Goal: Book appointment/travel/reservation

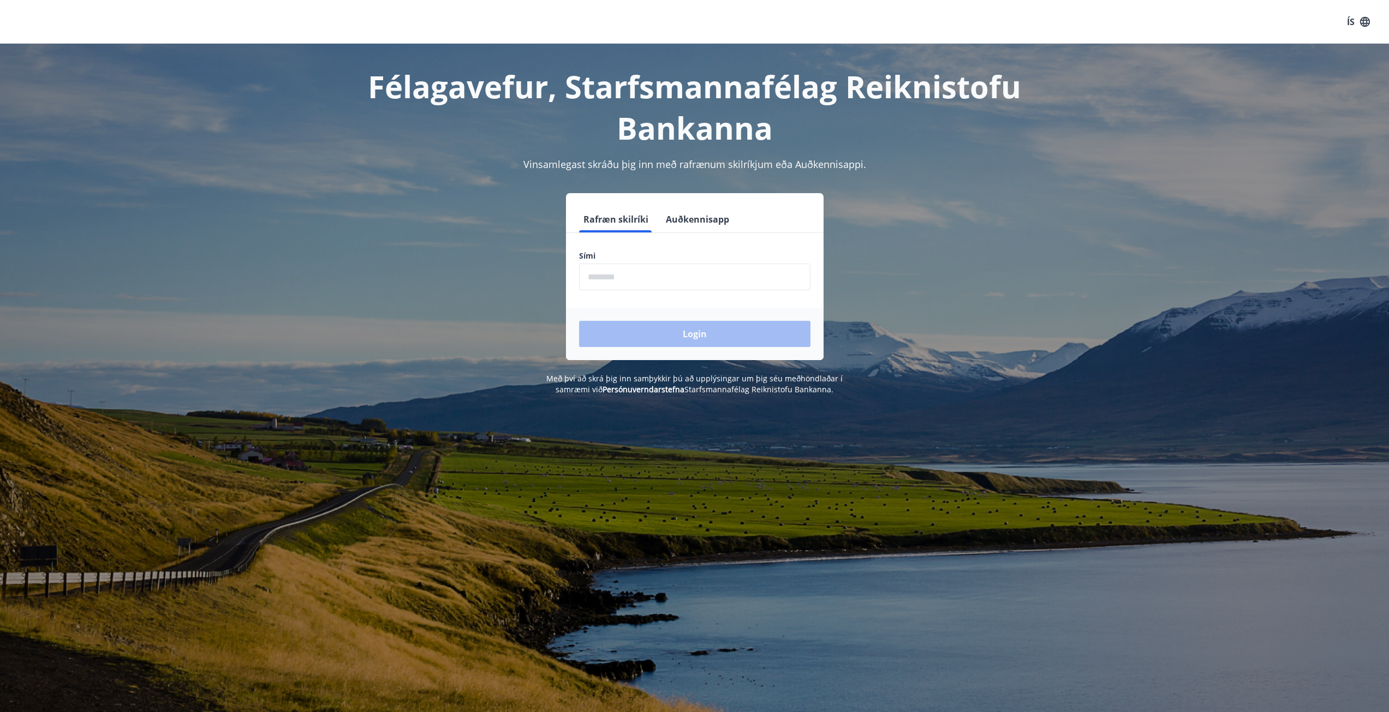
click at [625, 278] on input "phone" at bounding box center [694, 277] width 231 height 27
type input "********"
click at [664, 327] on button "Login" at bounding box center [694, 334] width 231 height 26
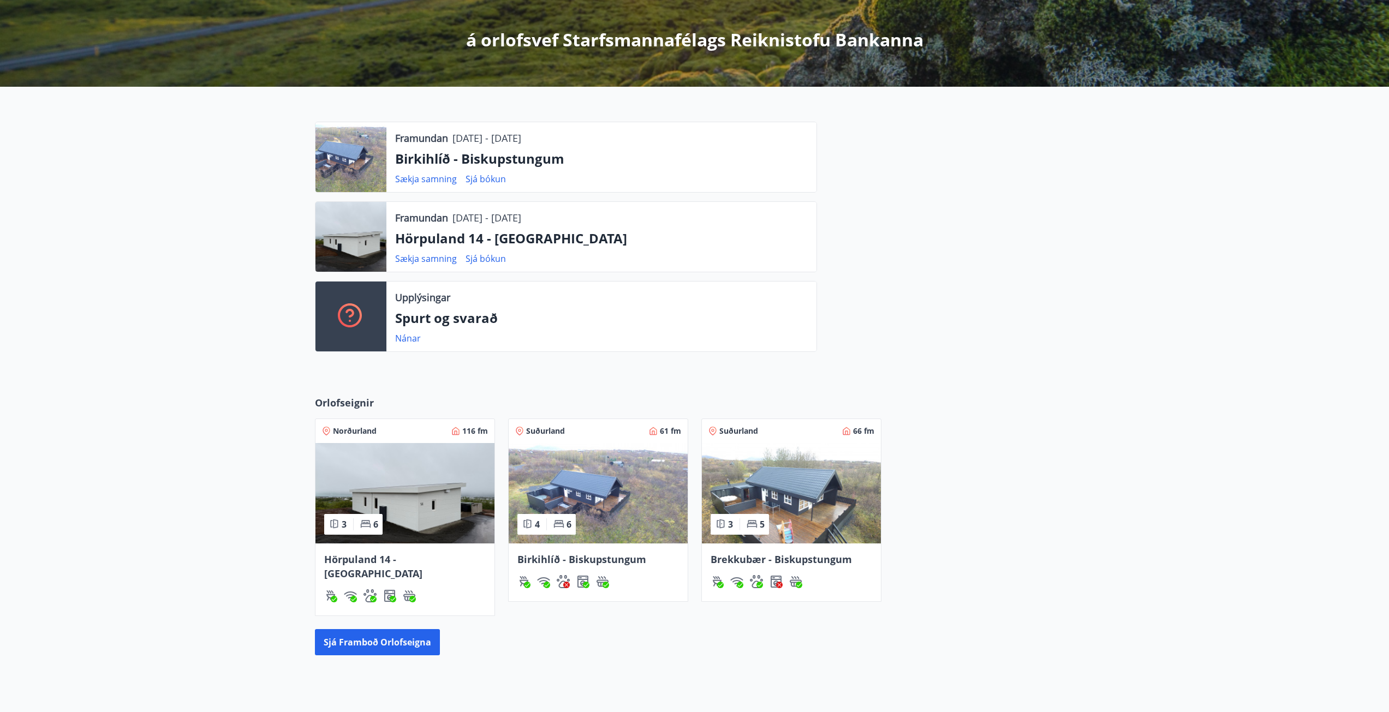
scroll to position [268, 0]
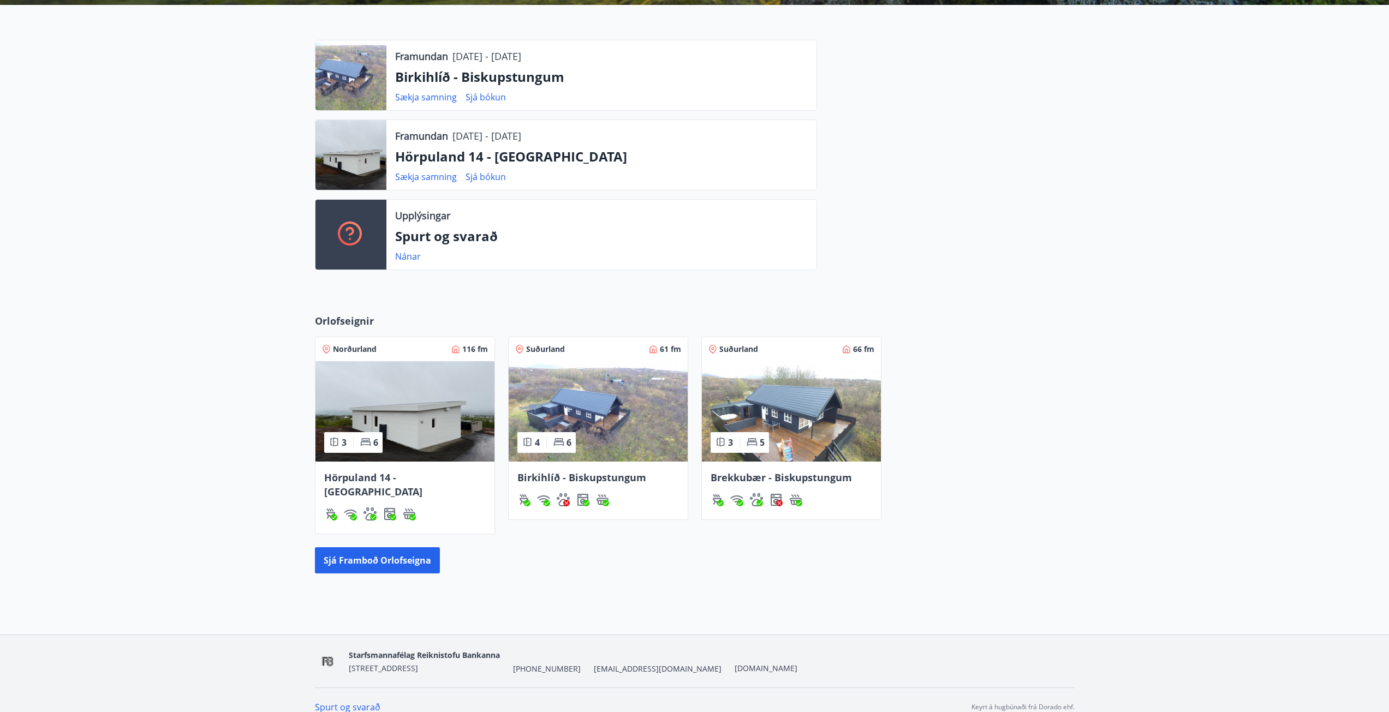
click at [448, 426] on img at bounding box center [405, 411] width 179 height 100
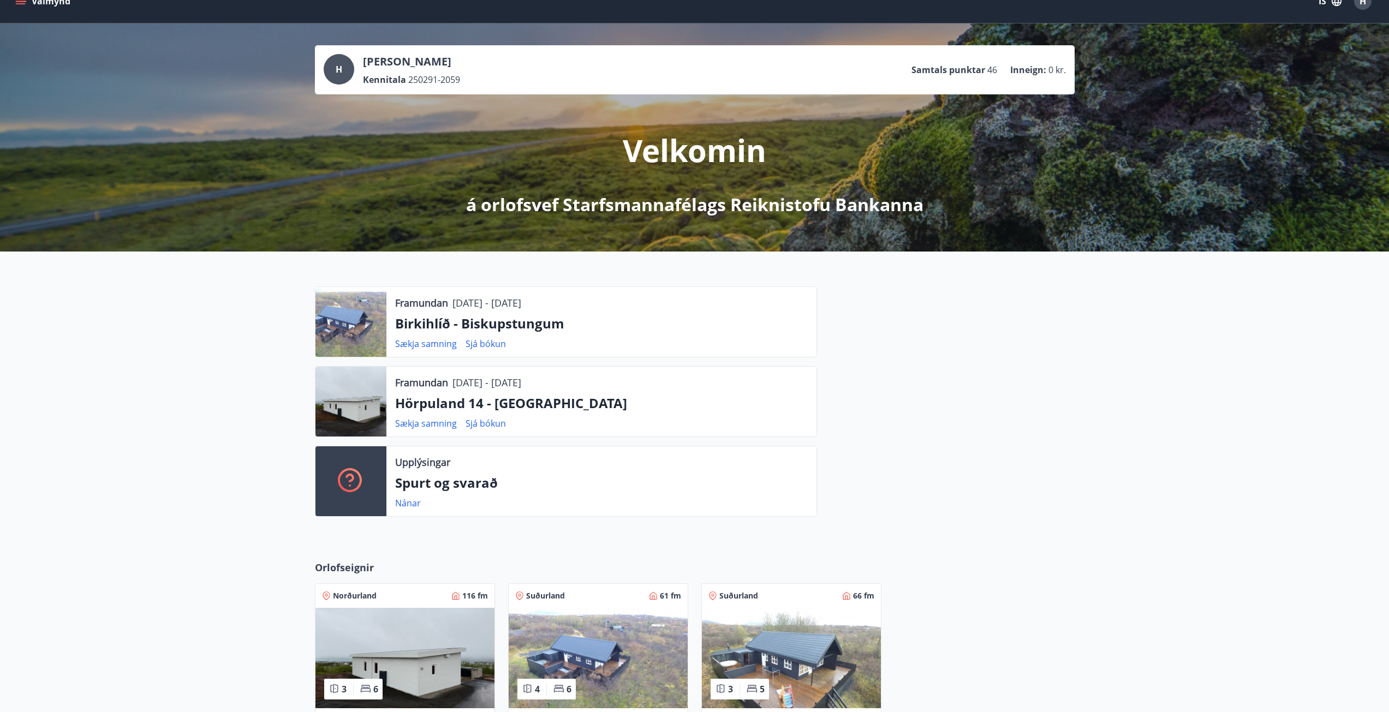
scroll to position [55, 0]
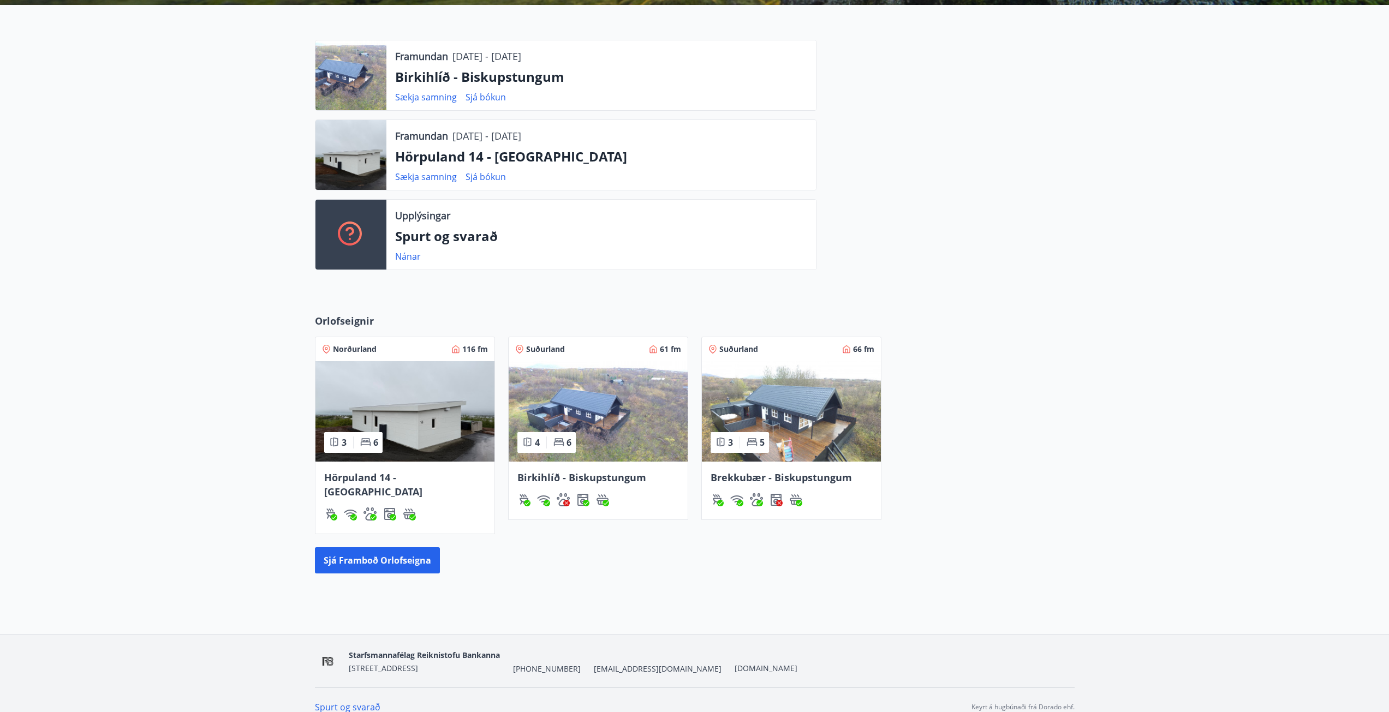
click at [417, 435] on img at bounding box center [405, 411] width 179 height 100
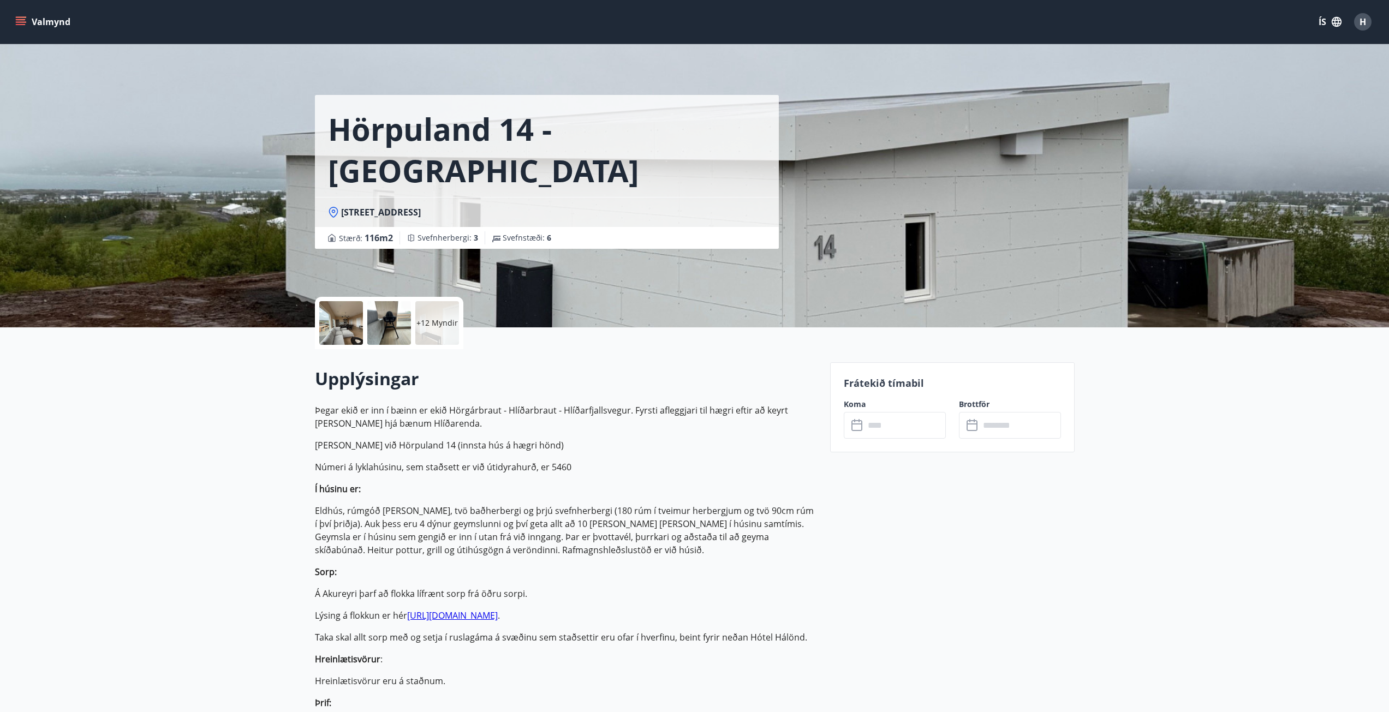
click at [875, 429] on input "text" at bounding box center [905, 425] width 81 height 27
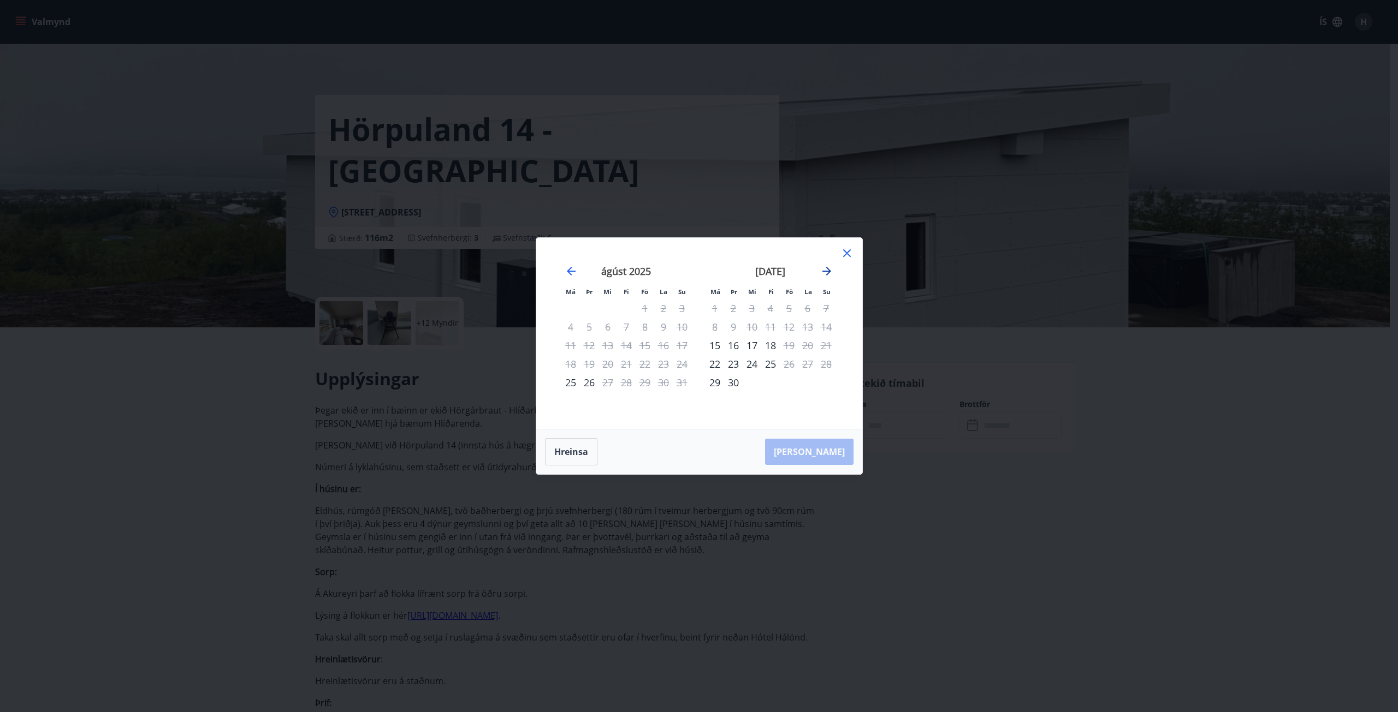
click at [828, 276] on icon "Move forward to switch to the next month." at bounding box center [826, 271] width 13 height 13
click at [846, 254] on icon at bounding box center [846, 253] width 13 height 13
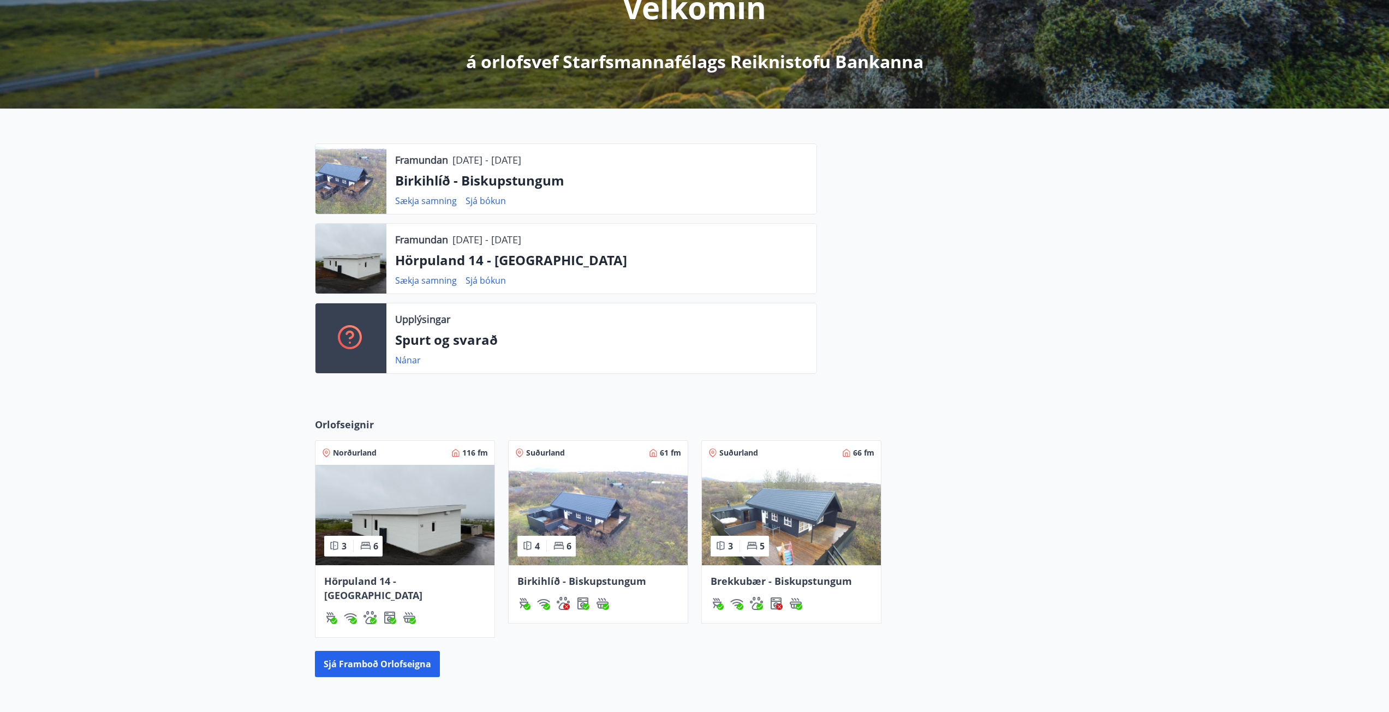
click at [567, 584] on span "Birkihlíð - Biskupstungum" at bounding box center [582, 581] width 129 height 13
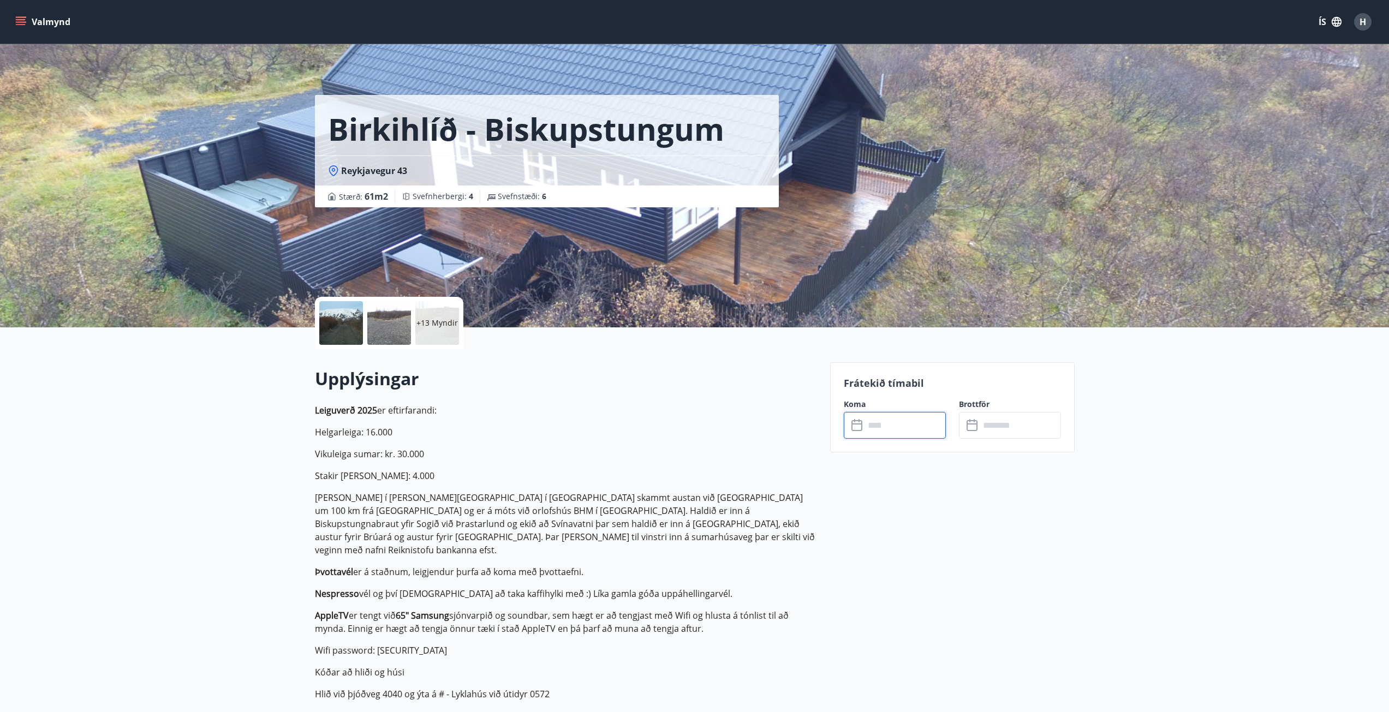
click at [876, 426] on input "text" at bounding box center [905, 425] width 81 height 27
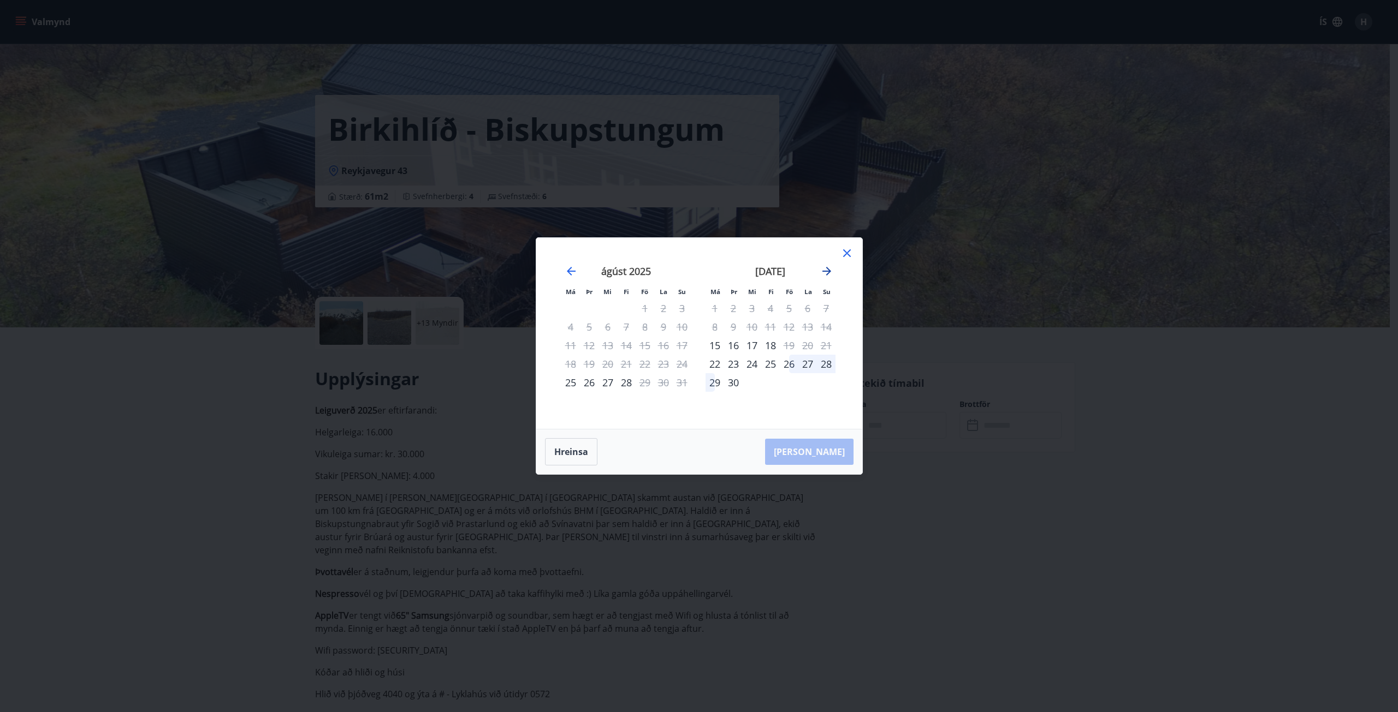
click at [825, 274] on icon "Move forward to switch to the next month." at bounding box center [826, 271] width 13 height 13
click at [714, 363] on div "20" at bounding box center [714, 364] width 19 height 19
click at [791, 366] on div "24" at bounding box center [789, 364] width 19 height 19
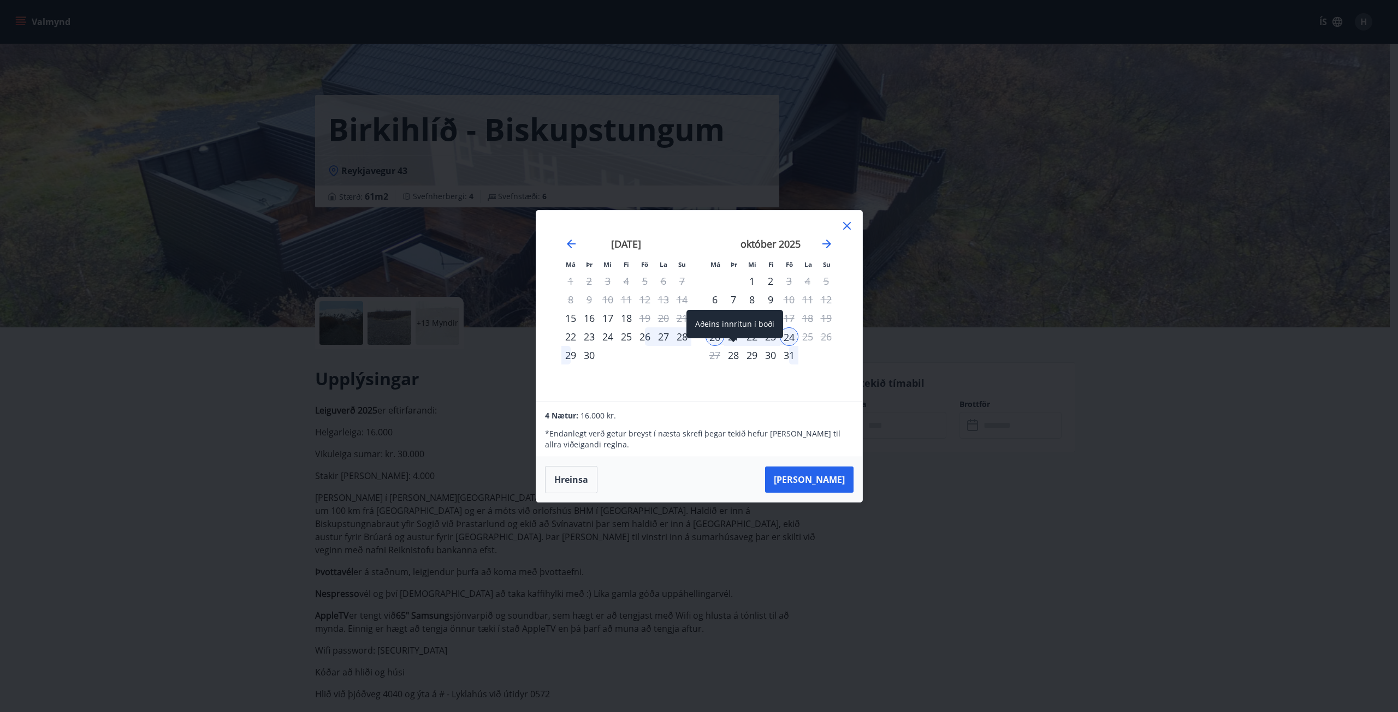
click at [735, 357] on div "28" at bounding box center [733, 355] width 19 height 19
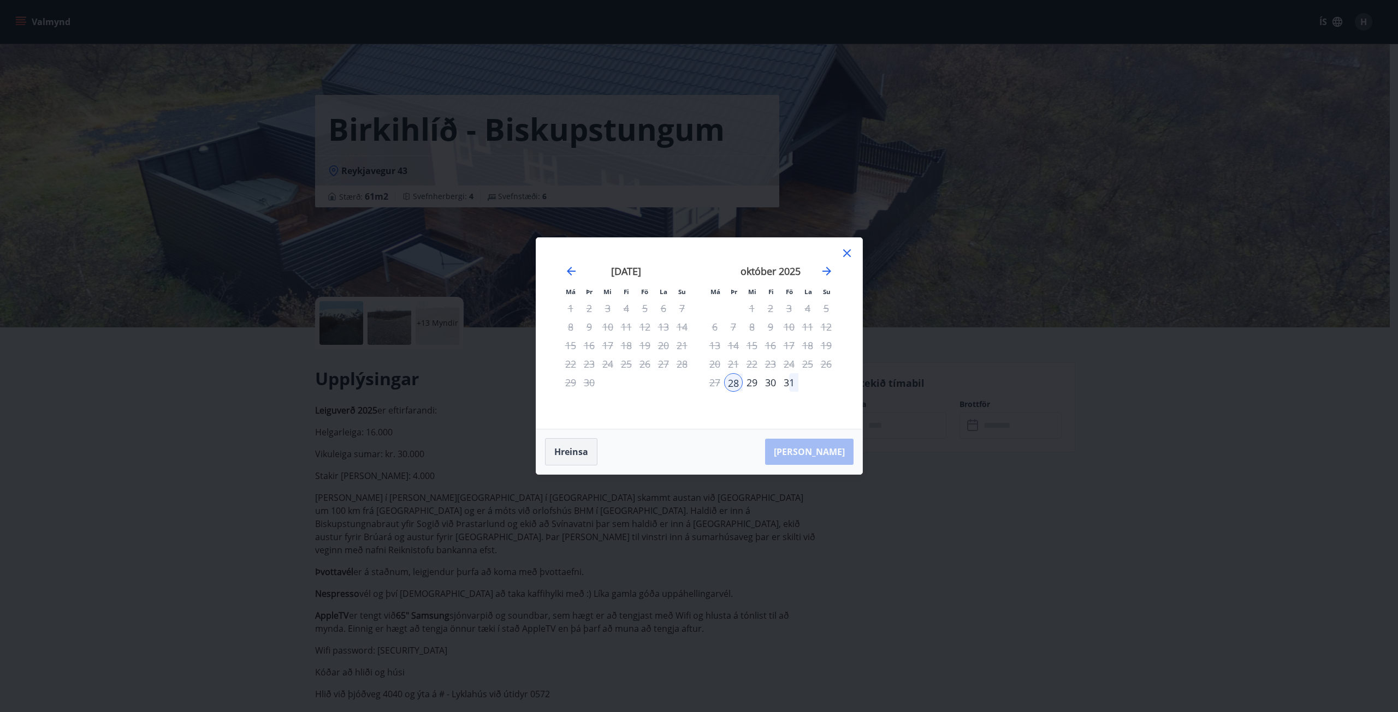
click at [577, 456] on button "Hreinsa" at bounding box center [571, 451] width 52 height 27
drag, startPoint x: 714, startPoint y: 366, endPoint x: 738, endPoint y: 366, distance: 24.6
click at [716, 367] on div "20" at bounding box center [714, 364] width 19 height 19
click at [783, 363] on div "24" at bounding box center [789, 364] width 19 height 19
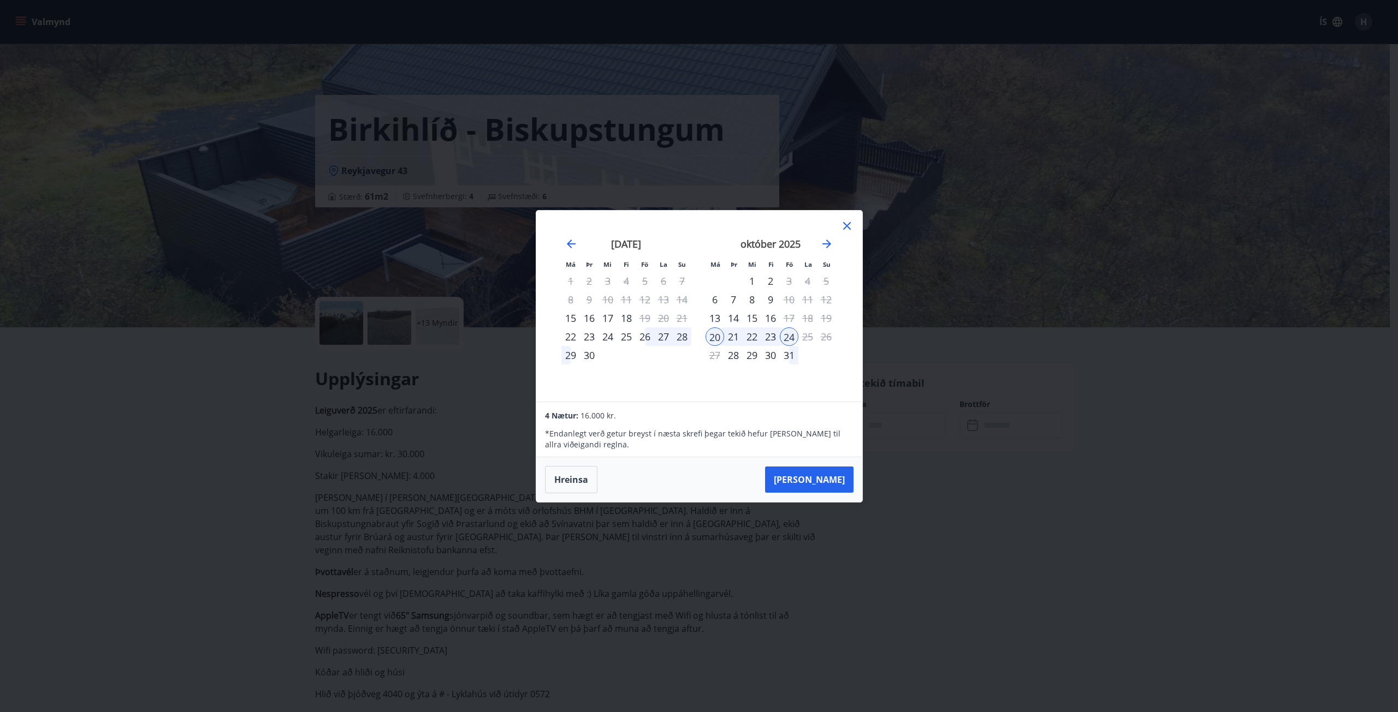
click at [847, 229] on icon at bounding box center [846, 225] width 13 height 13
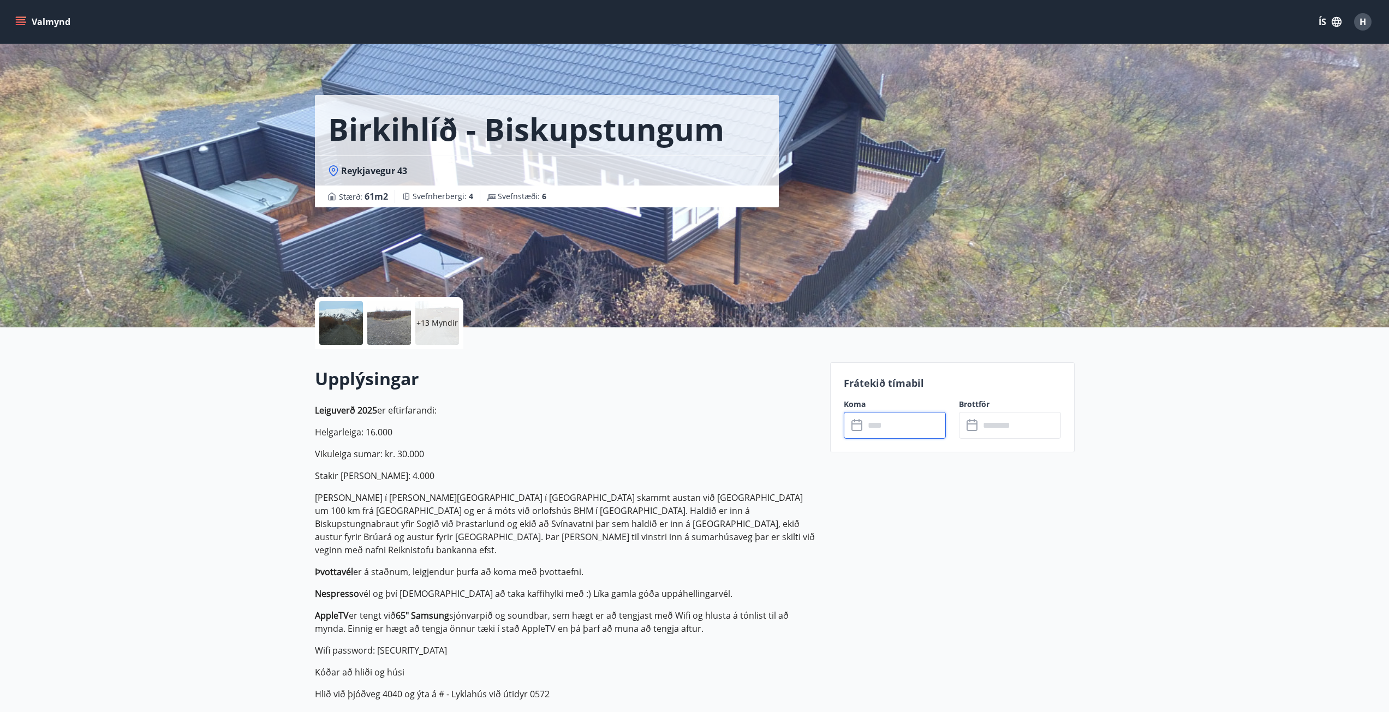
click at [889, 419] on input "text" at bounding box center [905, 425] width 81 height 27
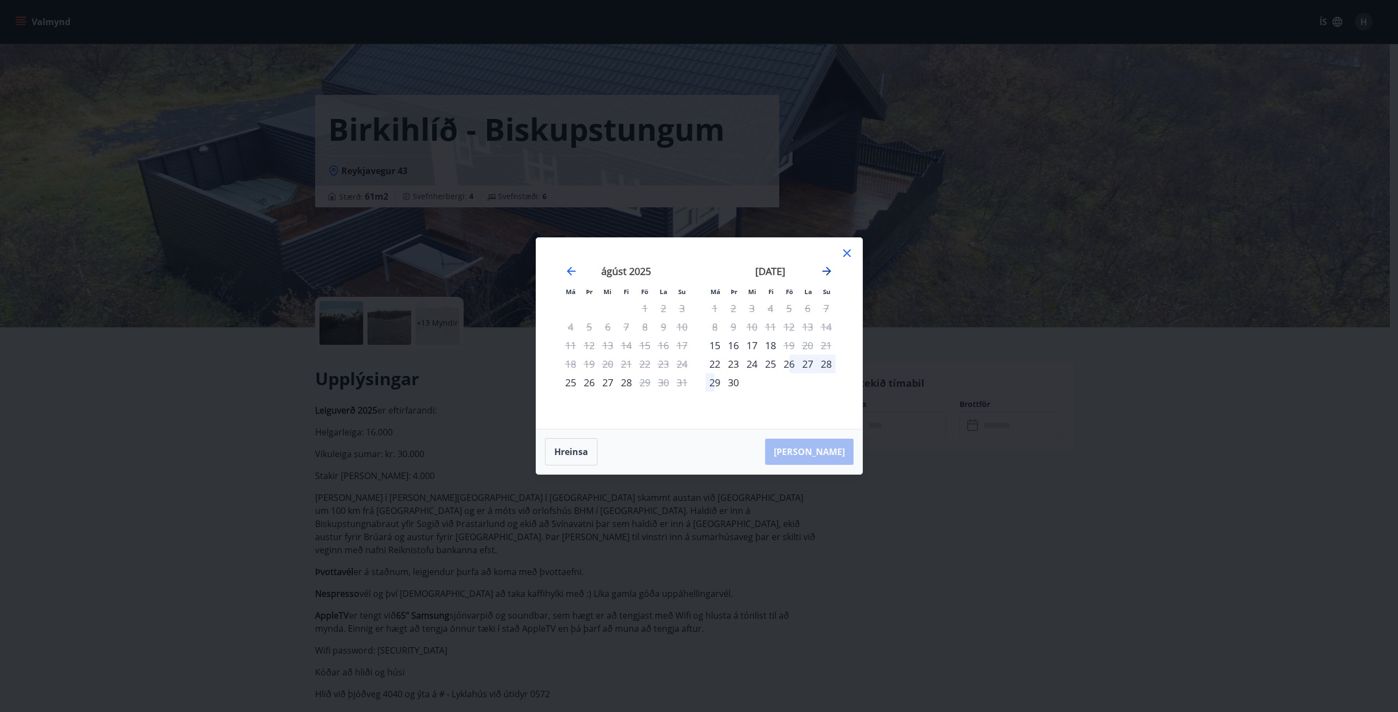
click at [827, 272] on icon "Move forward to switch to the next month." at bounding box center [826, 271] width 13 height 13
click at [713, 366] on div "20" at bounding box center [714, 364] width 19 height 19
click at [785, 363] on div "24" at bounding box center [789, 364] width 19 height 19
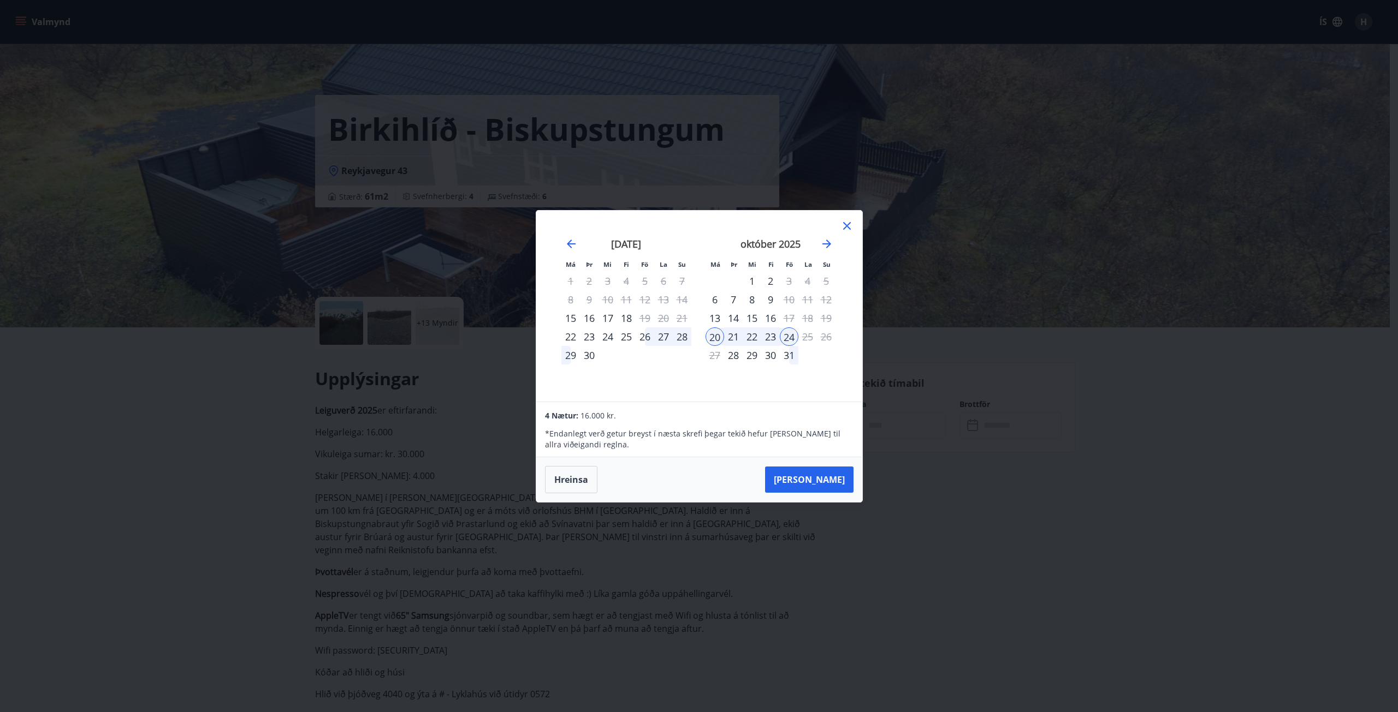
drag, startPoint x: 844, startPoint y: 226, endPoint x: 816, endPoint y: 257, distance: 41.8
click at [844, 226] on icon at bounding box center [846, 225] width 13 height 13
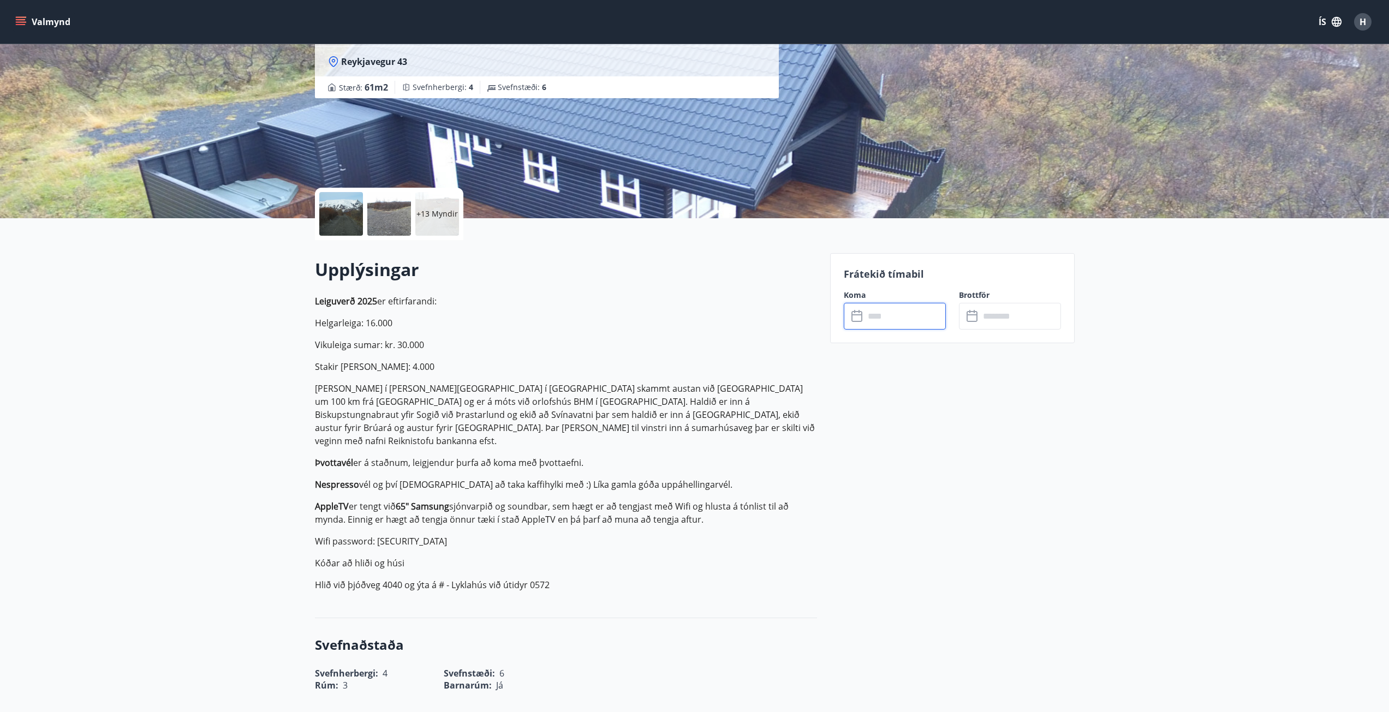
drag, startPoint x: 616, startPoint y: 421, endPoint x: 622, endPoint y: 418, distance: 7.1
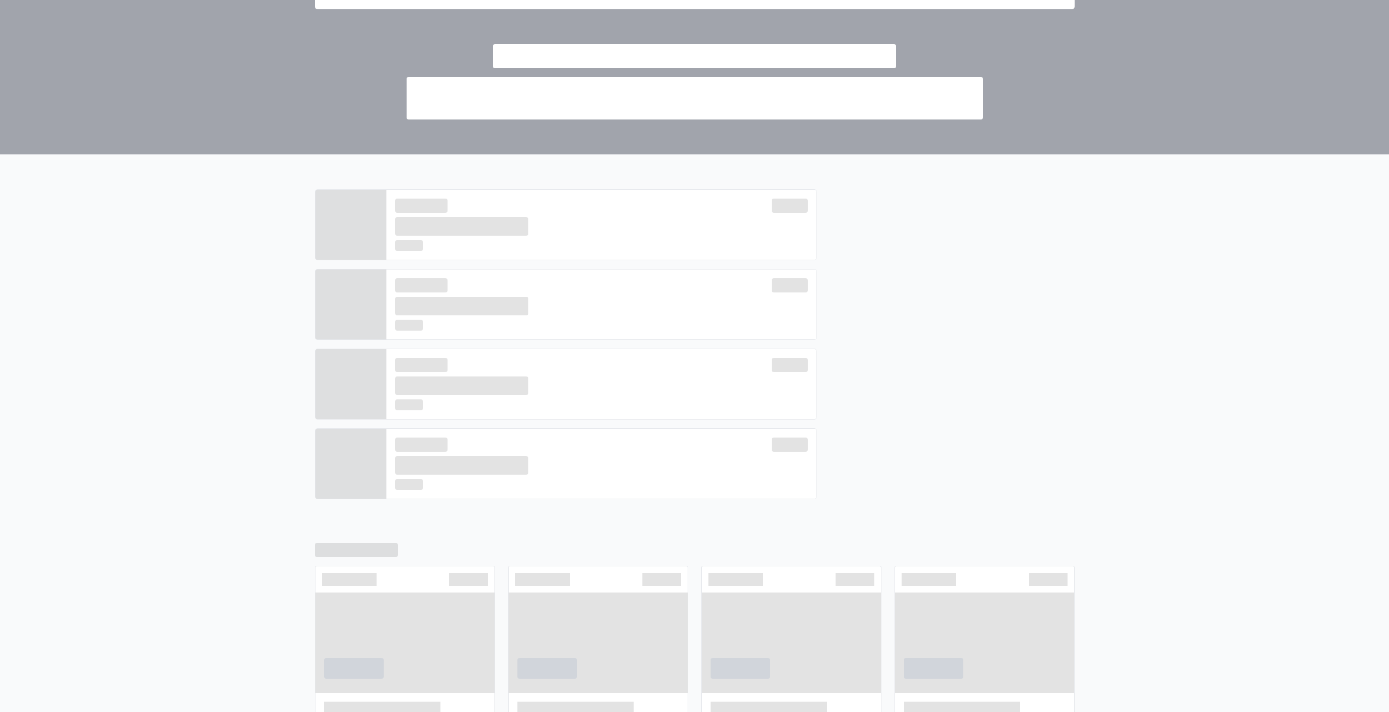
scroll to position [164, 0]
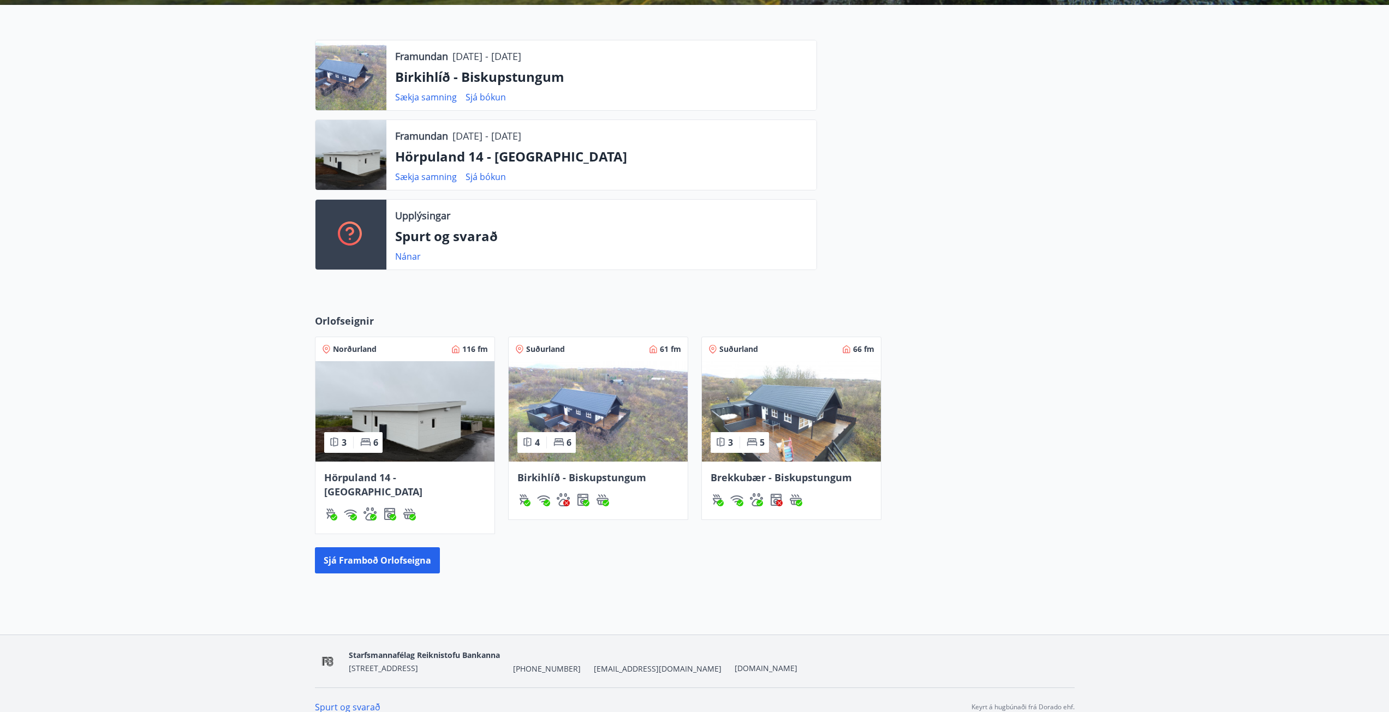
click at [768, 480] on span "Brekkubær - Biskupstungum" at bounding box center [781, 477] width 141 height 13
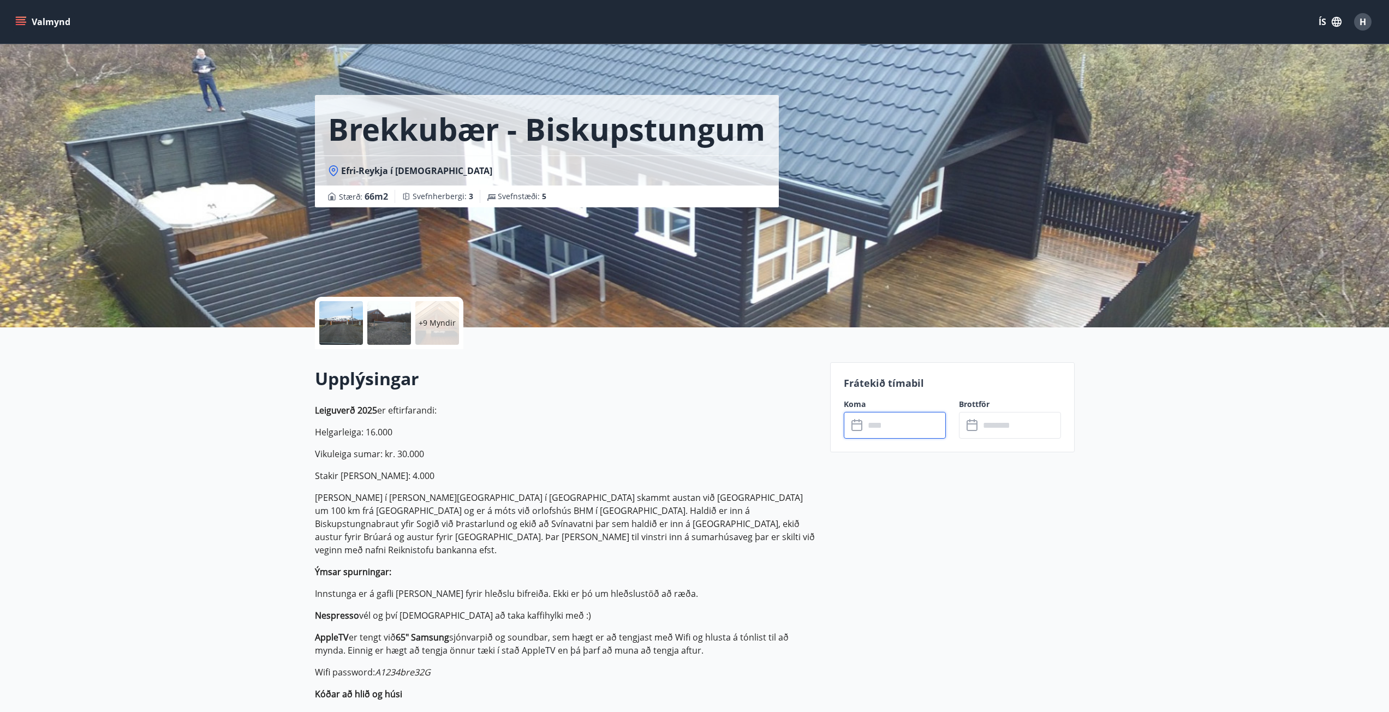
click at [880, 430] on input "text" at bounding box center [905, 425] width 81 height 27
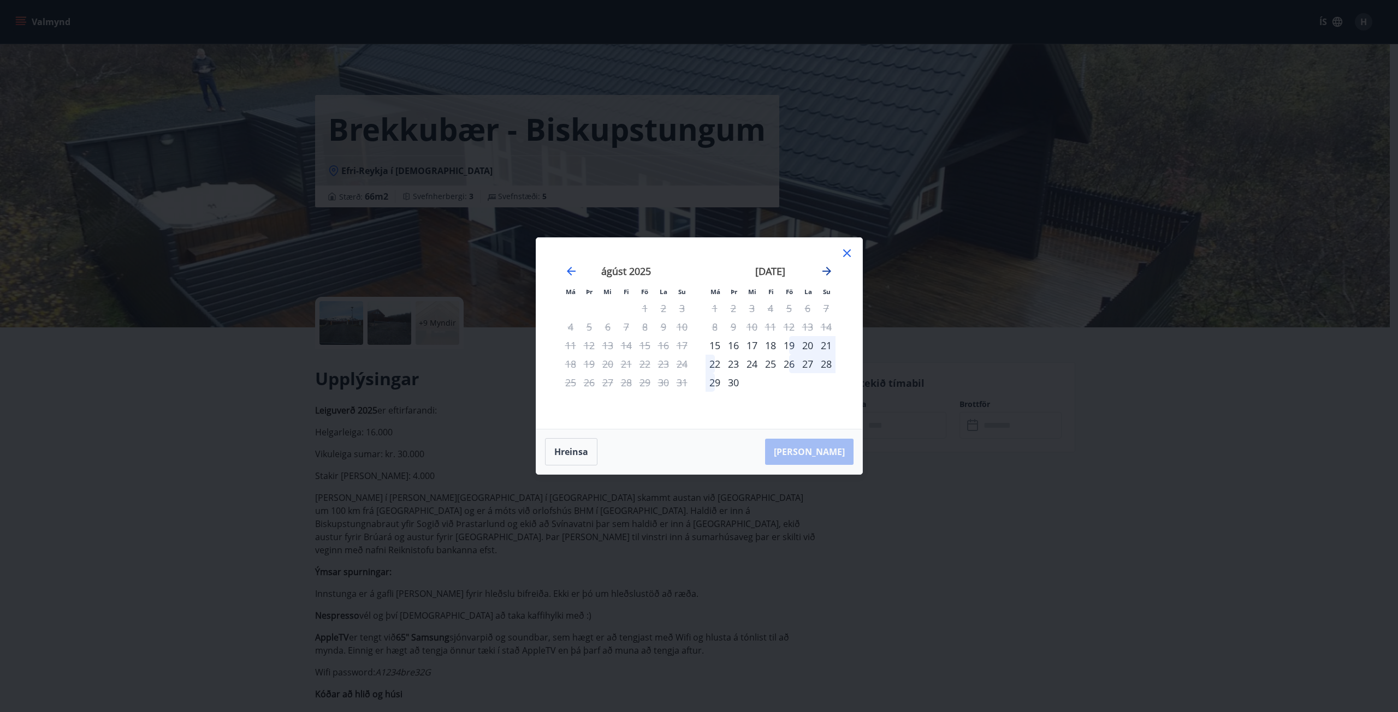
click at [824, 271] on icon "Move forward to switch to the next month." at bounding box center [826, 271] width 9 height 9
click at [716, 366] on div "20" at bounding box center [714, 364] width 19 height 19
click at [789, 364] on div "24" at bounding box center [789, 364] width 19 height 19
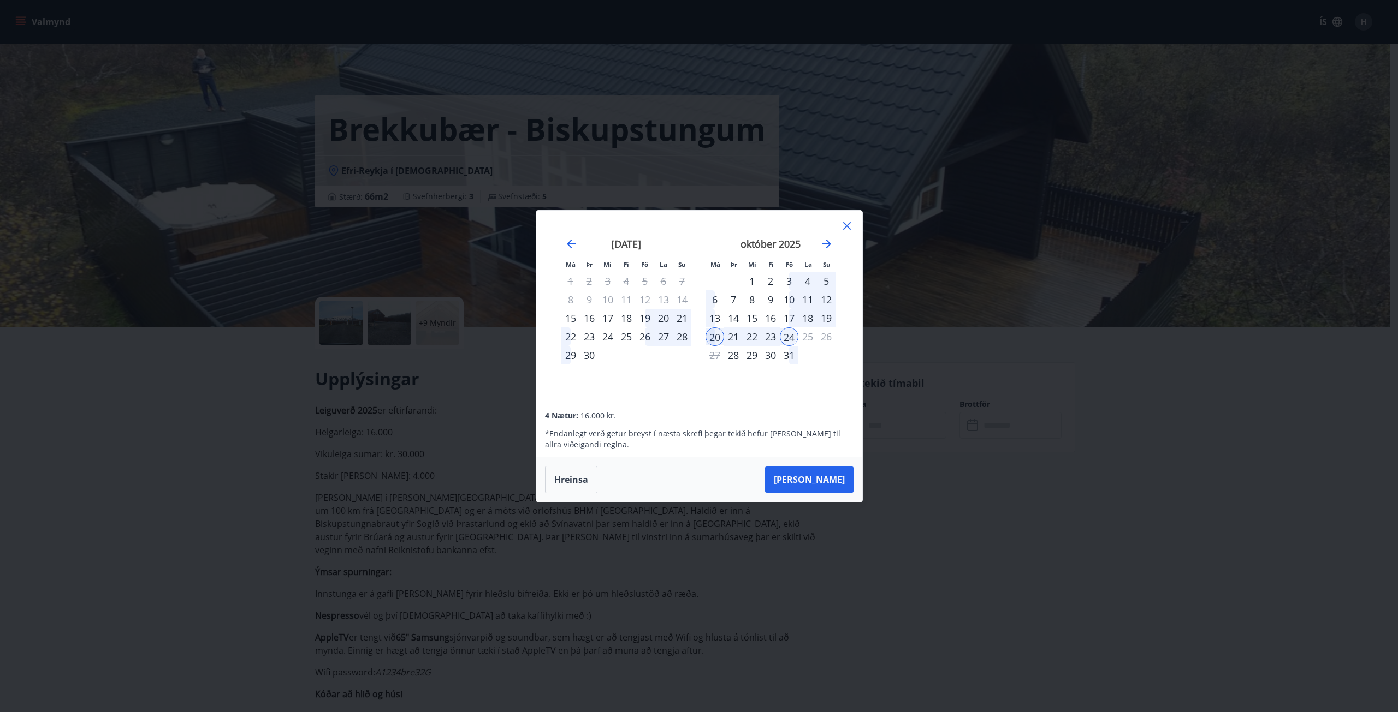
click at [848, 224] on icon at bounding box center [846, 225] width 13 height 13
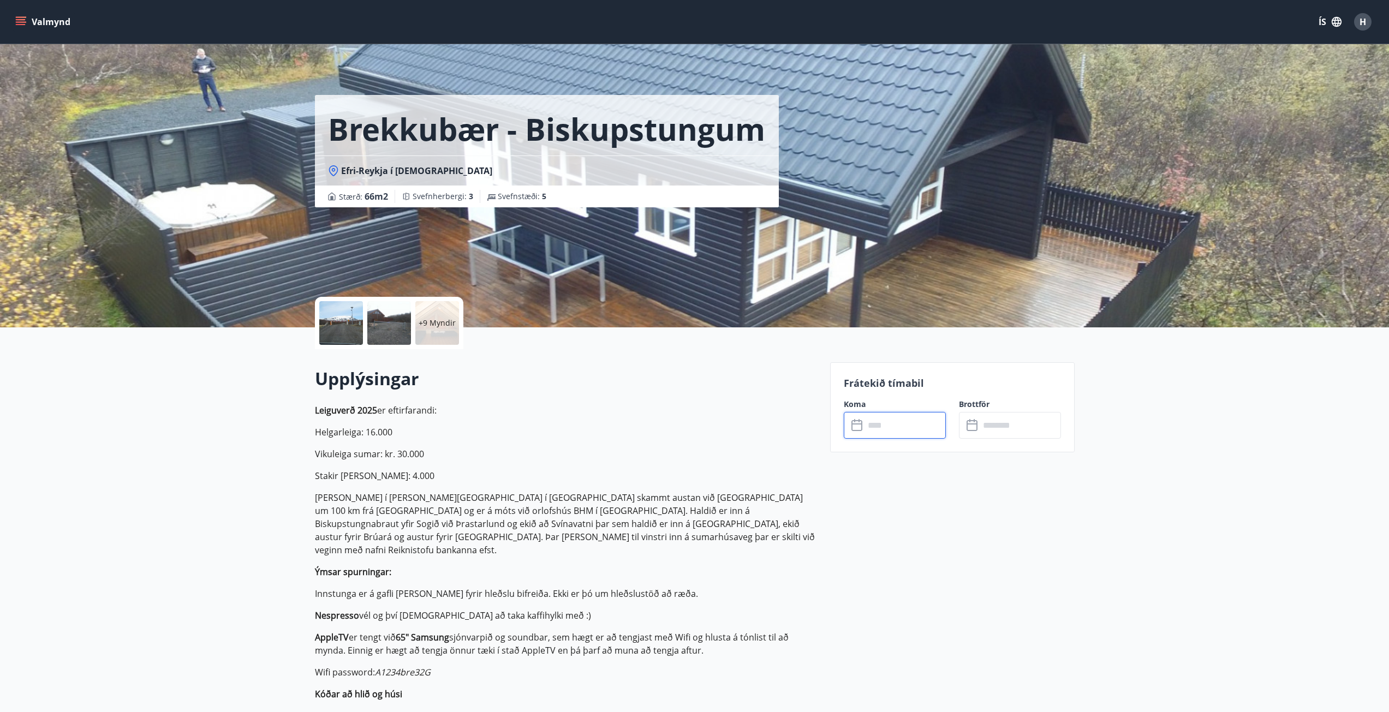
click at [877, 429] on input "text" at bounding box center [905, 425] width 81 height 27
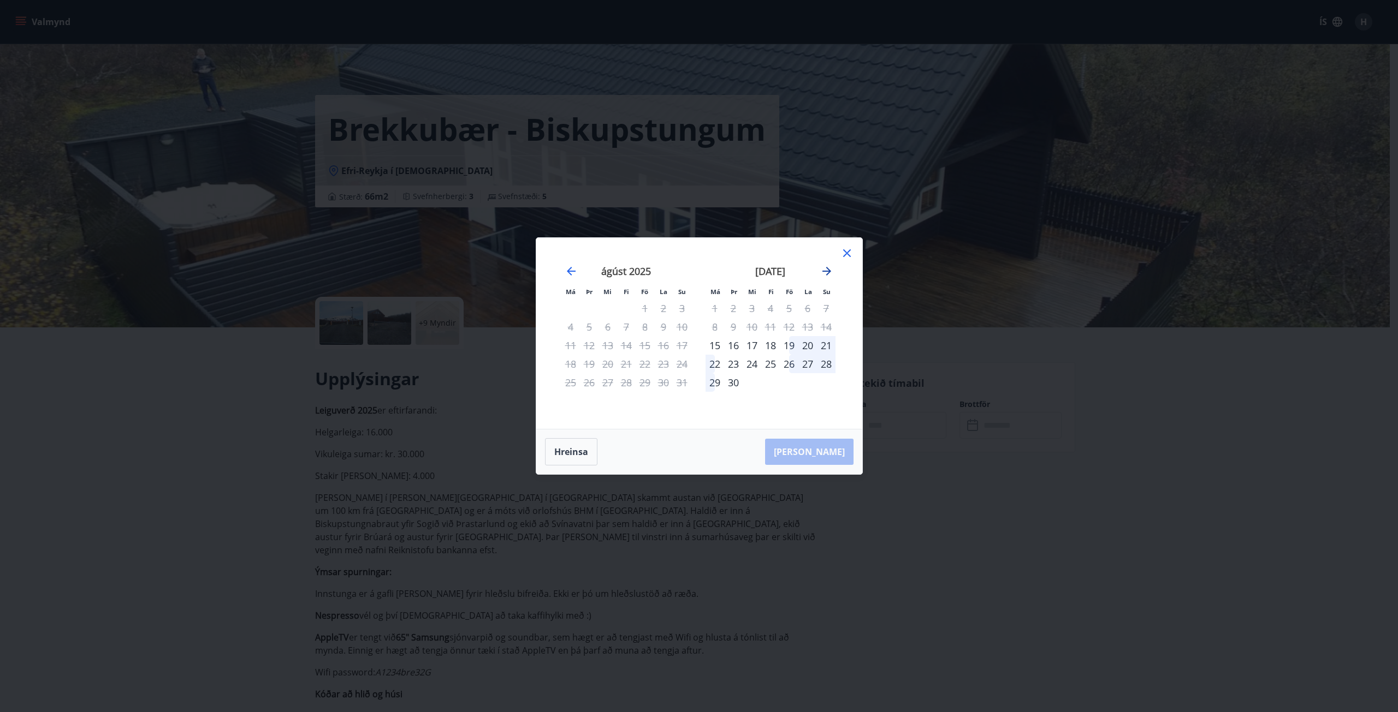
click at [827, 277] on icon "Move forward to switch to the next month." at bounding box center [826, 271] width 13 height 13
click at [710, 369] on div "20" at bounding box center [714, 364] width 19 height 19
click at [791, 366] on div "24" at bounding box center [789, 364] width 19 height 19
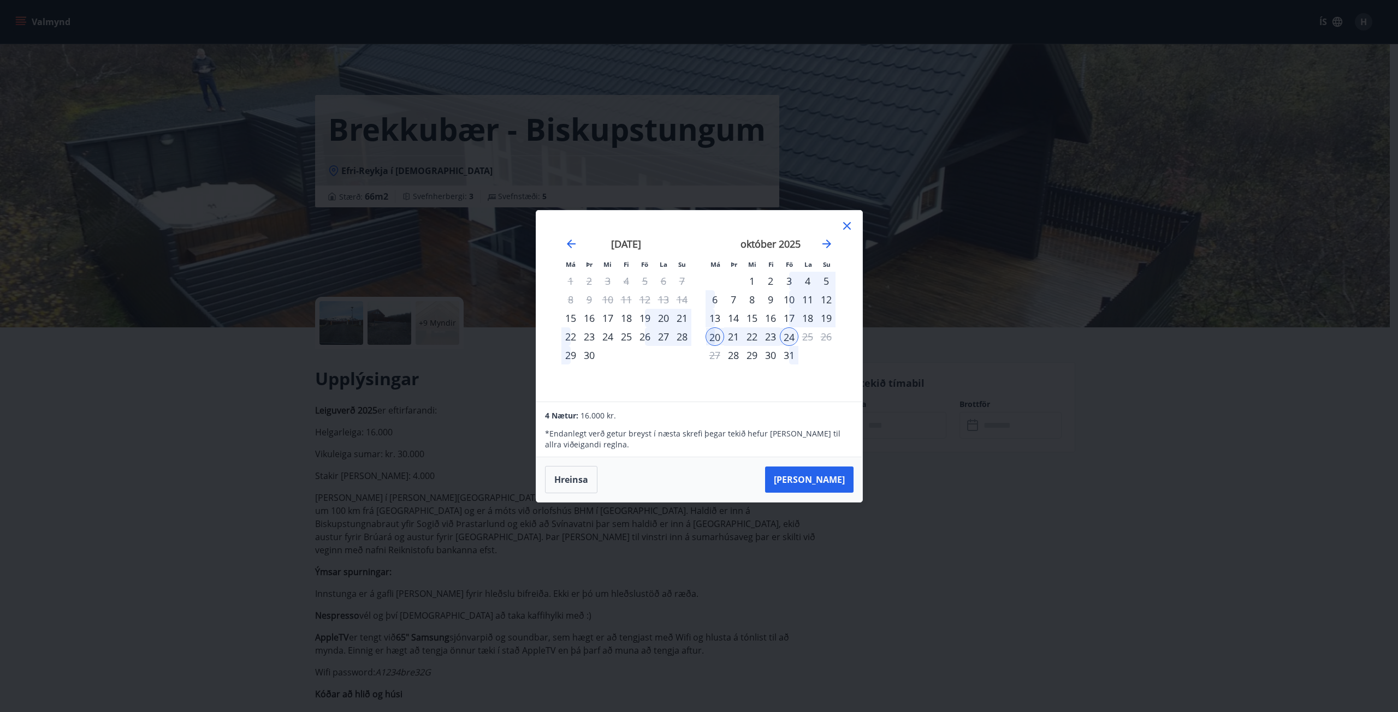
click at [847, 225] on icon at bounding box center [847, 226] width 8 height 8
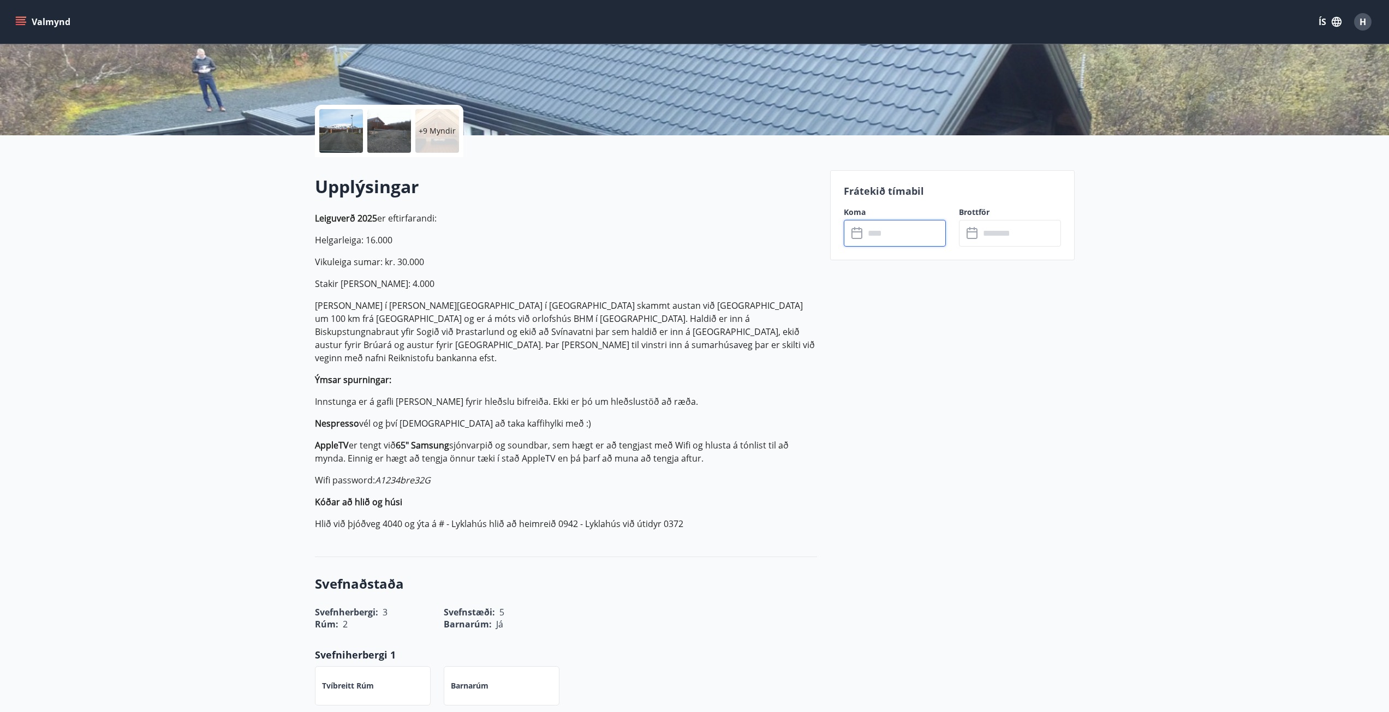
scroll to position [164, 0]
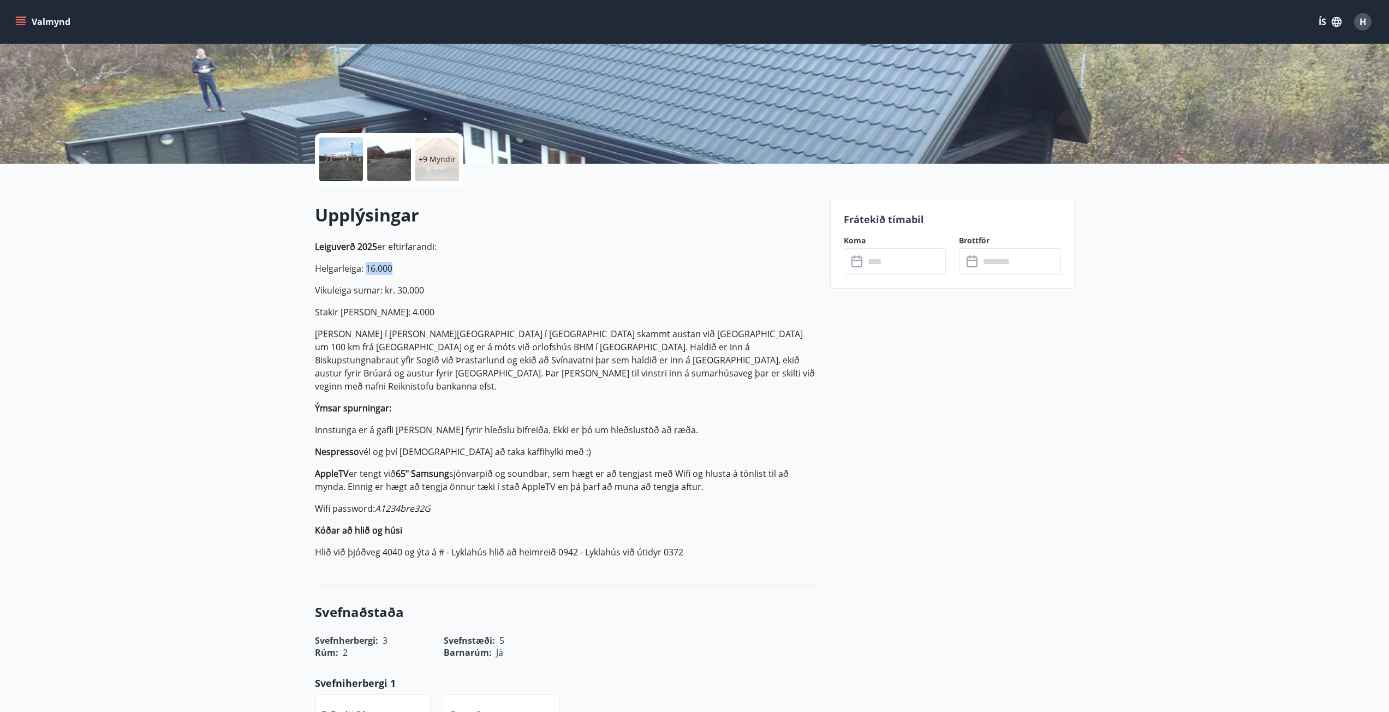
drag, startPoint x: 366, startPoint y: 269, endPoint x: 402, endPoint y: 269, distance: 36.0
click at [402, 269] on p "Helgarleiga: 16.000" at bounding box center [566, 268] width 502 height 13
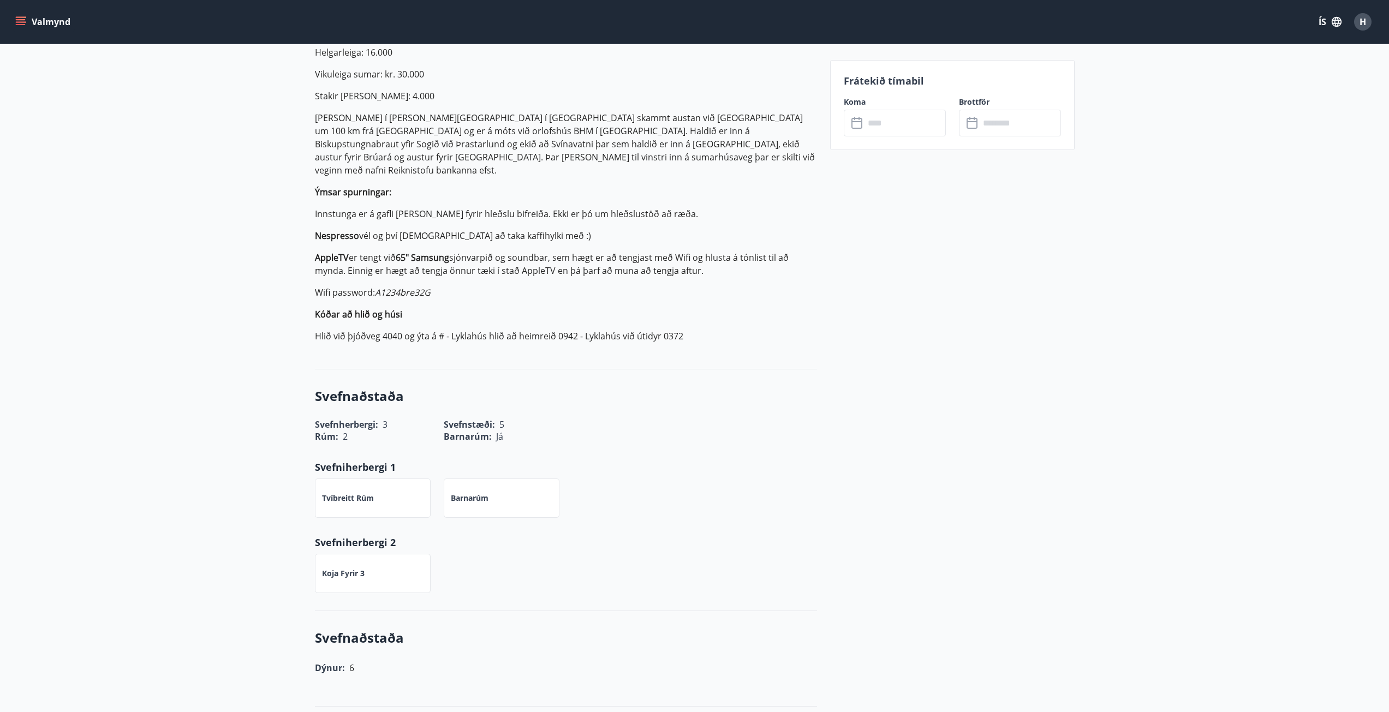
scroll to position [382, 0]
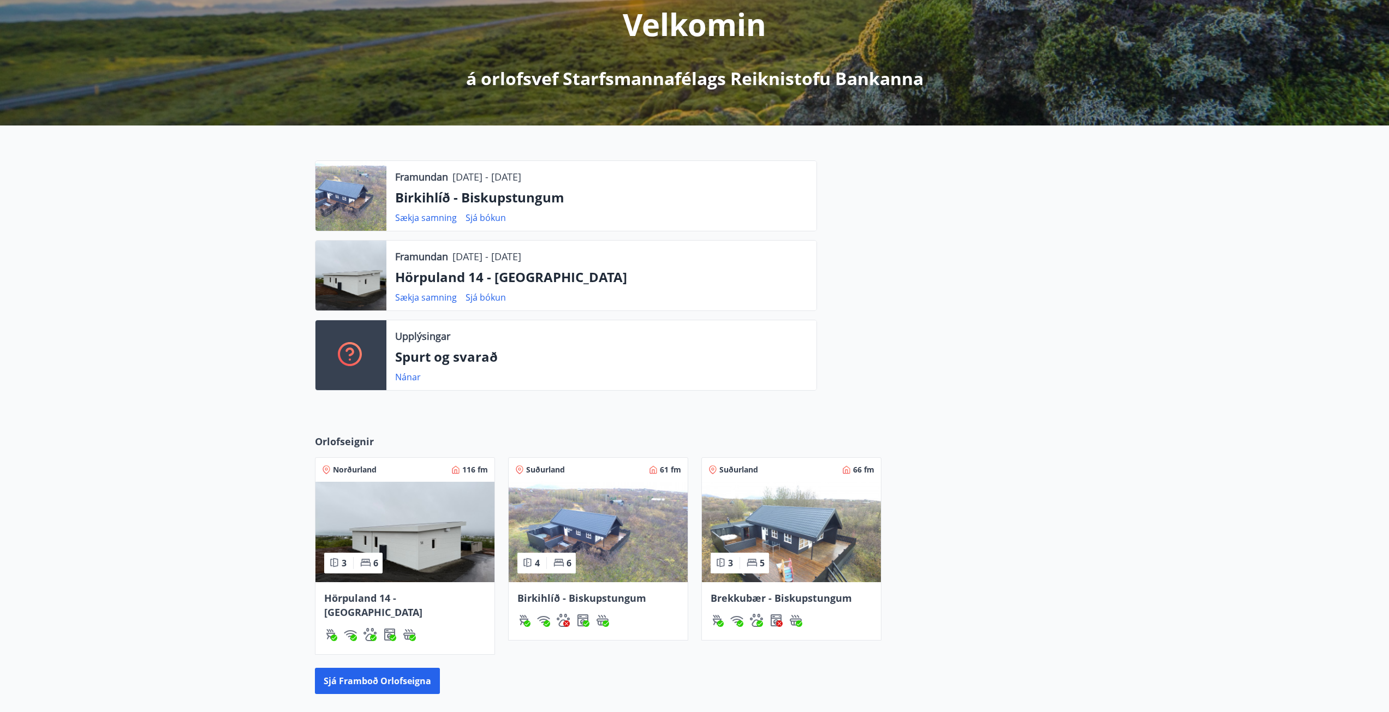
scroll to position [213, 0]
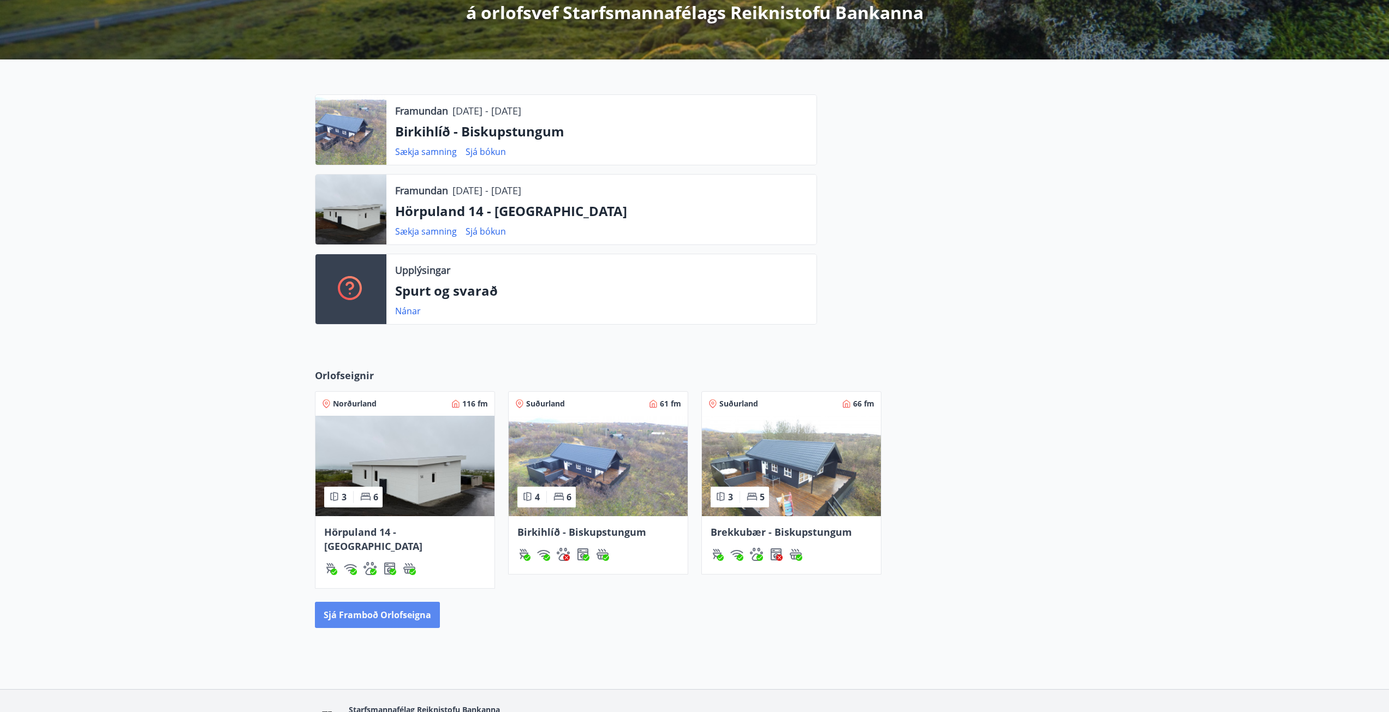
click at [415, 602] on button "Sjá framboð orlofseigna" at bounding box center [377, 615] width 125 height 26
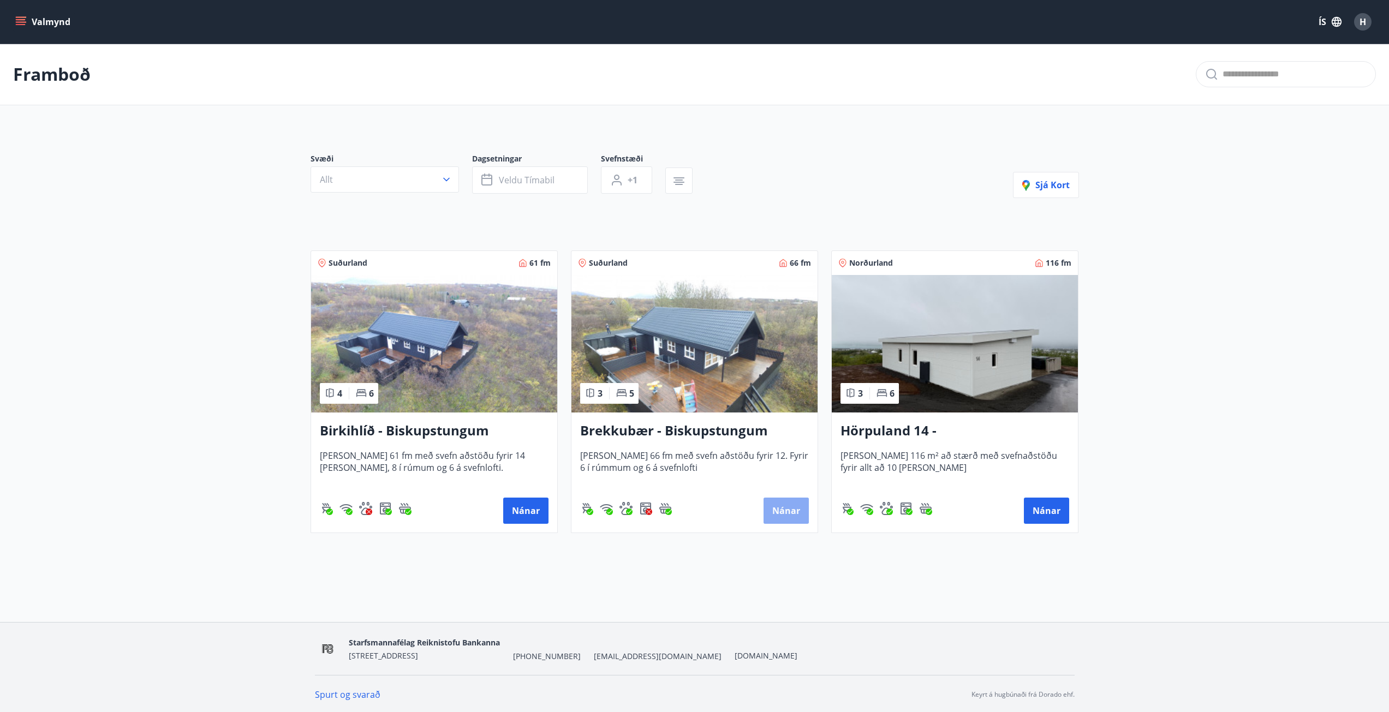
click at [770, 509] on button "Nánar" at bounding box center [786, 511] width 45 height 26
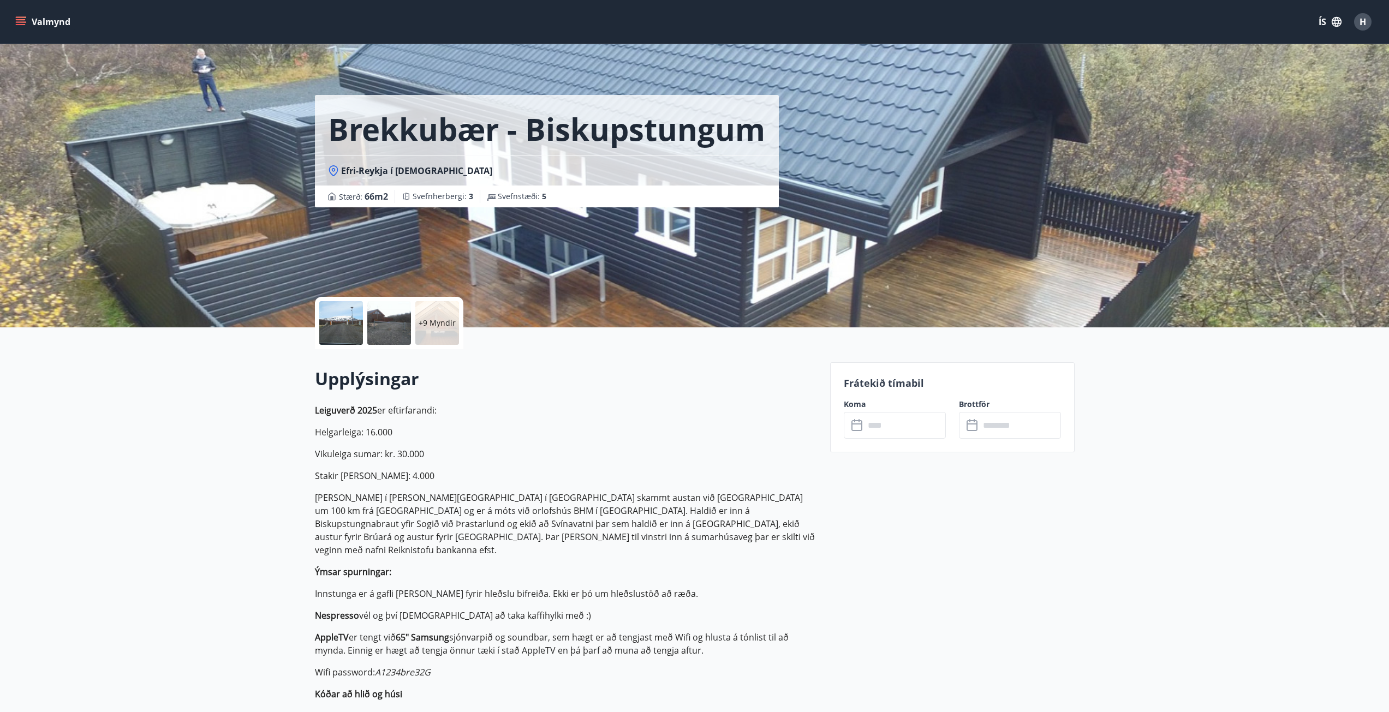
drag, startPoint x: 652, startPoint y: 441, endPoint x: 648, endPoint y: 432, distance: 9.8
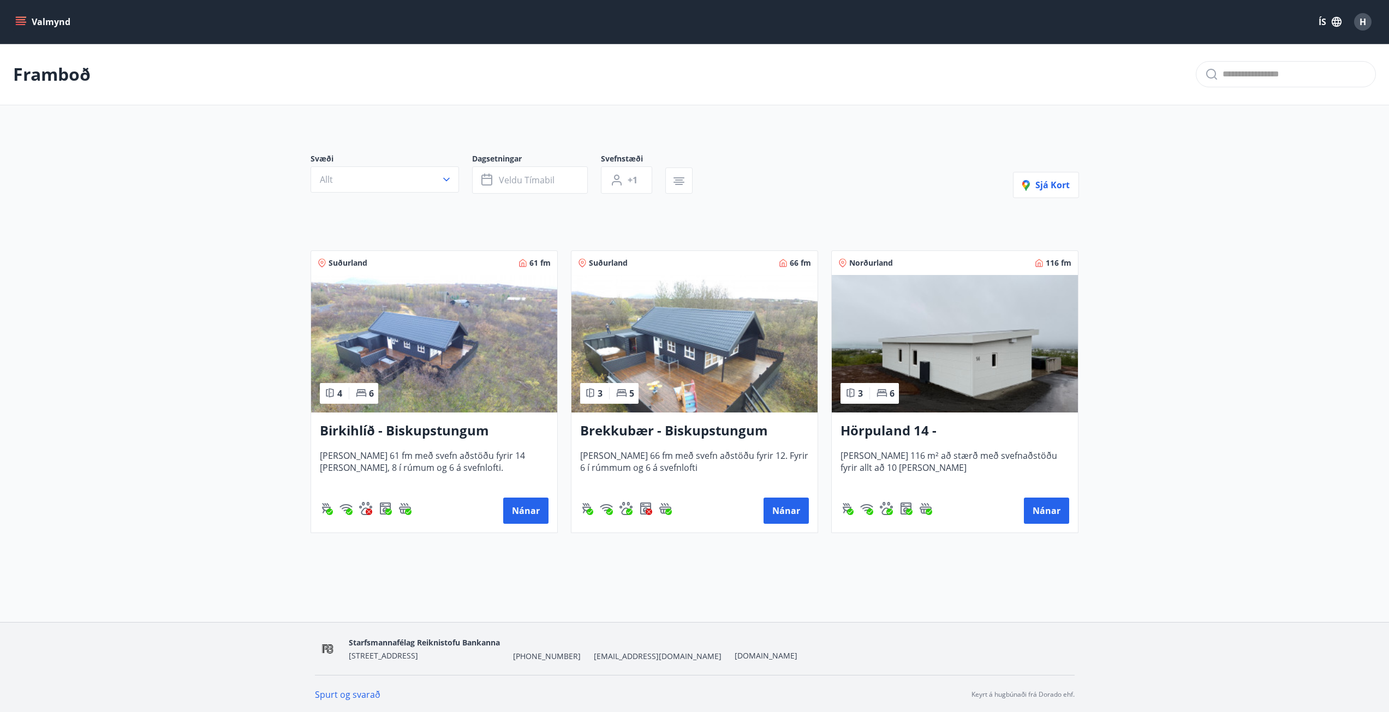
click at [936, 427] on h3 "Hörpuland 14 - [GEOGRAPHIC_DATA]" at bounding box center [955, 431] width 229 height 20
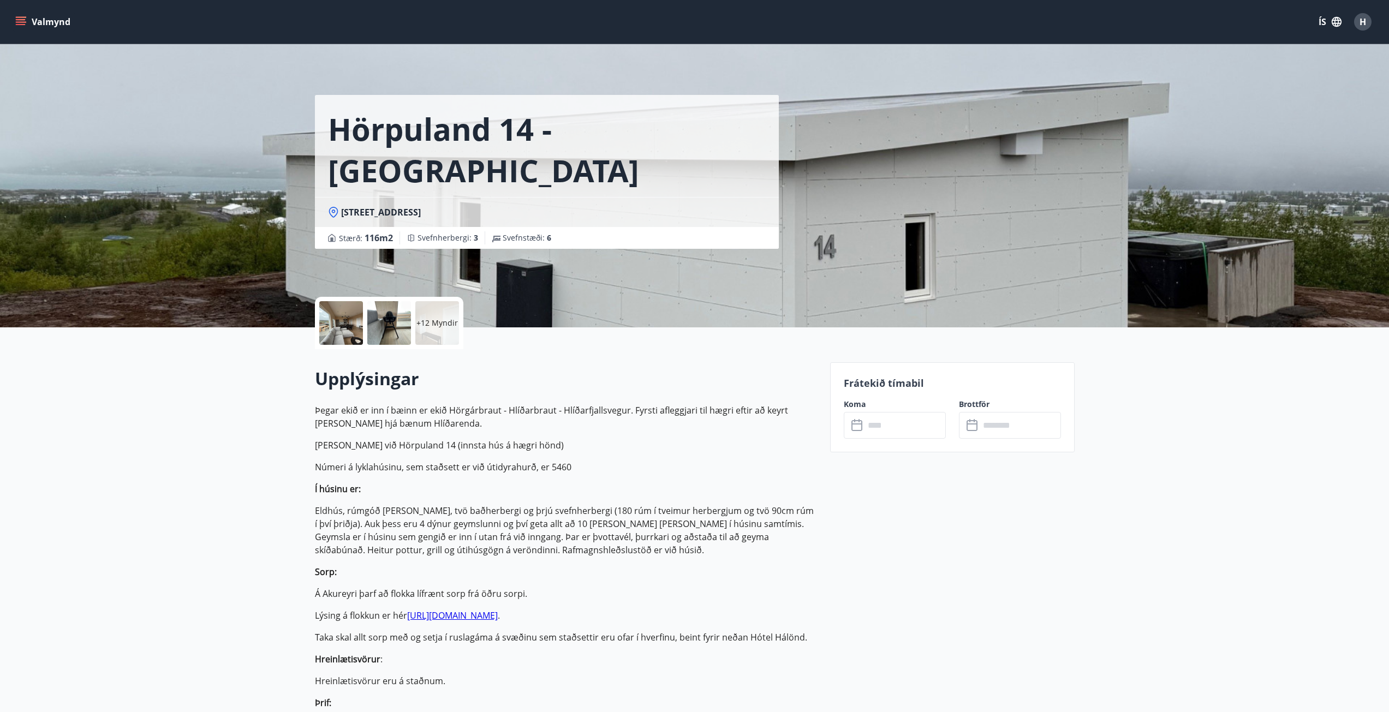
click at [890, 433] on input "text" at bounding box center [905, 425] width 81 height 27
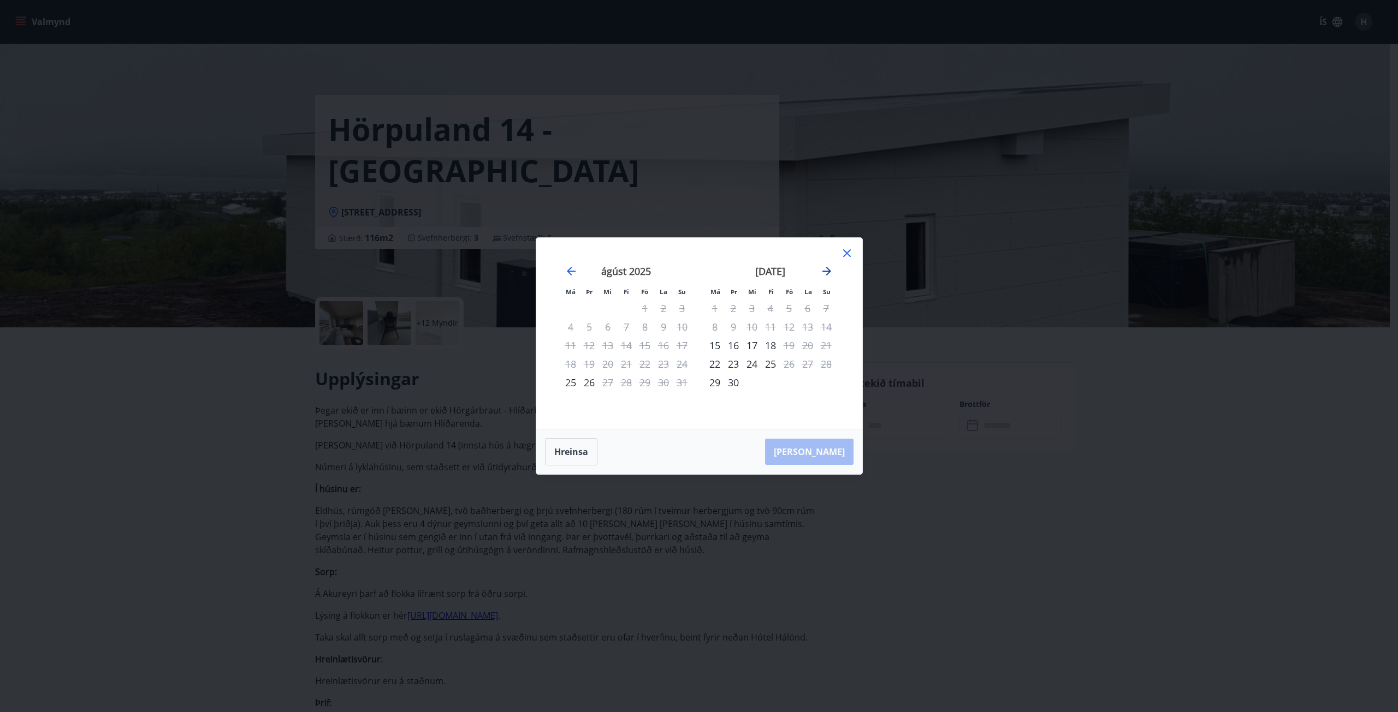
click at [827, 276] on icon "Move forward to switch to the next month." at bounding box center [826, 271] width 13 height 13
click at [715, 370] on div "20" at bounding box center [714, 364] width 19 height 19
click at [773, 366] on div "23" at bounding box center [770, 364] width 19 height 19
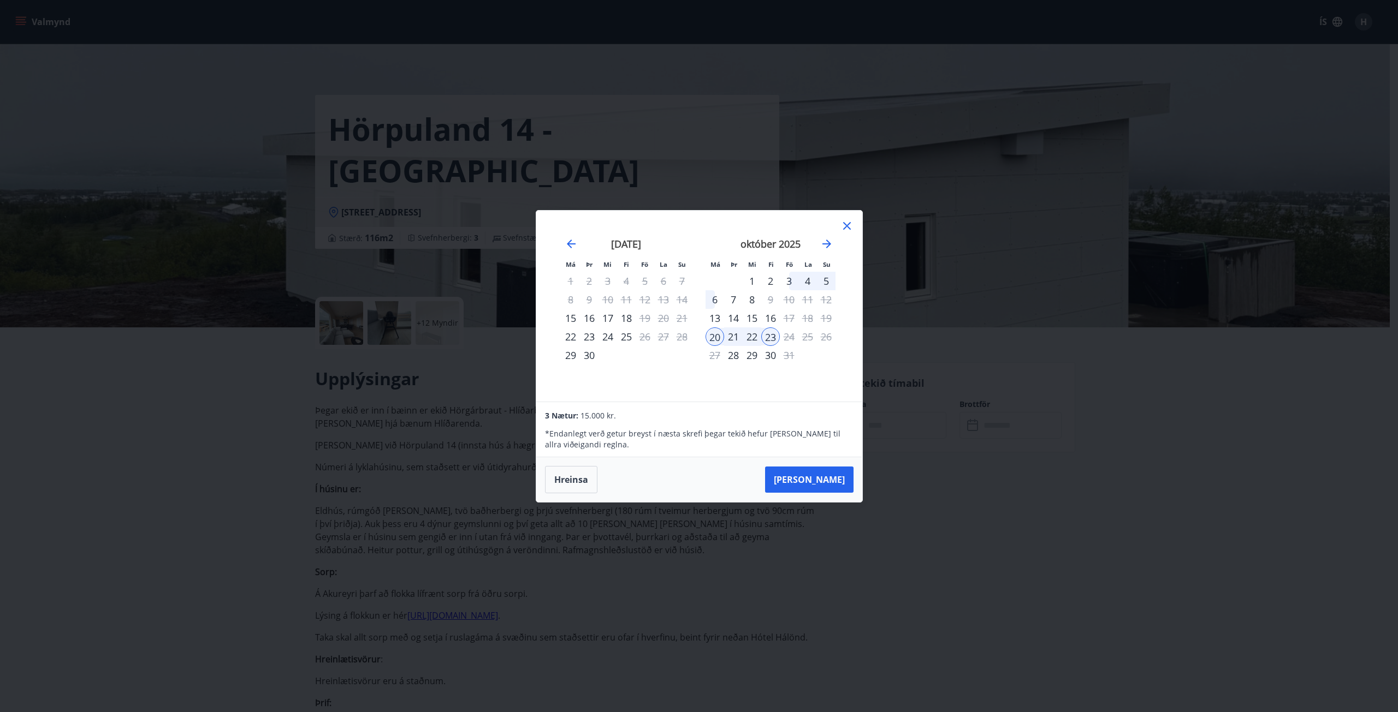
click at [846, 224] on icon at bounding box center [846, 225] width 13 height 13
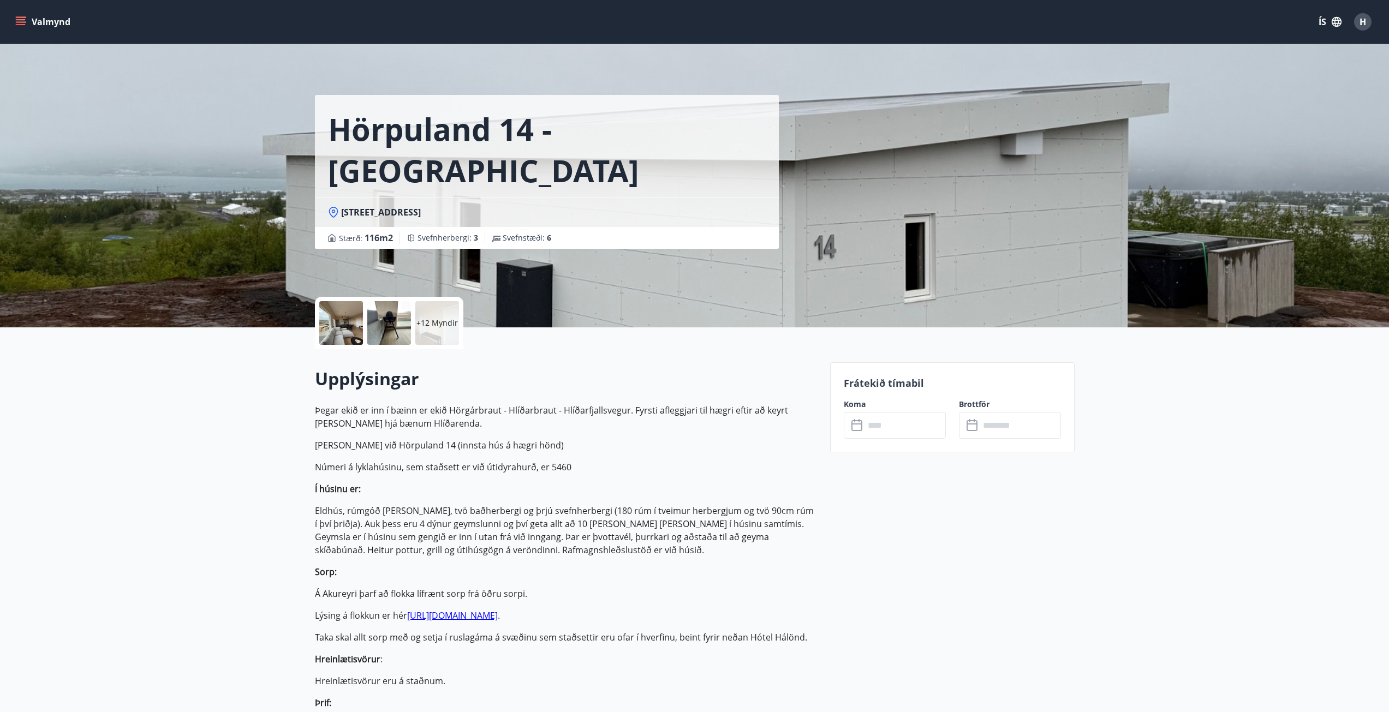
drag, startPoint x: 717, startPoint y: 319, endPoint x: 711, endPoint y: 323, distance: 7.1
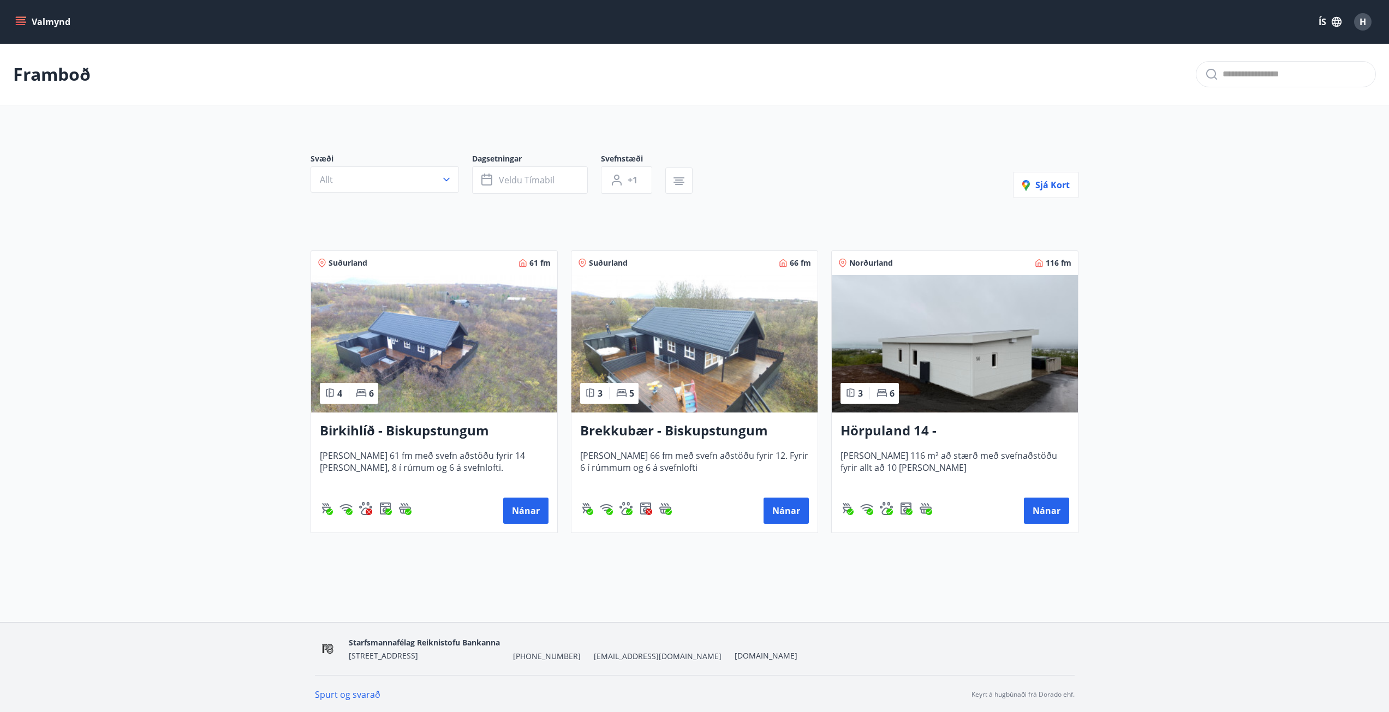
scroll to position [213, 0]
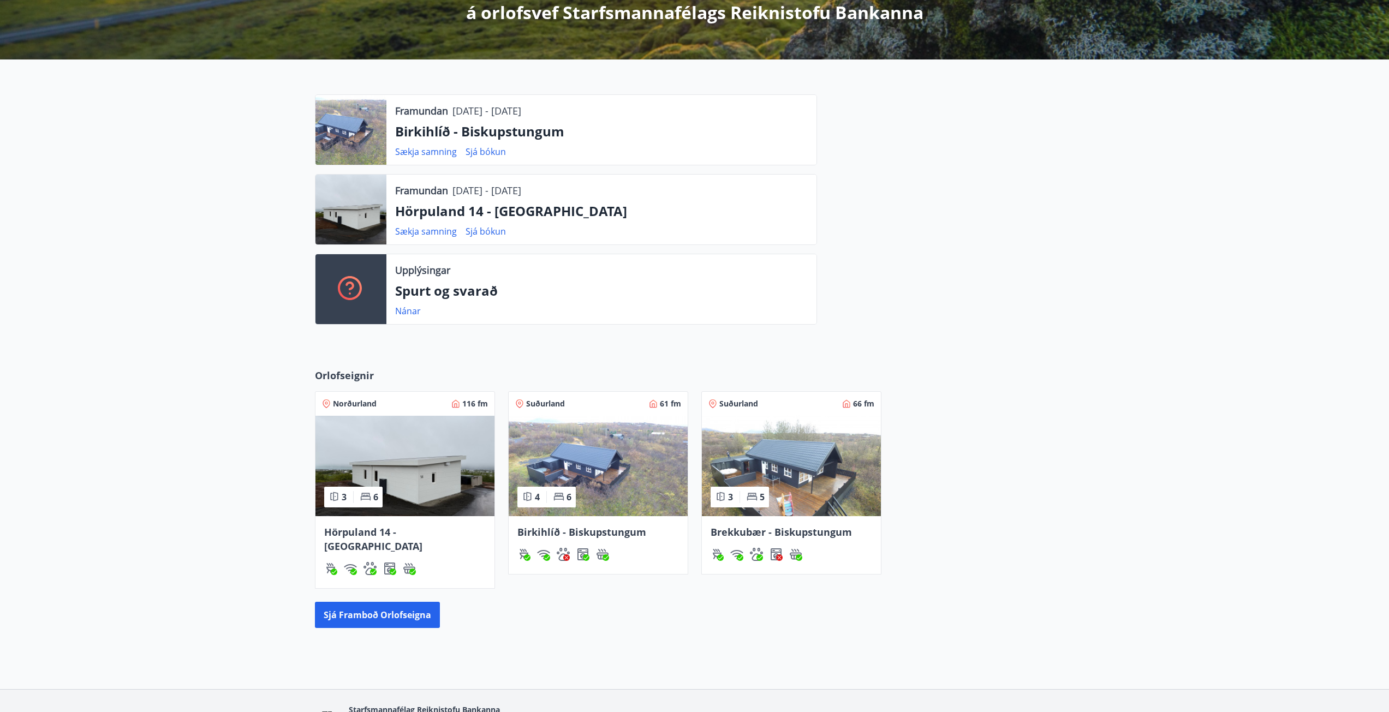
click at [587, 533] on span "Birkihlíð - Biskupstungum" at bounding box center [582, 532] width 129 height 13
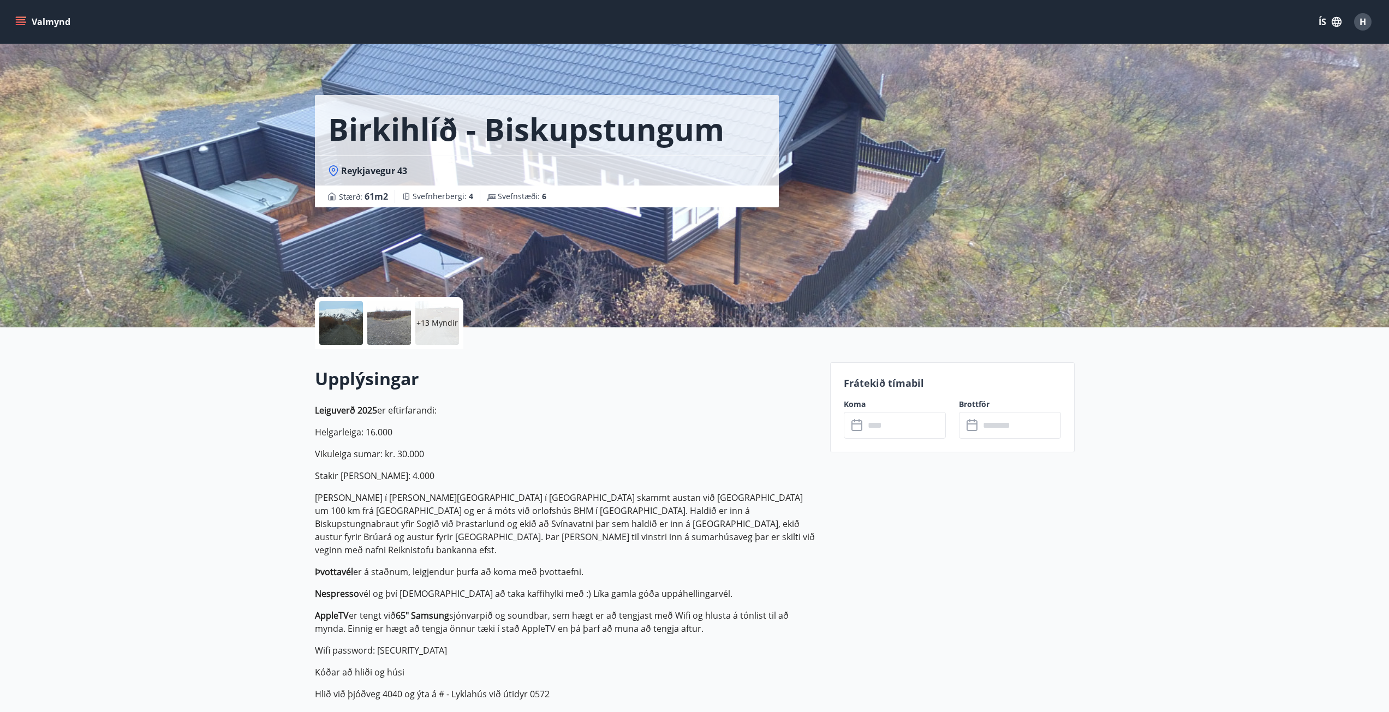
click at [881, 429] on input "text" at bounding box center [905, 425] width 81 height 27
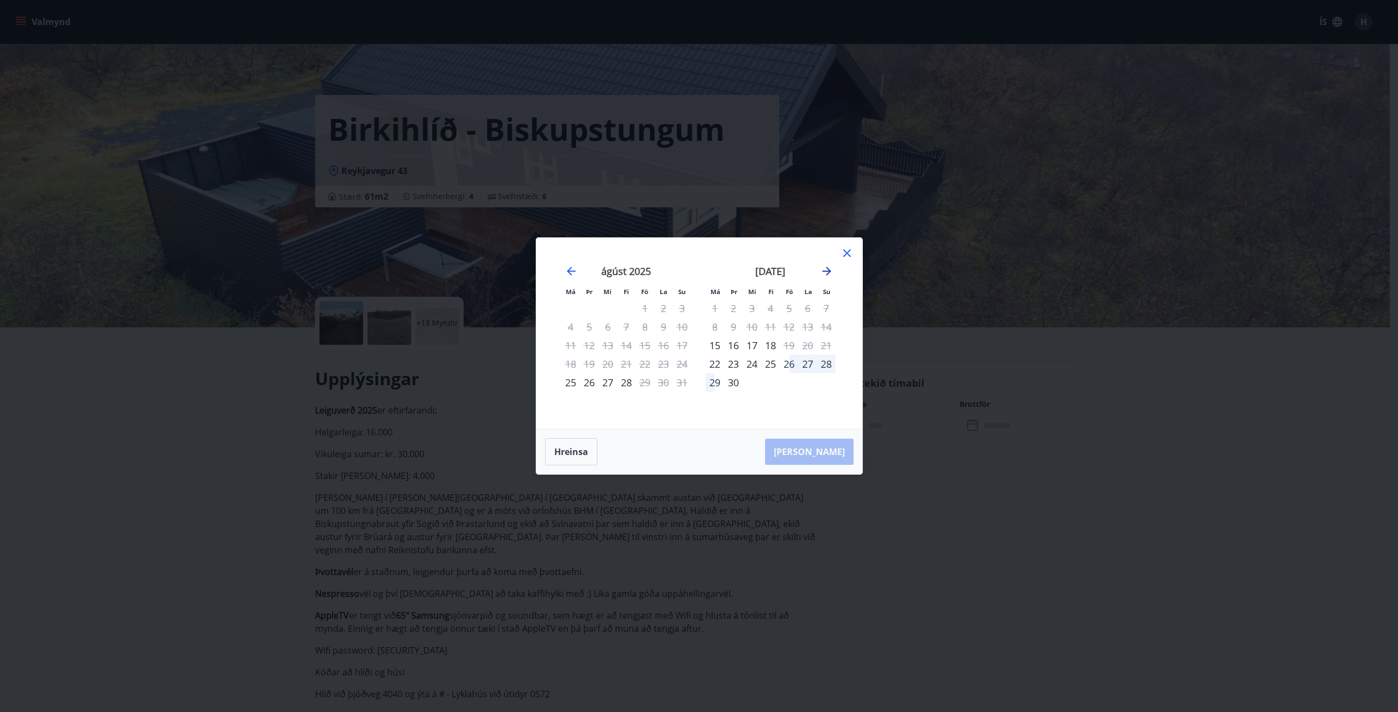
click at [830, 268] on icon "Move forward to switch to the next month." at bounding box center [826, 271] width 13 height 13
click at [827, 270] on icon "Move forward to switch to the next month." at bounding box center [826, 271] width 13 height 13
click at [716, 328] on div "3" at bounding box center [714, 327] width 19 height 19
click at [824, 329] on div "9" at bounding box center [826, 327] width 19 height 19
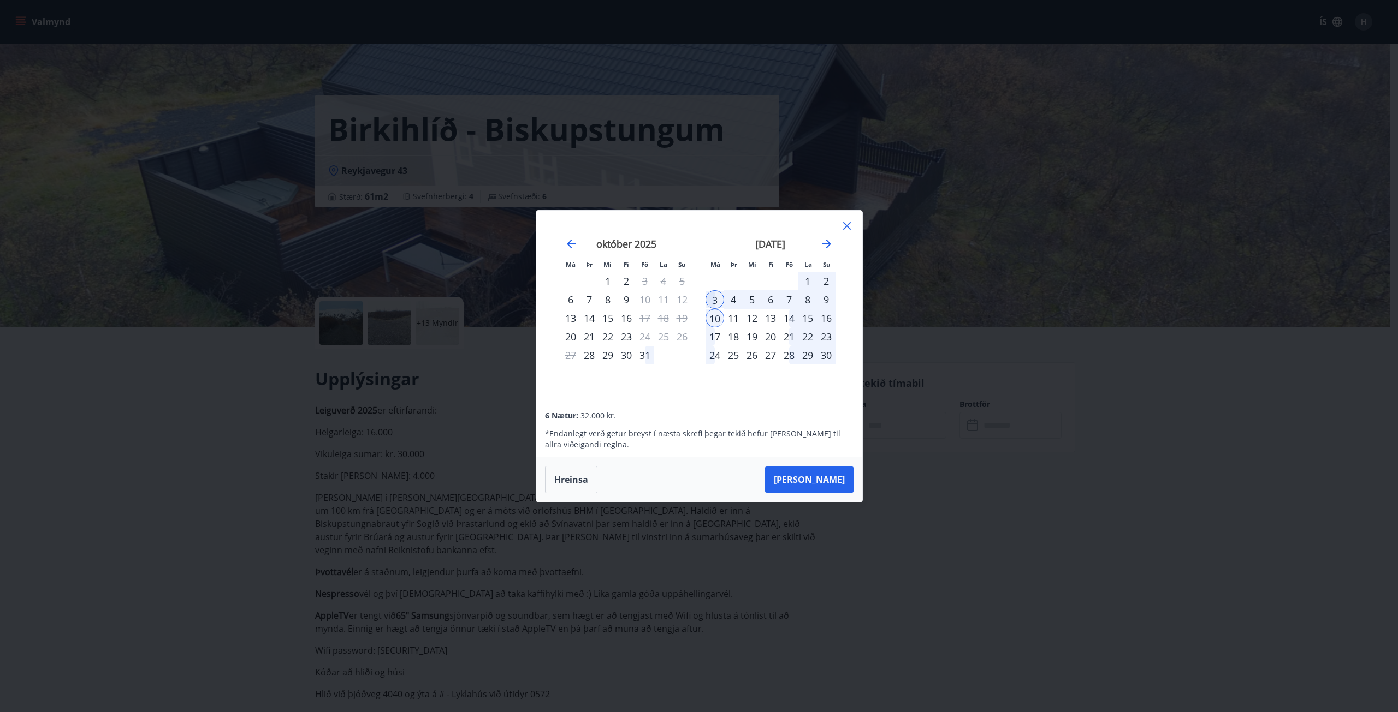
click at [714, 344] on div "17" at bounding box center [714, 337] width 19 height 19
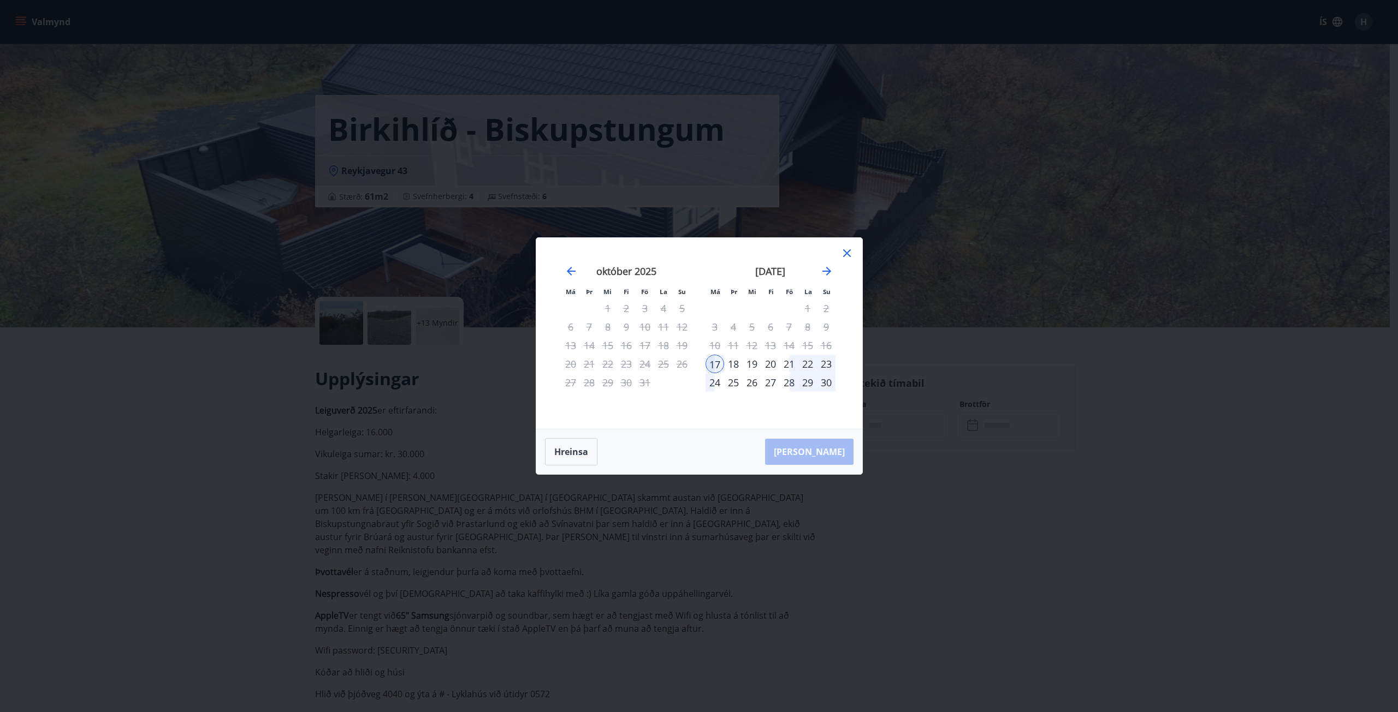
click at [846, 256] on icon at bounding box center [846, 253] width 13 height 13
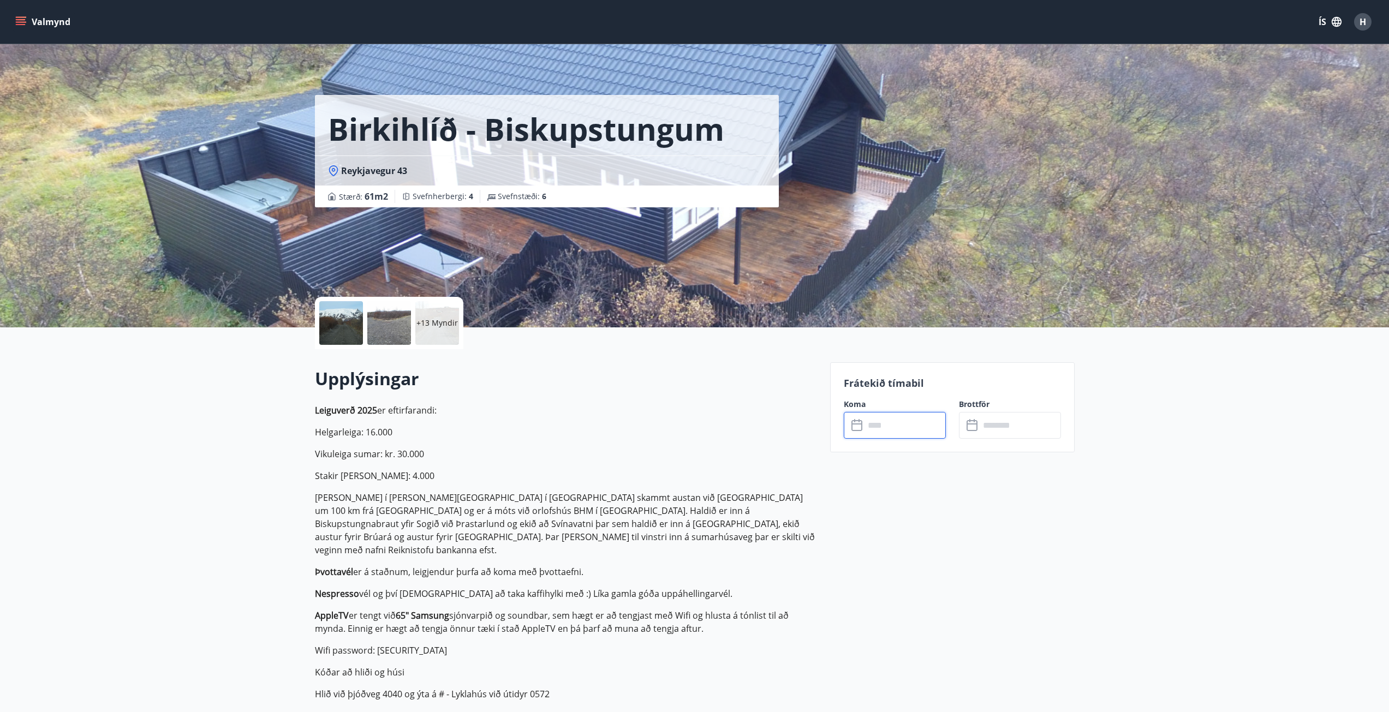
click at [876, 427] on input "text" at bounding box center [905, 425] width 81 height 27
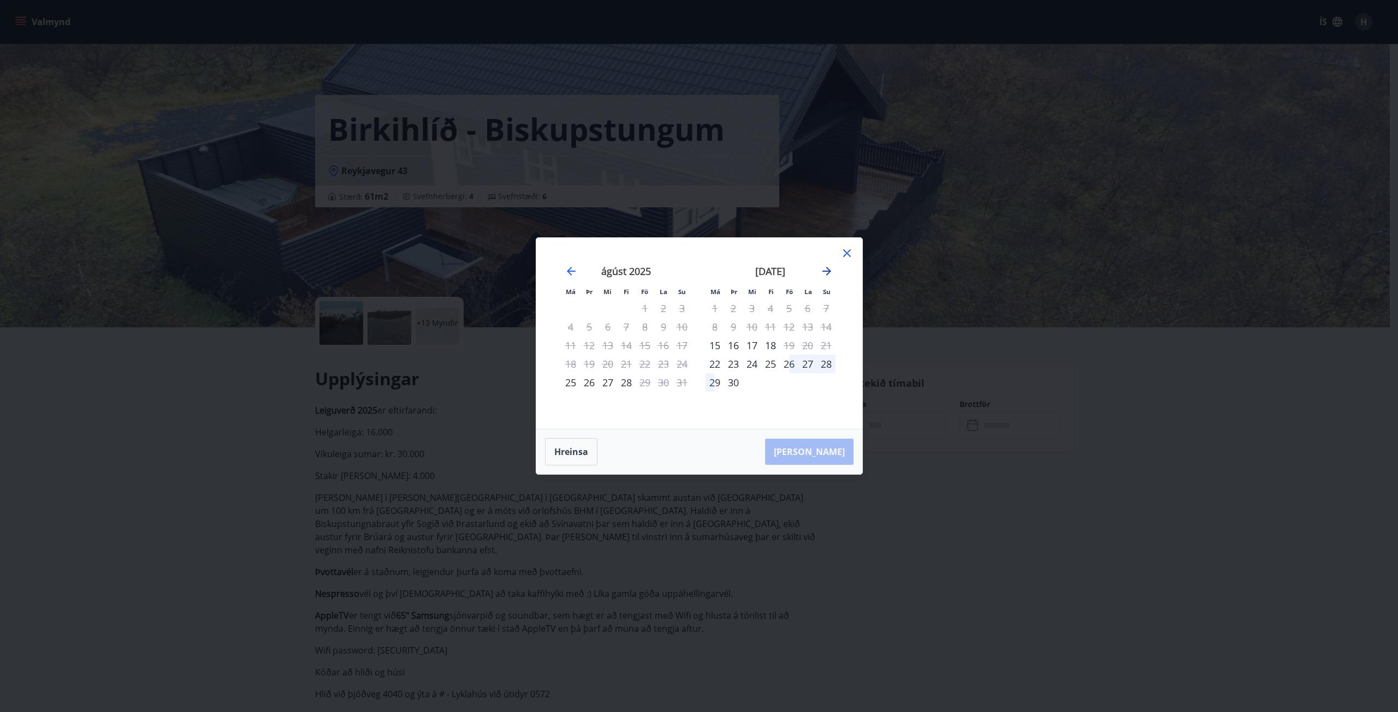
click at [822, 274] on icon "Move forward to switch to the next month." at bounding box center [826, 271] width 13 height 13
click at [715, 364] on div "20" at bounding box center [714, 364] width 19 height 19
click at [787, 364] on div "24" at bounding box center [789, 364] width 19 height 19
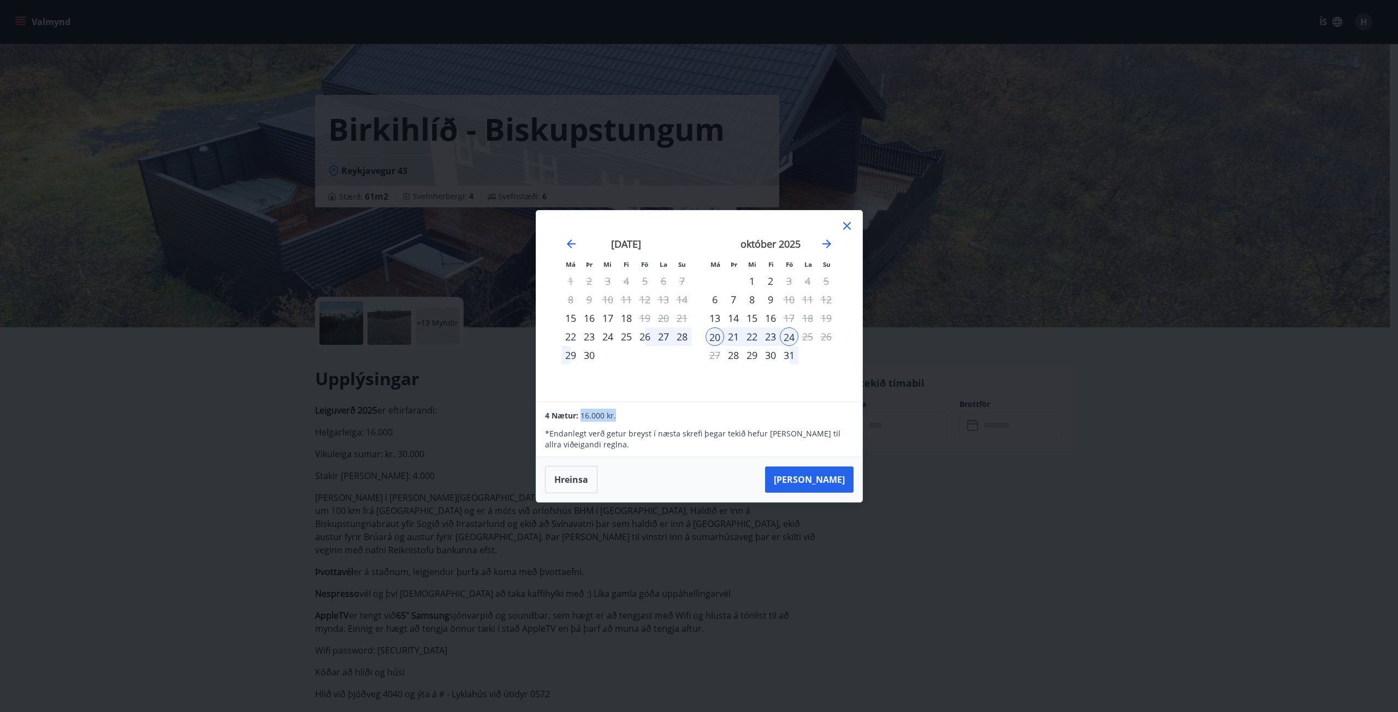
drag, startPoint x: 580, startPoint y: 415, endPoint x: 638, endPoint y: 415, distance: 57.9
click at [638, 415] on div "4 Nætur: 16.000 kr." at bounding box center [699, 415] width 308 height 13
drag, startPoint x: 657, startPoint y: 422, endPoint x: 609, endPoint y: 467, distance: 65.7
drag, startPoint x: 609, startPoint y: 467, endPoint x: 617, endPoint y: 482, distance: 16.9
click at [623, 480] on div "[PERSON_NAME]" at bounding box center [699, 480] width 326 height 45
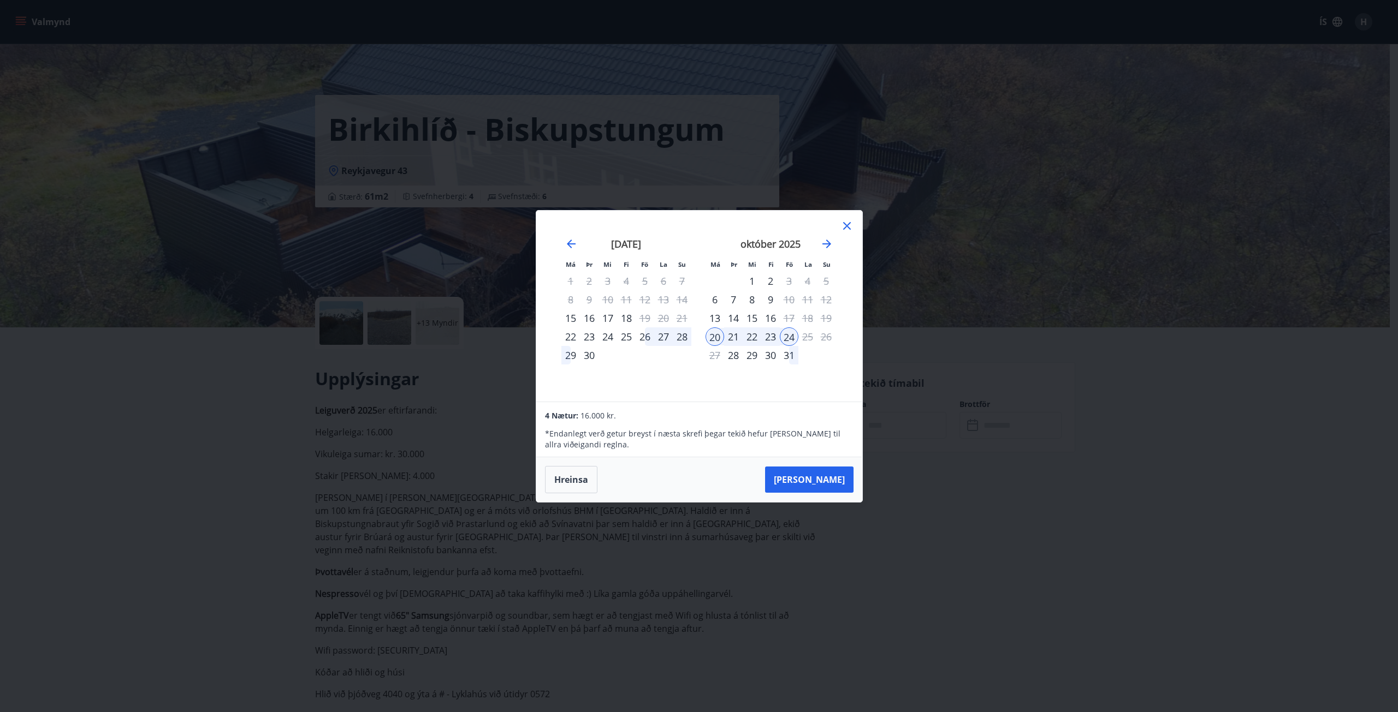
click at [250, 474] on div "Má Þr Mi Fi Fö La Su Má Þr Mi Fi Fö La Su [DATE] 1 2 3 4 5 6 7 8 9 10 11 12 13 …" at bounding box center [699, 356] width 1398 height 712
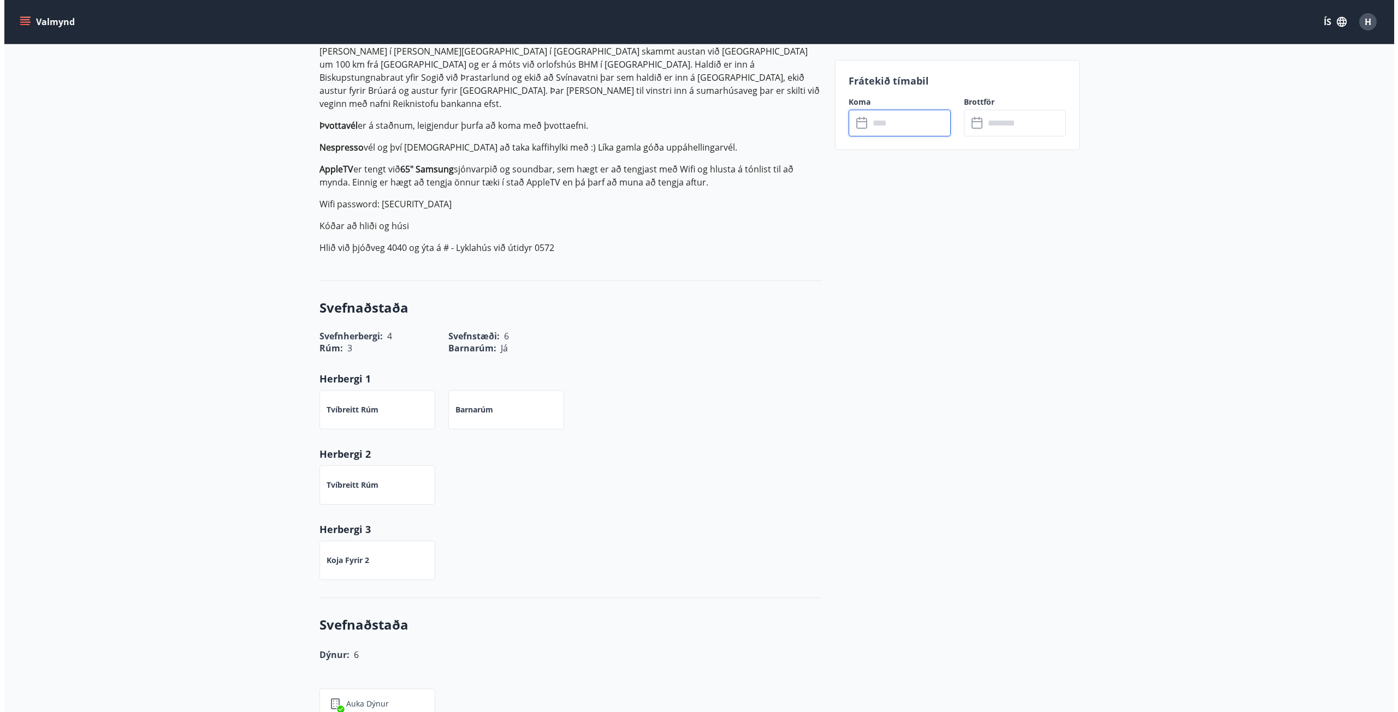
scroll to position [238, 0]
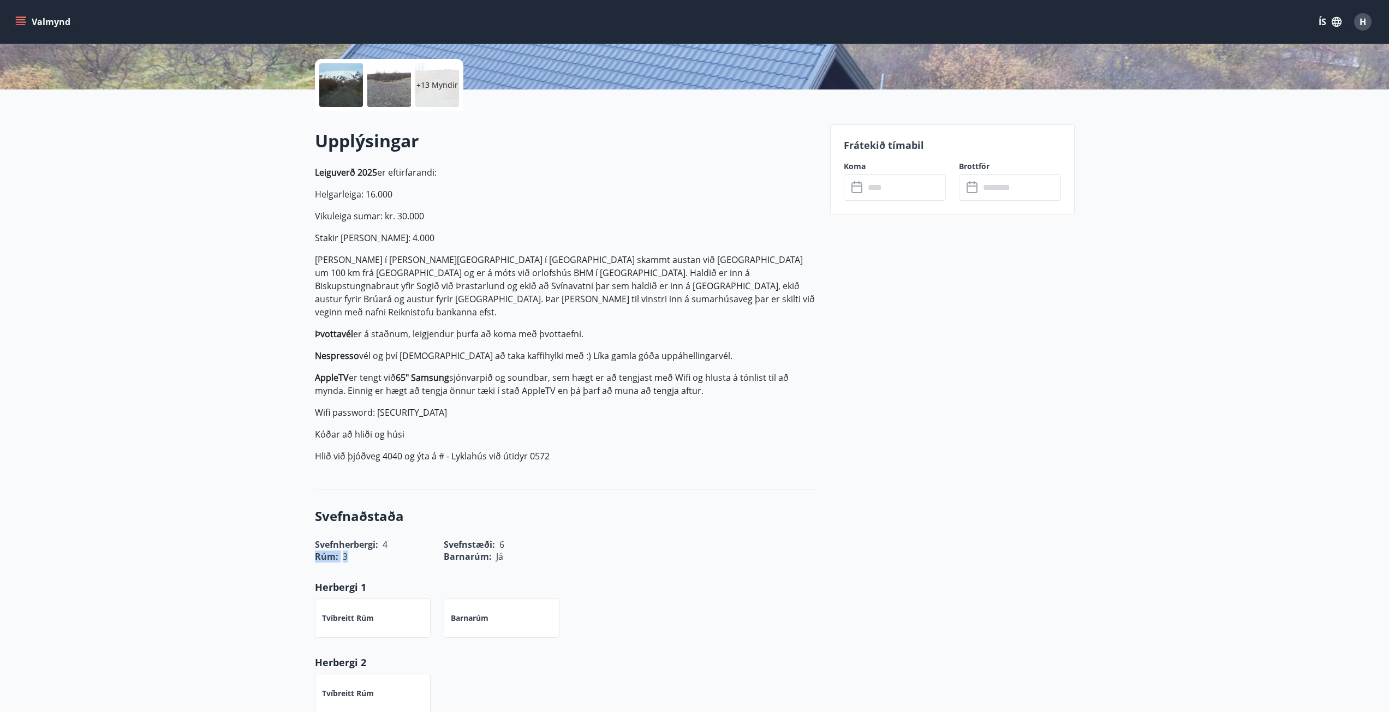
drag, startPoint x: 331, startPoint y: 533, endPoint x: 384, endPoint y: 529, distance: 53.6
click at [385, 538] on div "Rúm : 3" at bounding box center [366, 550] width 129 height 25
click at [383, 538] on div "Rúm : 3" at bounding box center [366, 550] width 129 height 25
click at [324, 551] on div "Rúm : 3" at bounding box center [373, 557] width 116 height 12
click at [324, 551] on span "Rúm :" at bounding box center [326, 557] width 23 height 12
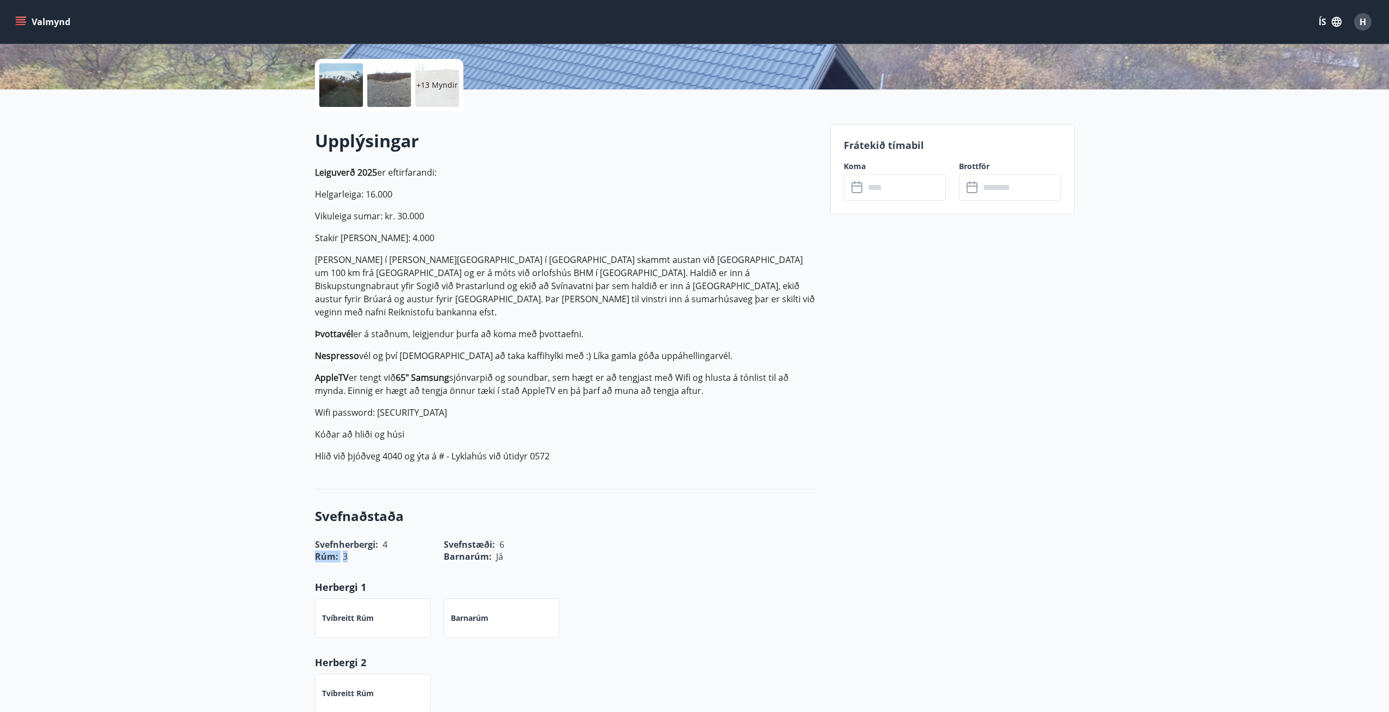
drag, startPoint x: 314, startPoint y: 534, endPoint x: 381, endPoint y: 533, distance: 66.6
click at [381, 538] on div "Rúm : 3" at bounding box center [366, 550] width 129 height 25
click at [383, 538] on div "Rúm : 3" at bounding box center [366, 550] width 129 height 25
drag, startPoint x: 358, startPoint y: 544, endPoint x: 311, endPoint y: 544, distance: 46.4
click at [311, 544] on div "Rúm : 3" at bounding box center [366, 550] width 129 height 25
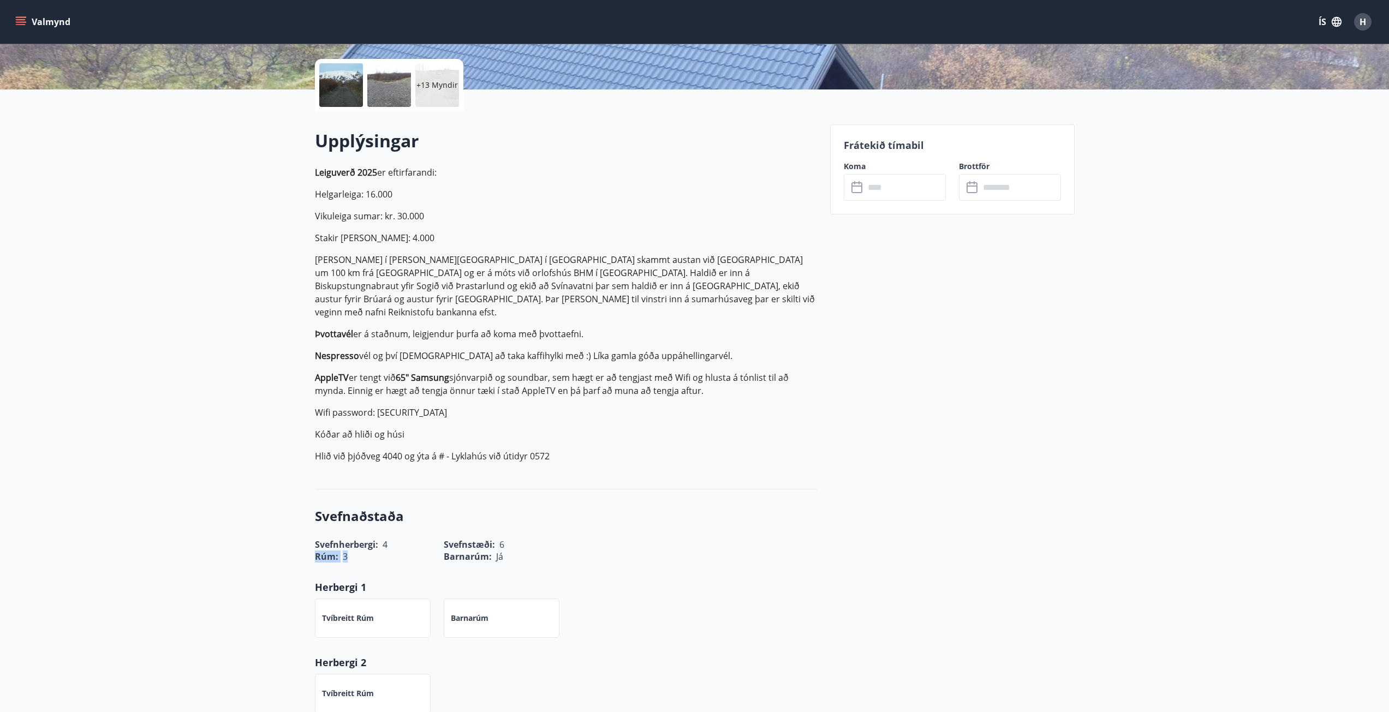
click at [326, 551] on span "Rúm :" at bounding box center [326, 557] width 23 height 12
drag, startPoint x: 351, startPoint y: 545, endPoint x: 315, endPoint y: 544, distance: 36.1
click at [315, 551] on div "Rúm : 3" at bounding box center [373, 557] width 116 height 12
drag, startPoint x: 425, startPoint y: 329, endPoint x: 387, endPoint y: 200, distance: 134.9
click at [418, 317] on p "Leiguverð 2025 er eftirfarandi: Helgarleiga: 16.000 Vikuleiga sumar: kr. 30.000…" at bounding box center [566, 314] width 502 height 297
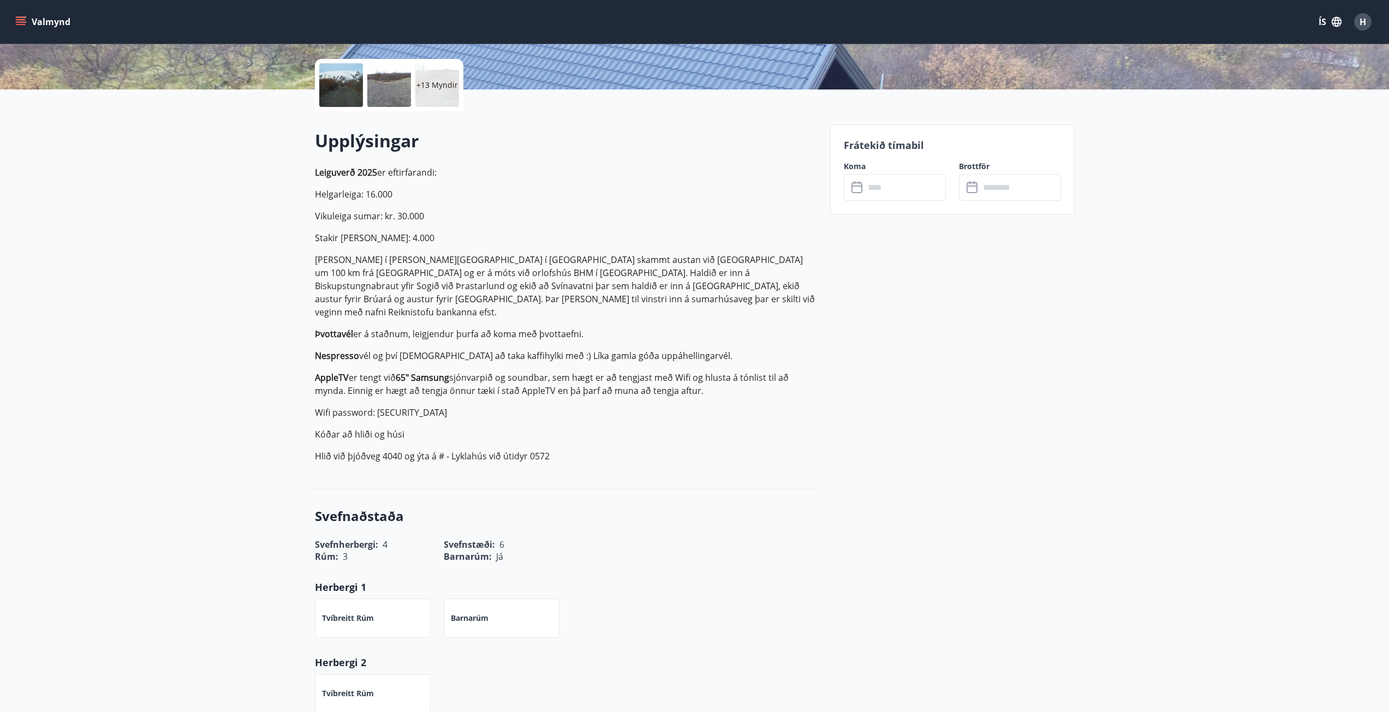
click at [452, 97] on div "+13 Myndir" at bounding box center [437, 85] width 44 height 44
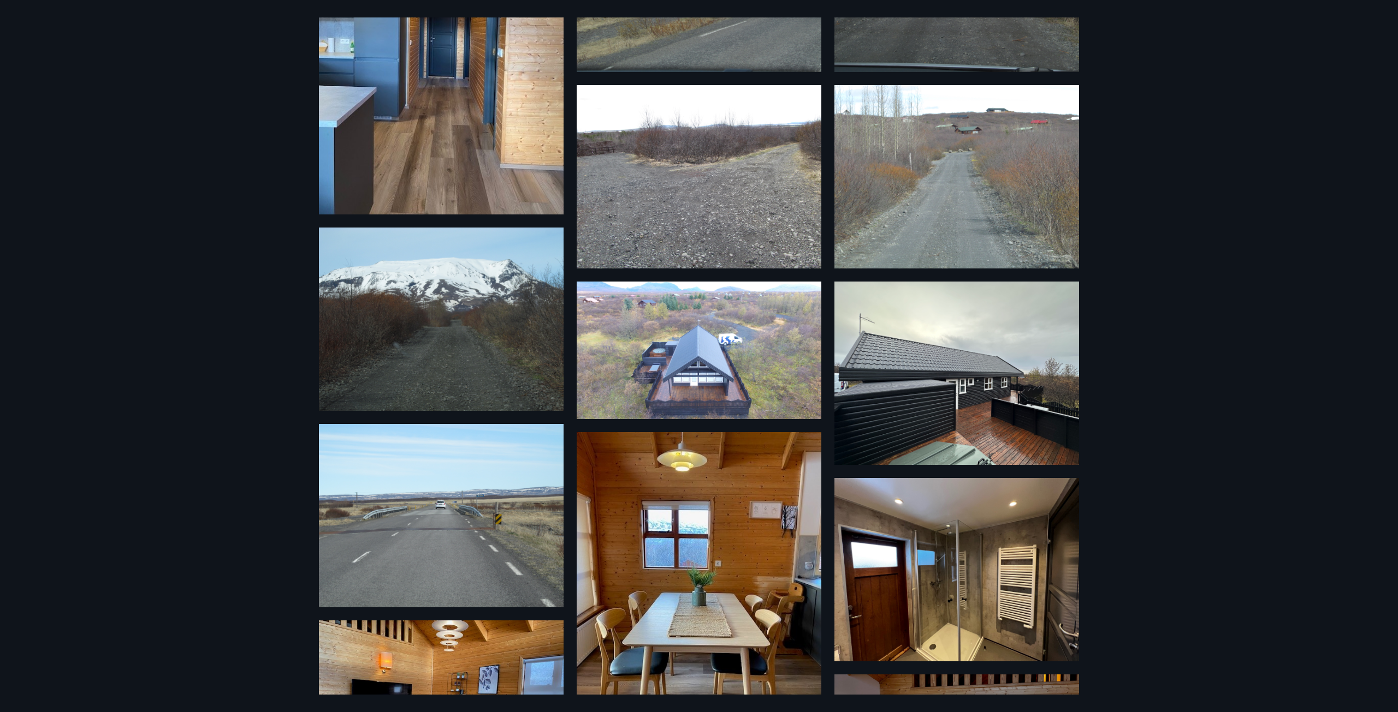
scroll to position [55, 0]
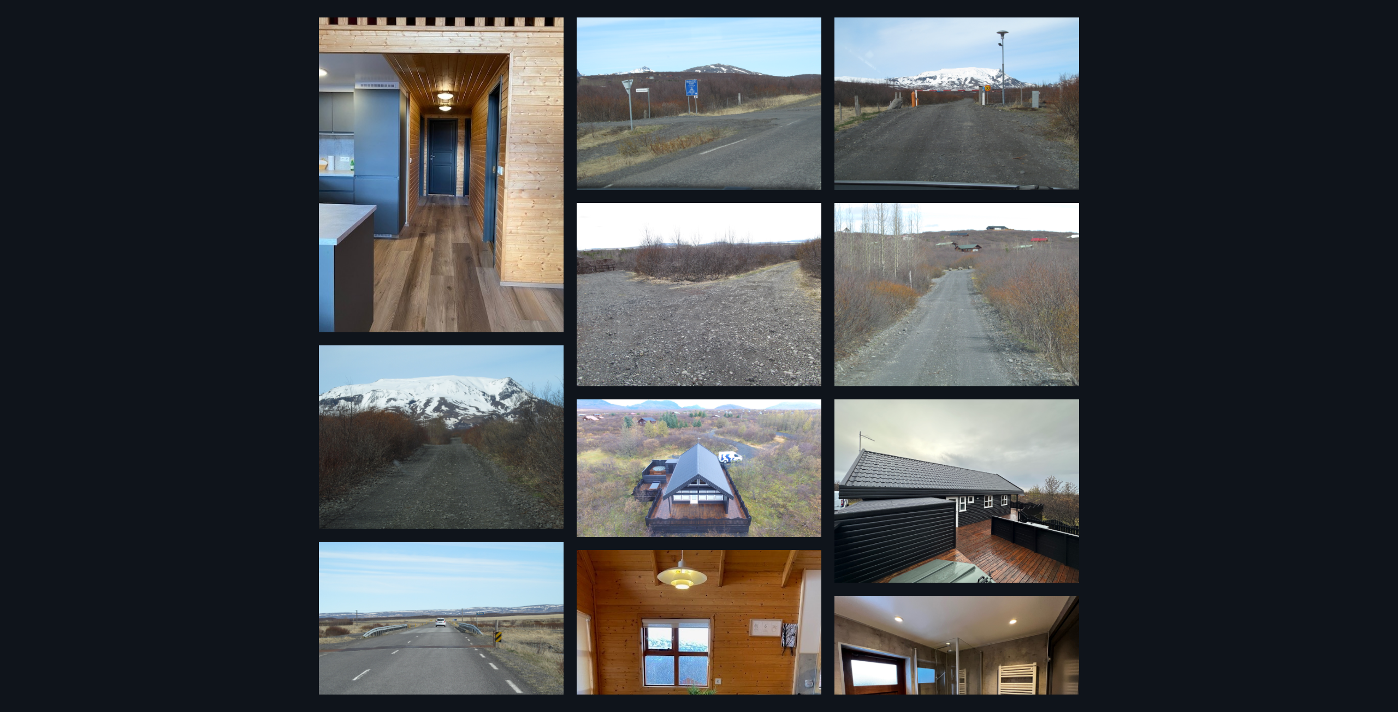
click at [676, 482] on img at bounding box center [699, 469] width 245 height 138
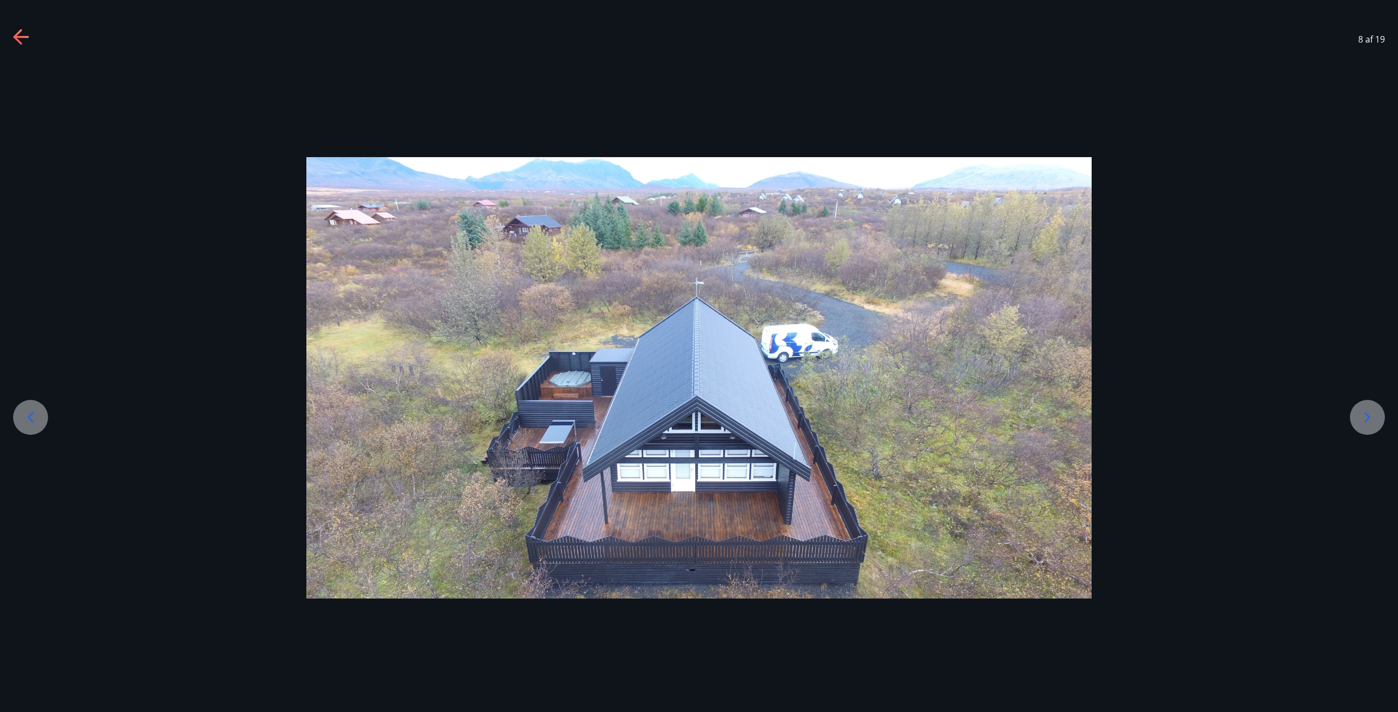
click at [22, 39] on icon at bounding box center [21, 37] width 17 height 17
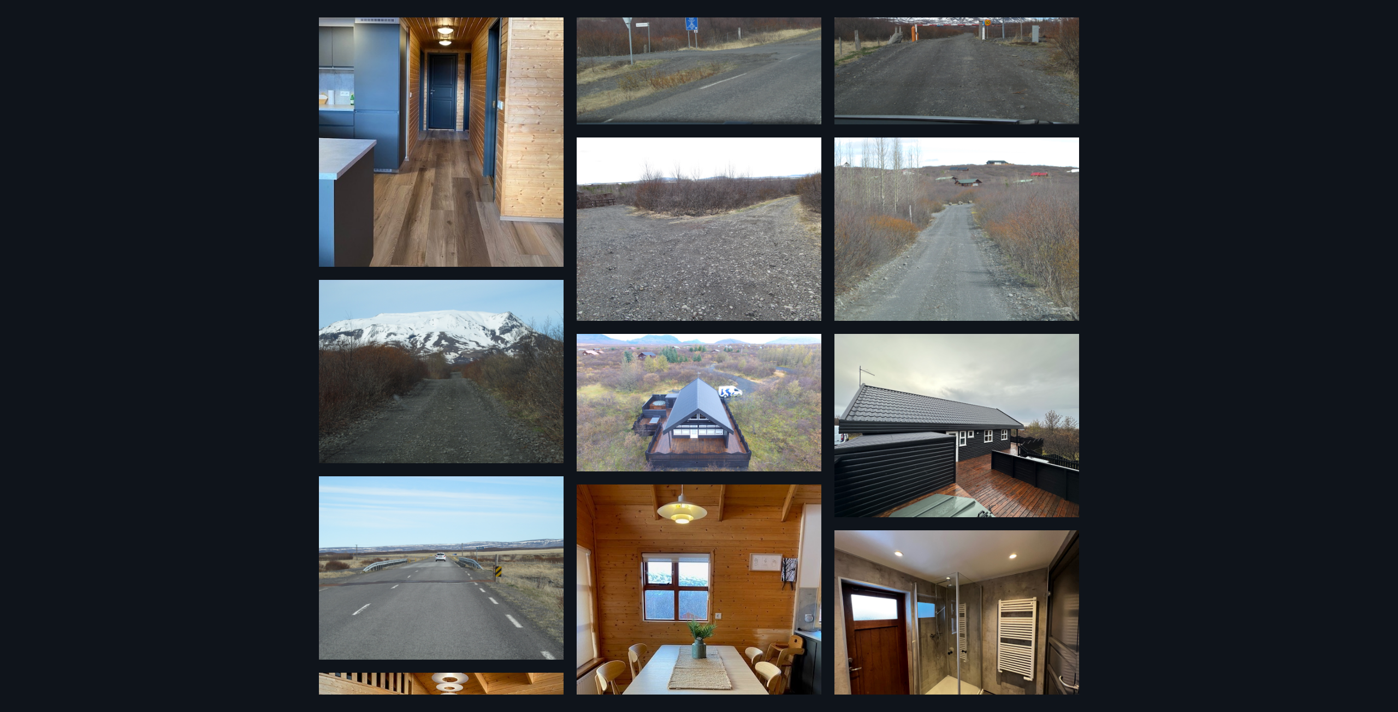
scroll to position [0, 0]
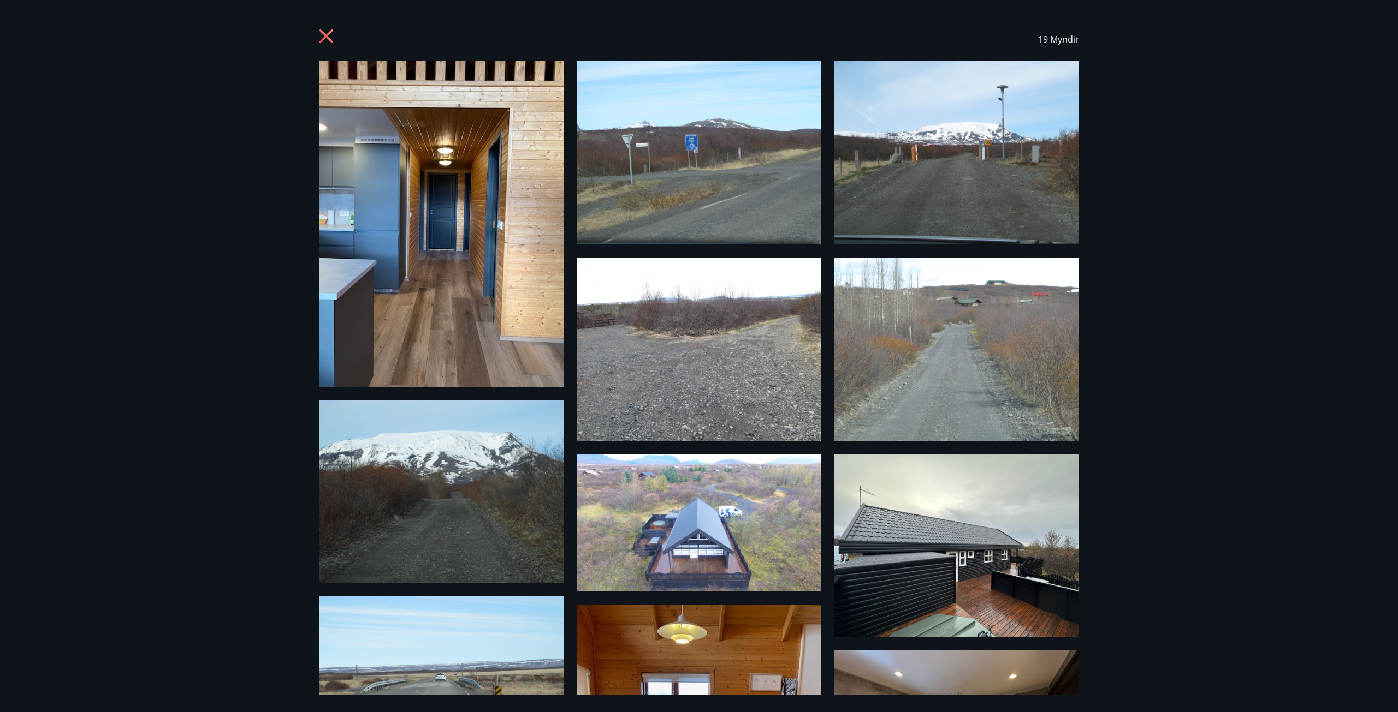
click at [394, 246] on img at bounding box center [441, 224] width 245 height 326
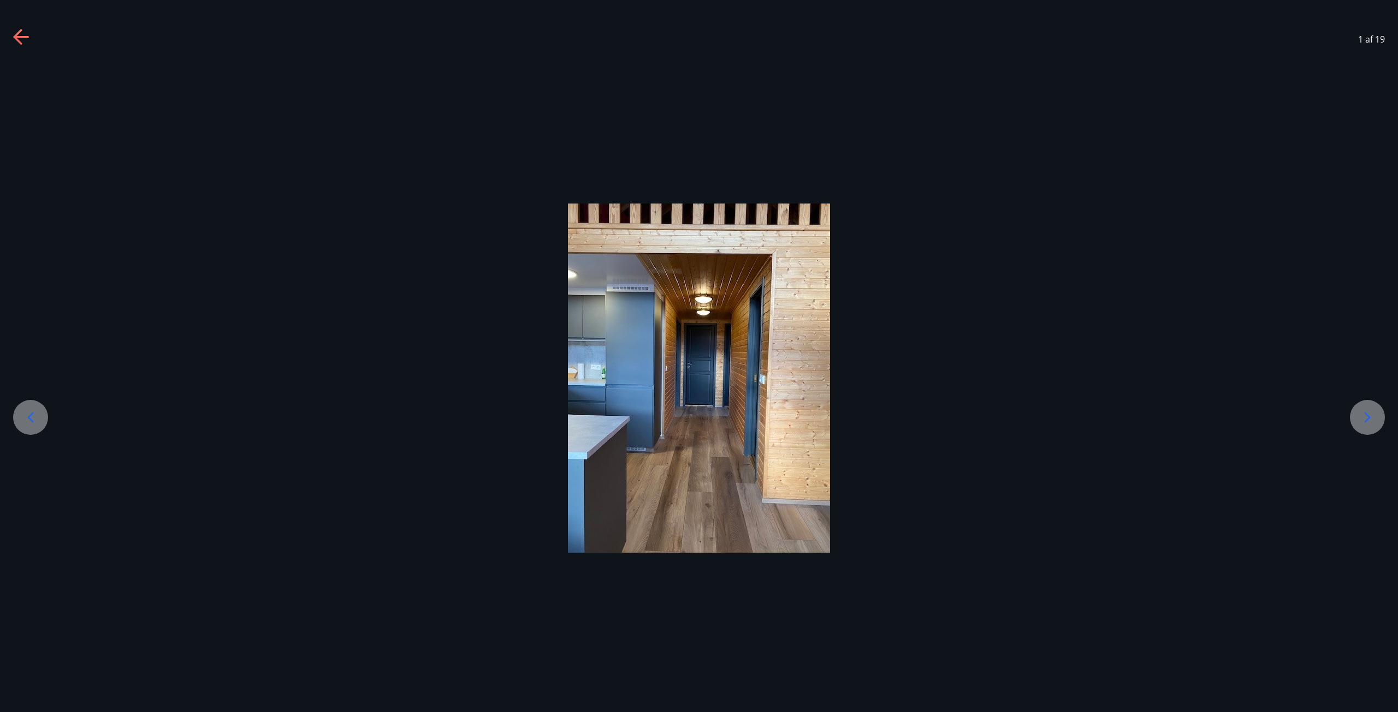
click at [22, 40] on icon at bounding box center [21, 37] width 17 height 17
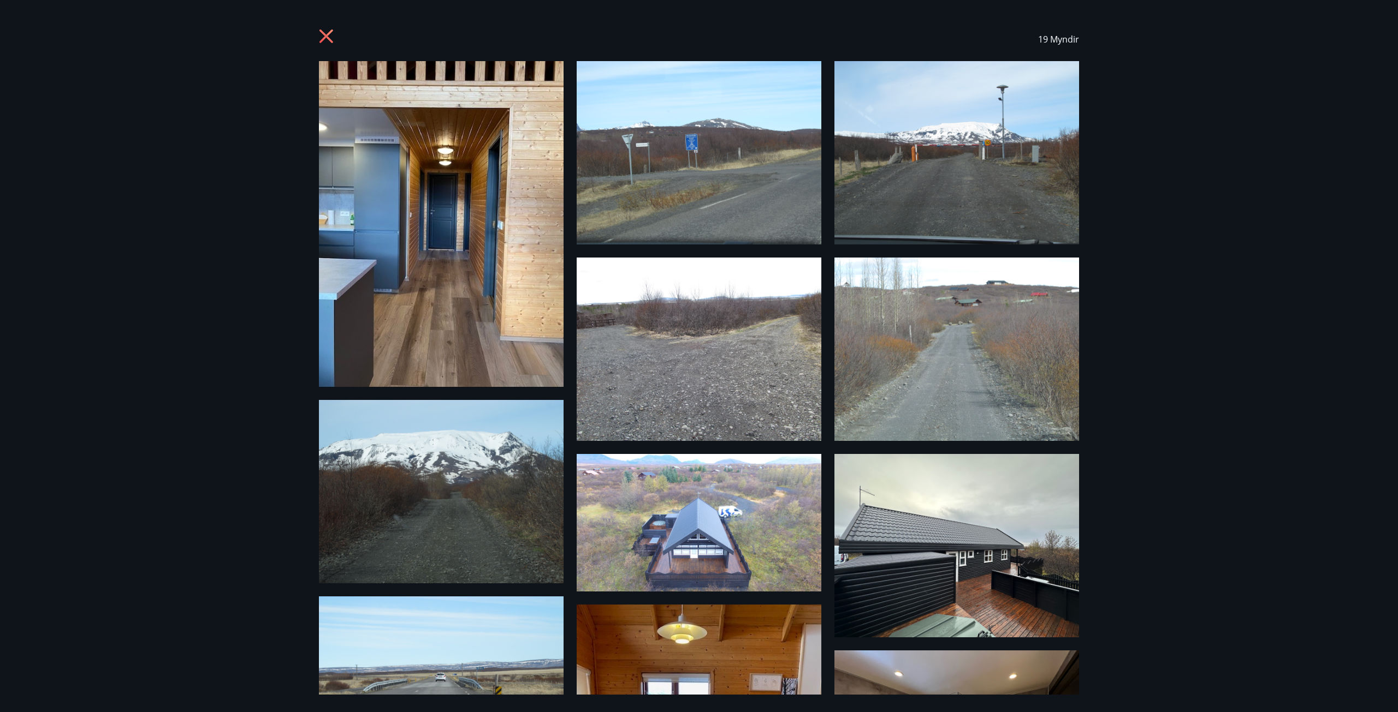
click at [331, 31] on icon at bounding box center [326, 36] width 14 height 14
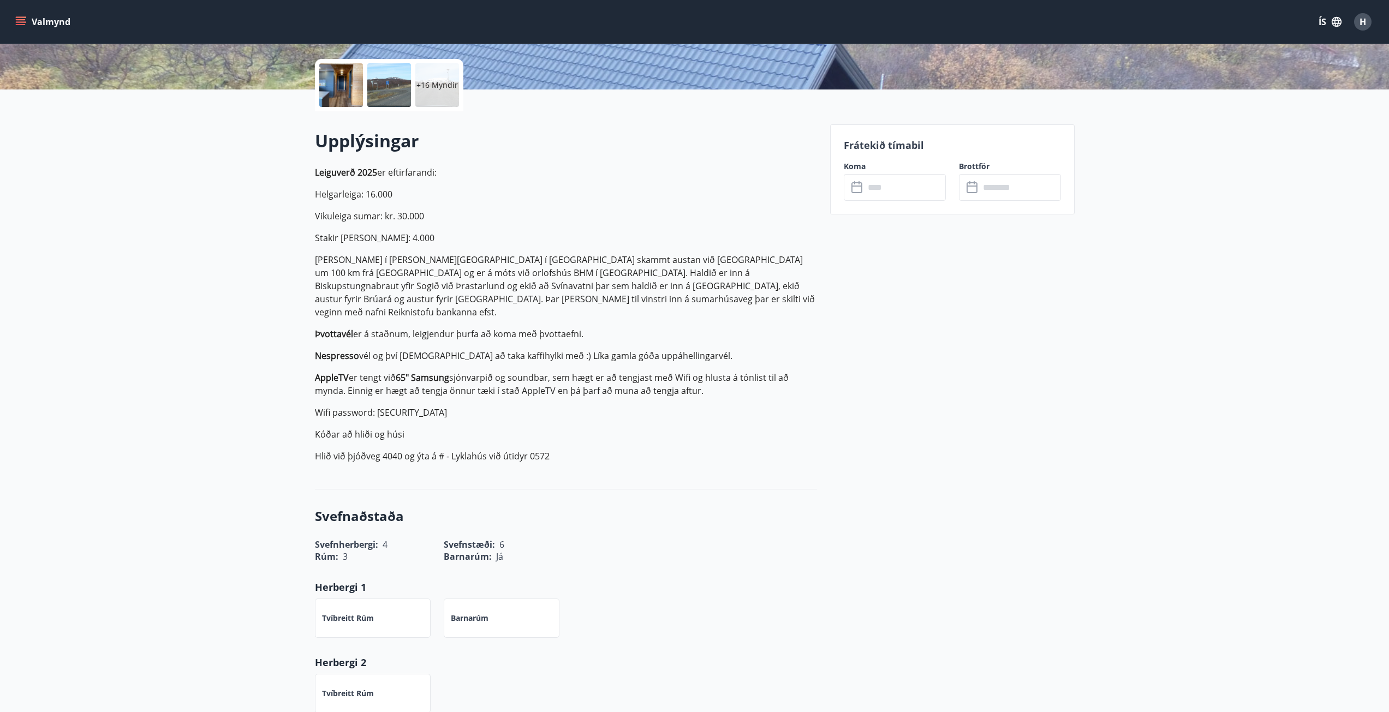
click at [894, 187] on input "text" at bounding box center [905, 187] width 81 height 27
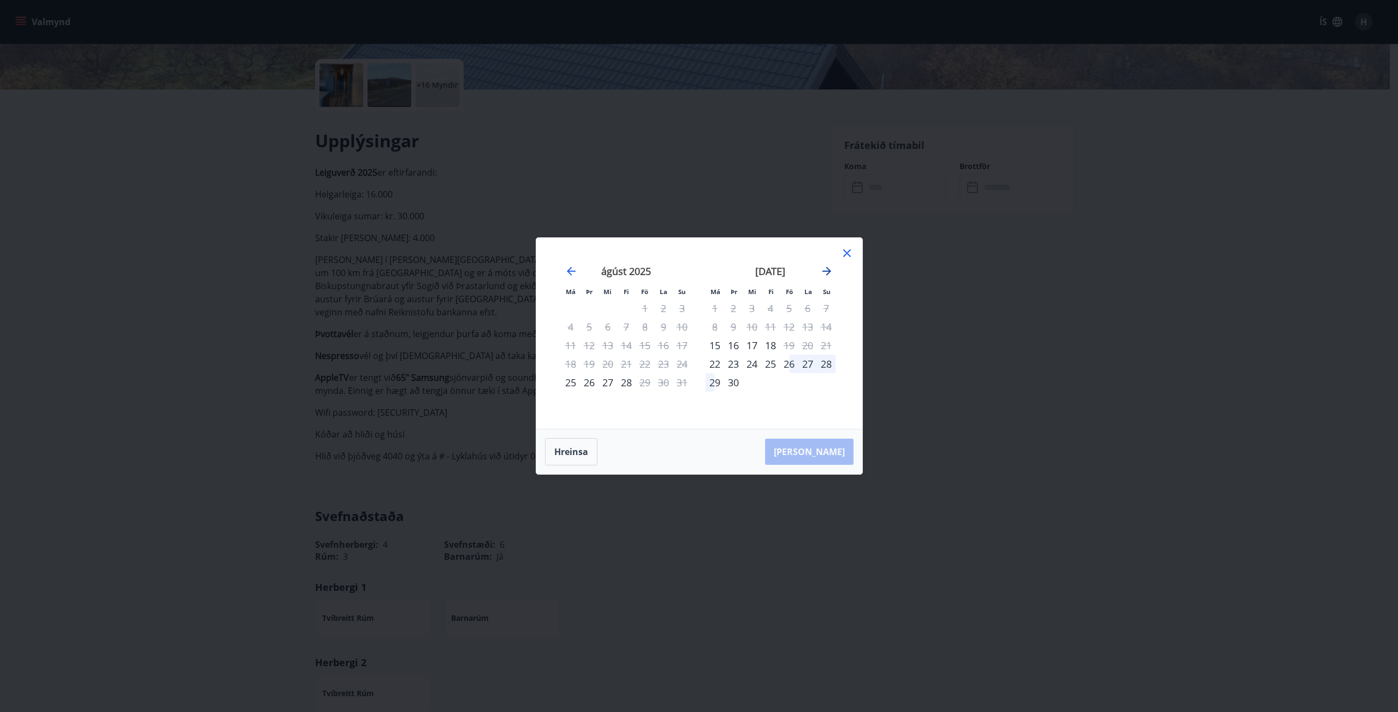
click at [827, 275] on icon "Move forward to switch to the next month." at bounding box center [826, 271] width 9 height 9
click at [715, 365] on div "20" at bounding box center [714, 364] width 19 height 19
click at [789, 364] on div "24" at bounding box center [789, 364] width 19 height 19
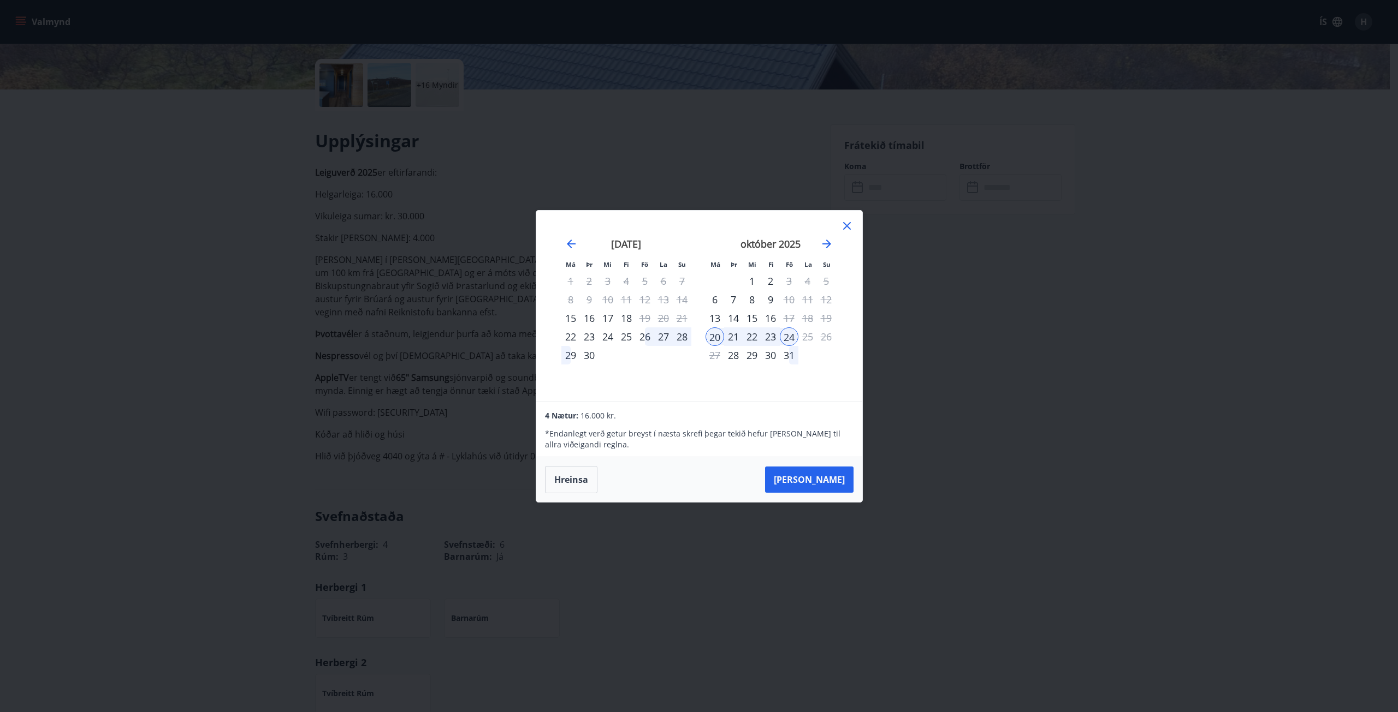
click at [830, 482] on button "[PERSON_NAME]" at bounding box center [809, 480] width 88 height 26
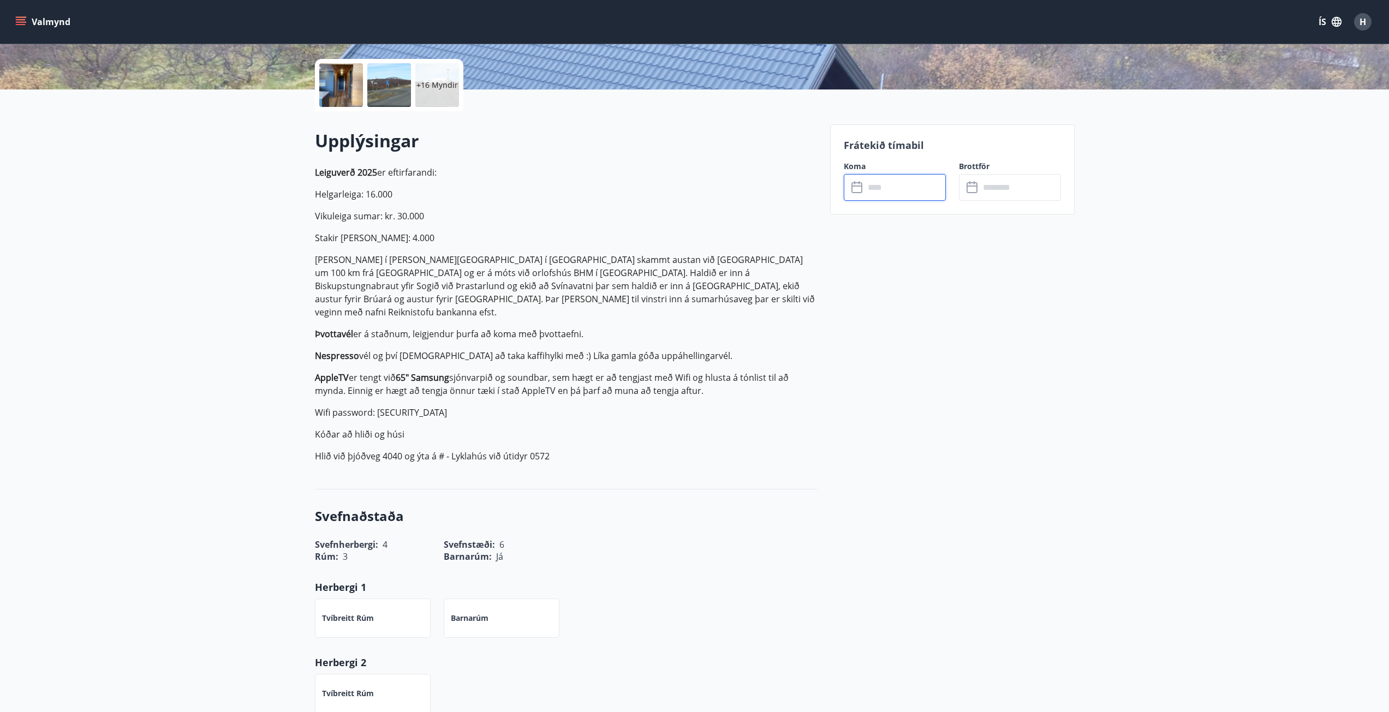
type input "******"
click at [1006, 285] on button "Greiða" at bounding box center [1010, 288] width 102 height 26
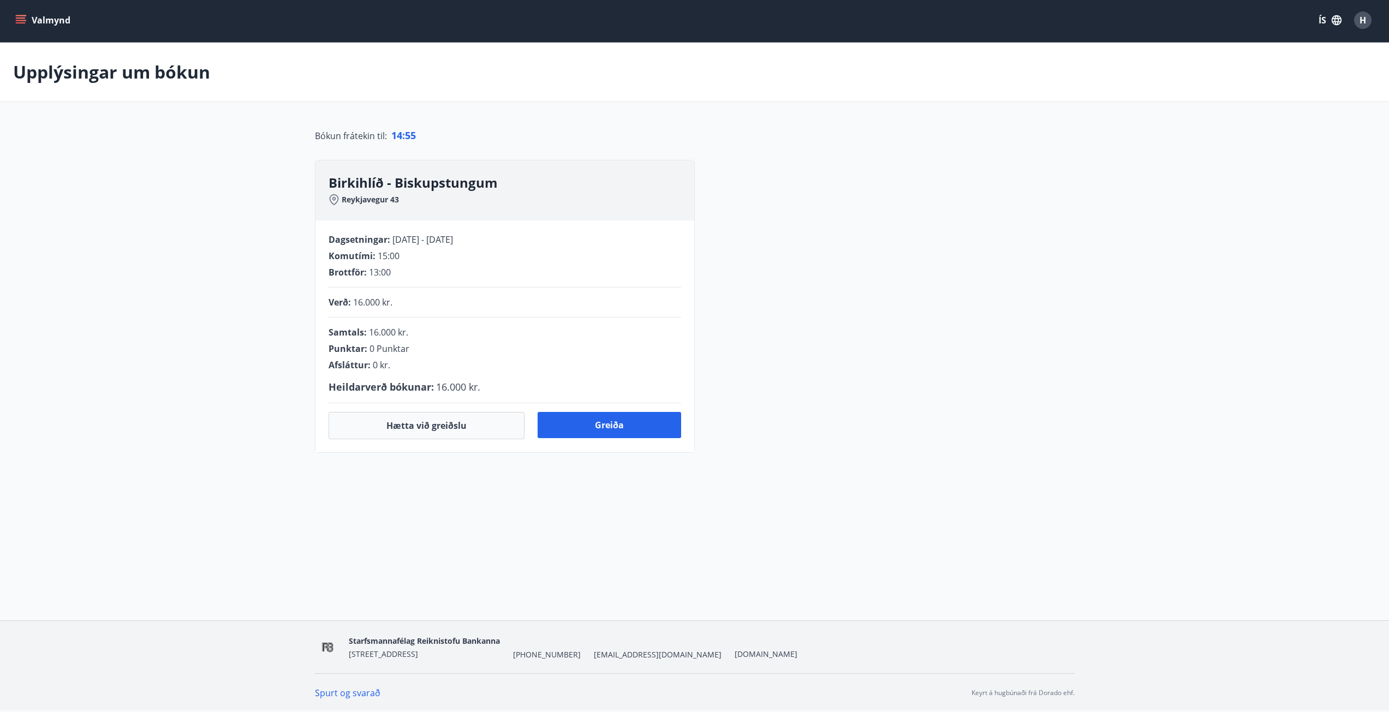
scroll to position [10, 0]
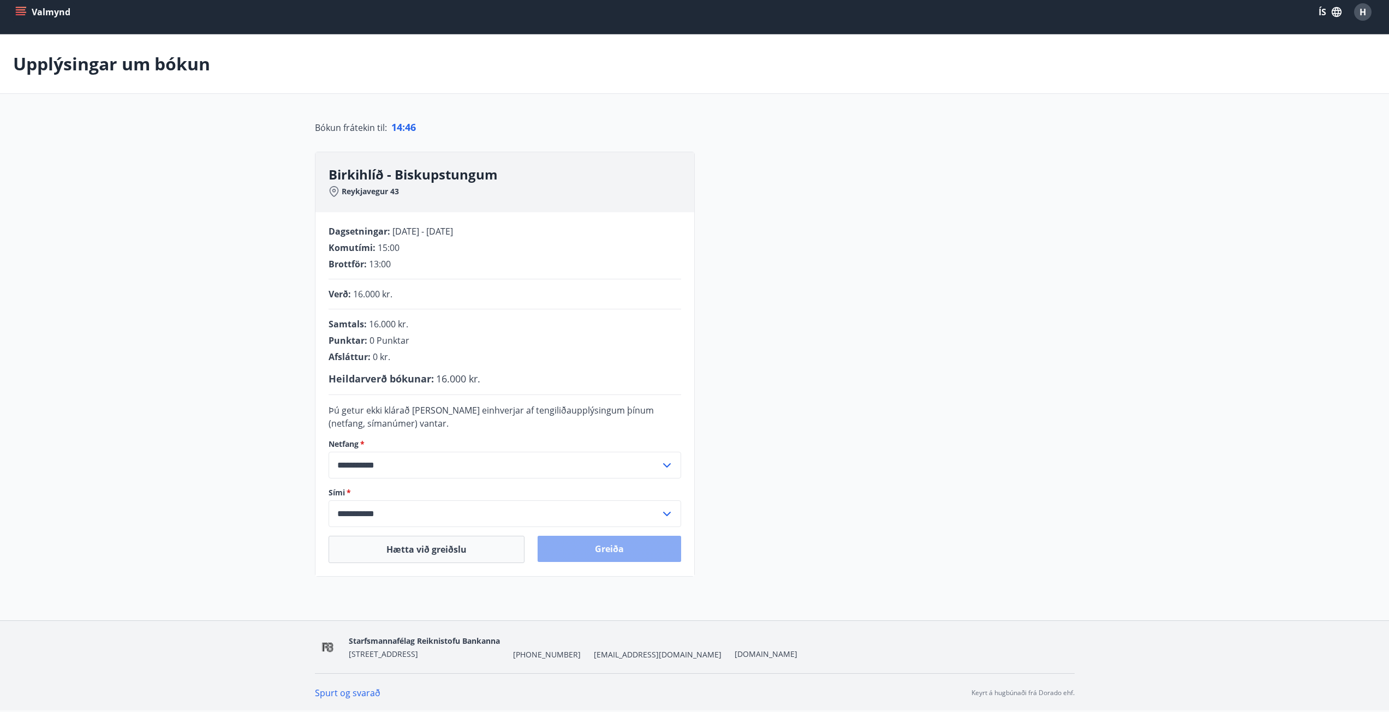
click at [590, 554] on button "Greiða" at bounding box center [610, 549] width 144 height 26
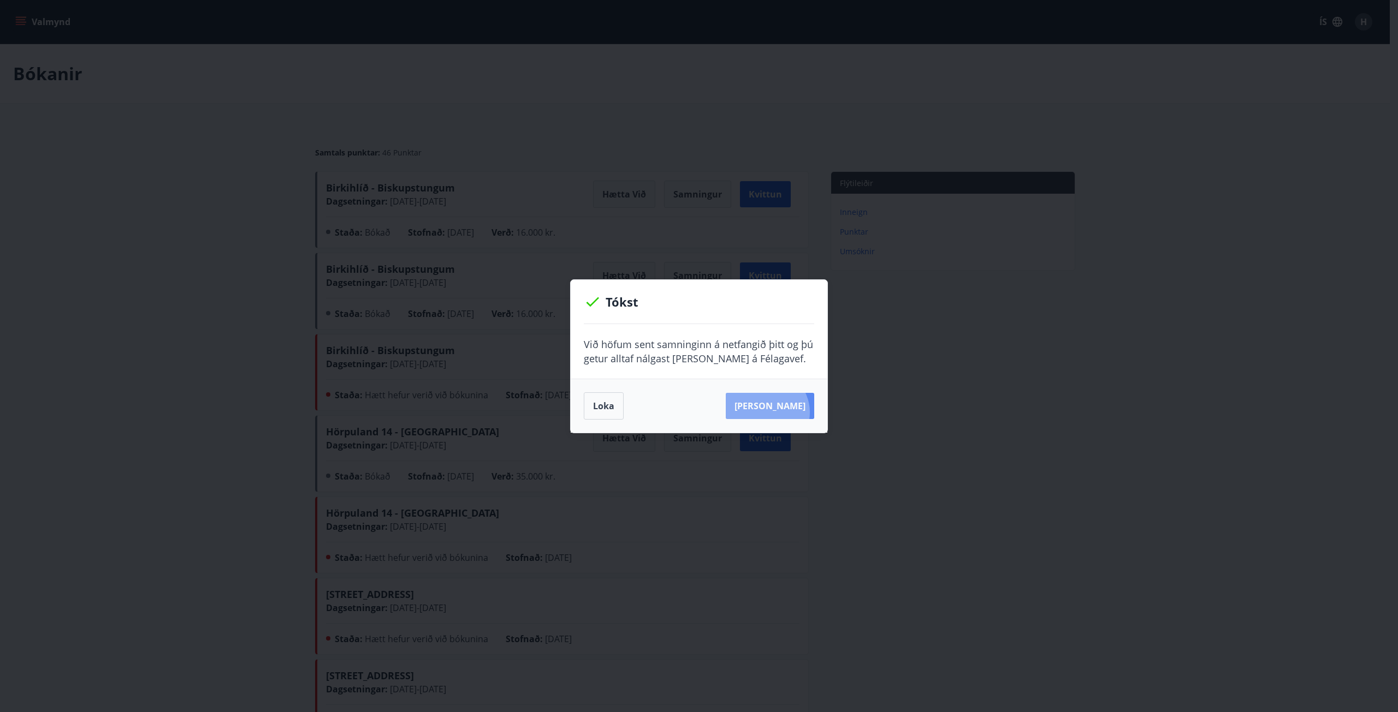
click at [783, 412] on button "Sjá samning" at bounding box center [770, 406] width 88 height 26
drag, startPoint x: 596, startPoint y: 411, endPoint x: 583, endPoint y: 402, distance: 16.2
click at [597, 411] on button "Loka" at bounding box center [604, 406] width 40 height 27
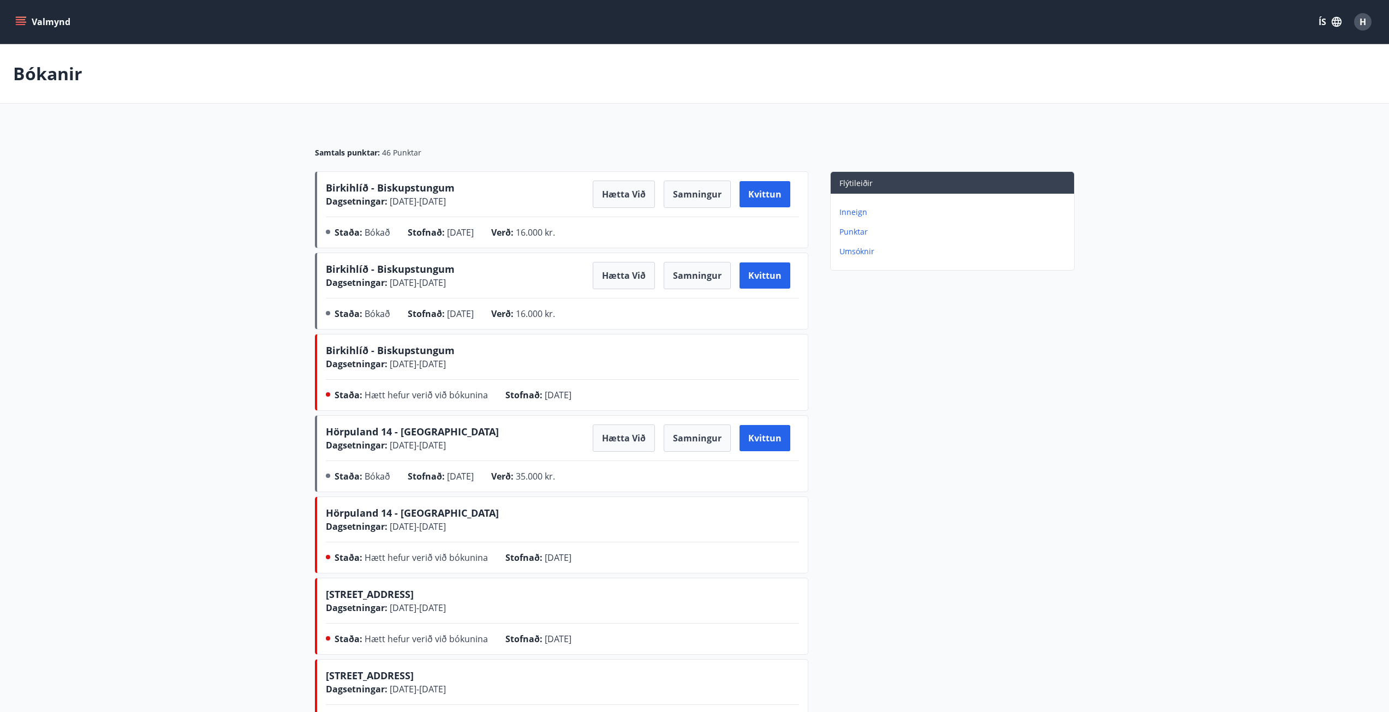
click at [31, 27] on button "Valmynd" at bounding box center [44, 22] width 62 height 20
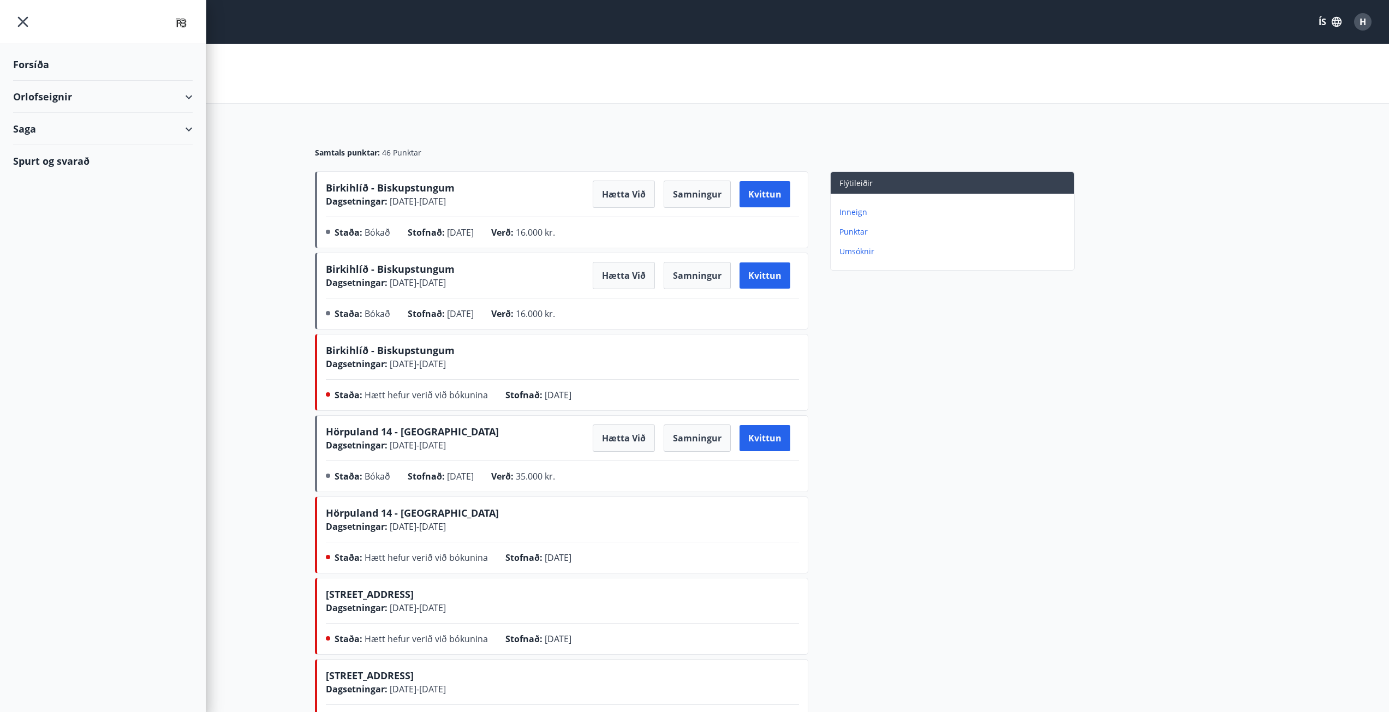
click at [56, 64] on div "Forsíða" at bounding box center [103, 65] width 180 height 32
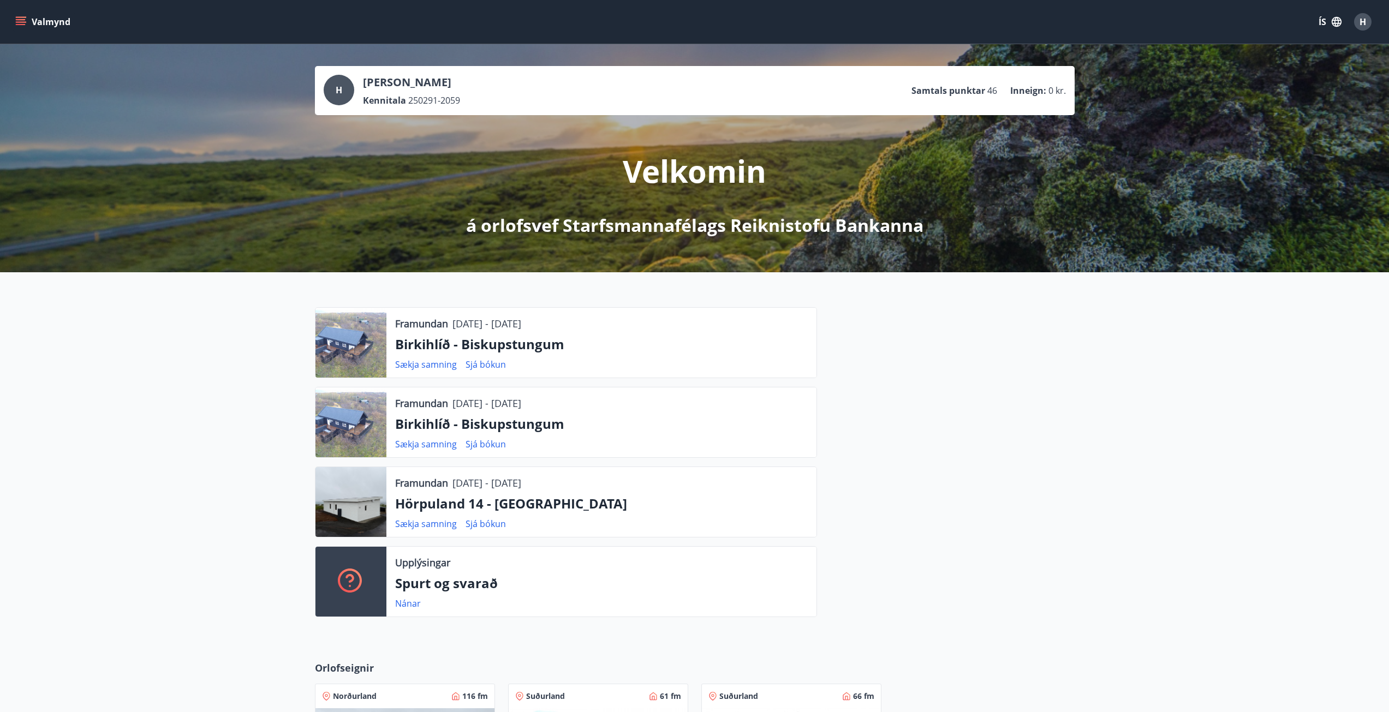
drag, startPoint x: 452, startPoint y: 483, endPoint x: 567, endPoint y: 486, distance: 115.8
click at [567, 486] on div "Framundan 08.09.2025 - 12.09.2025" at bounding box center [601, 483] width 413 height 14
drag, startPoint x: 454, startPoint y: 404, endPoint x: 566, endPoint y: 406, distance: 111.9
click at [566, 406] on div "Framundan 12.09.2025 - 15.09.2025" at bounding box center [601, 403] width 413 height 14
click at [516, 406] on p "[DATE] - [DATE]" at bounding box center [487, 403] width 69 height 14
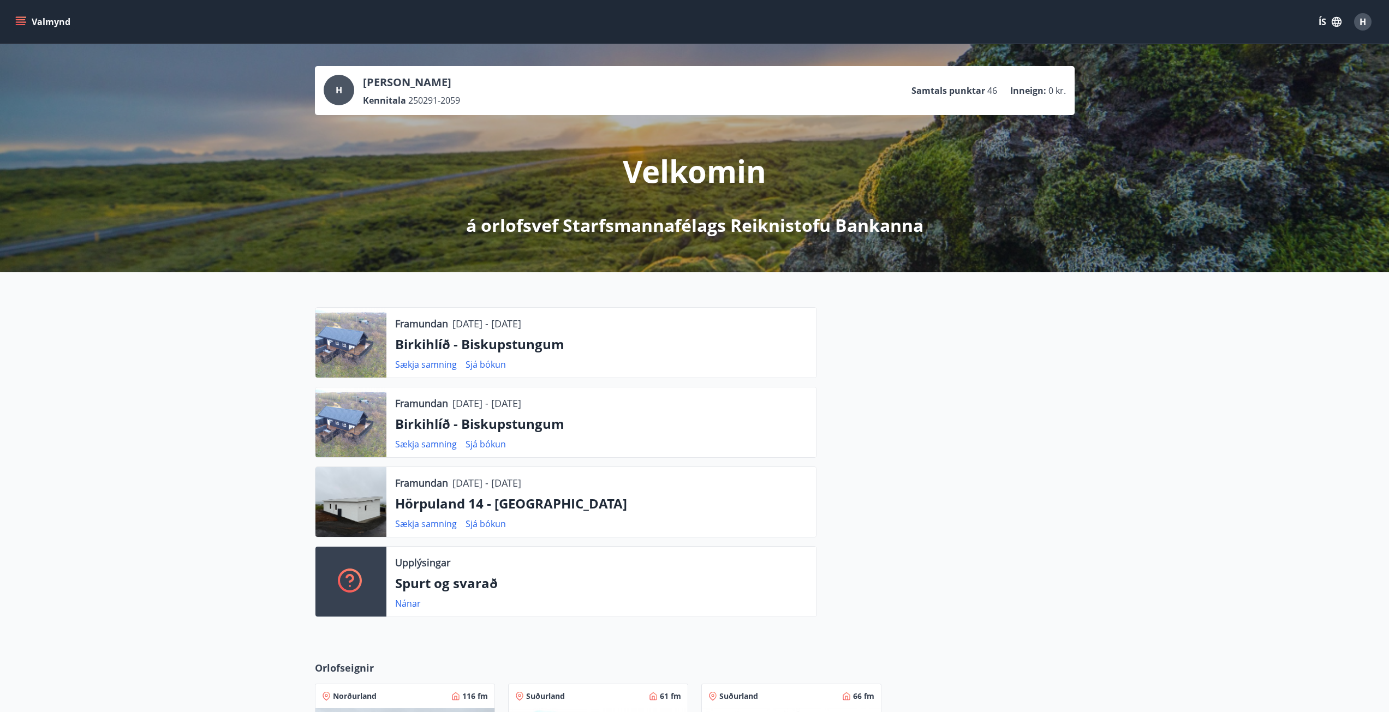
drag, startPoint x: 452, startPoint y: 323, endPoint x: 560, endPoint y: 326, distance: 108.2
click at [521, 326] on p "[DATE] - [DATE]" at bounding box center [487, 324] width 69 height 14
click at [896, 403] on div at bounding box center [946, 466] width 258 height 319
